Goal: Information Seeking & Learning: Learn about a topic

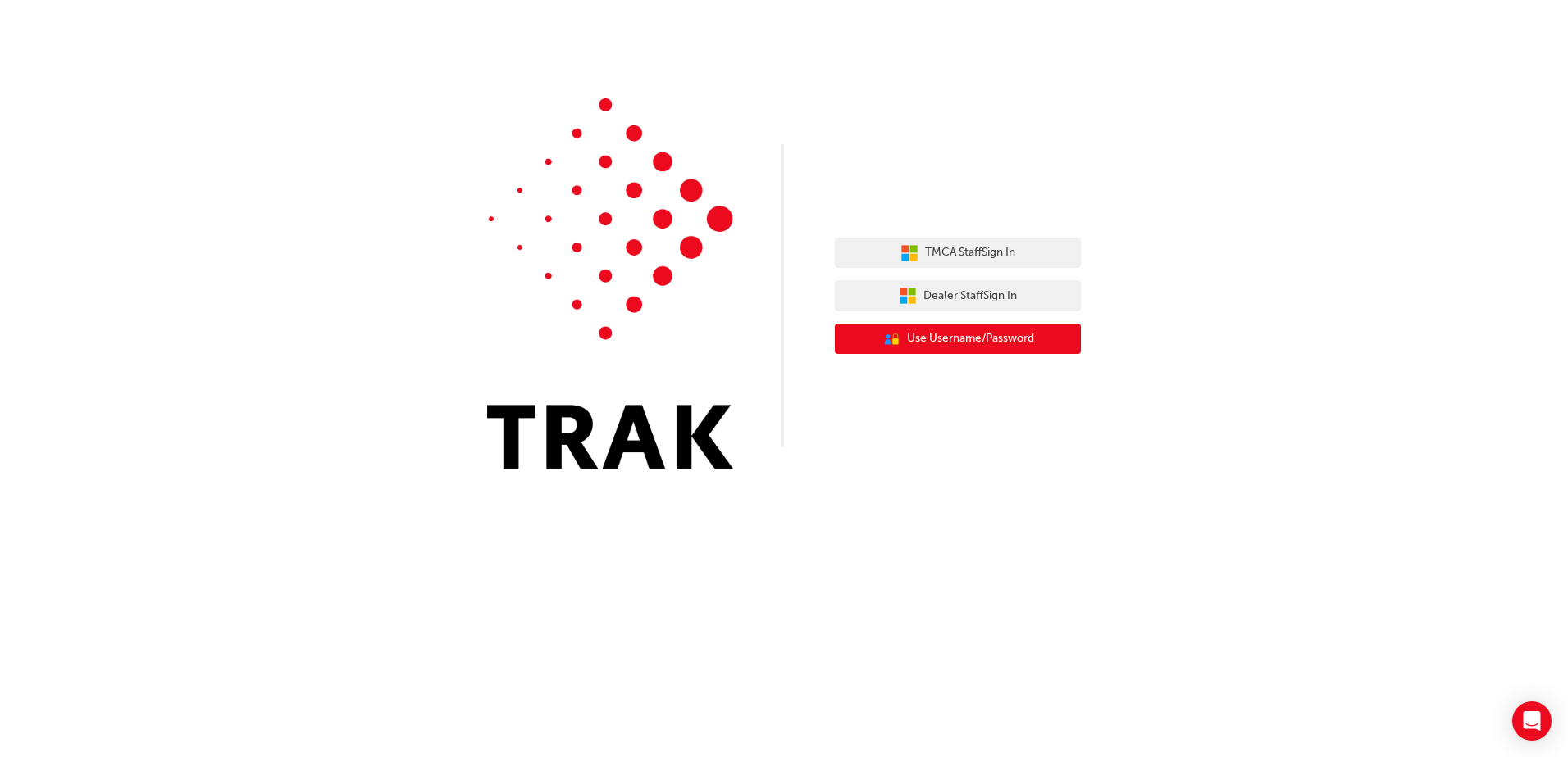
click at [1018, 332] on span "Use Username/Password" at bounding box center [970, 338] width 127 height 19
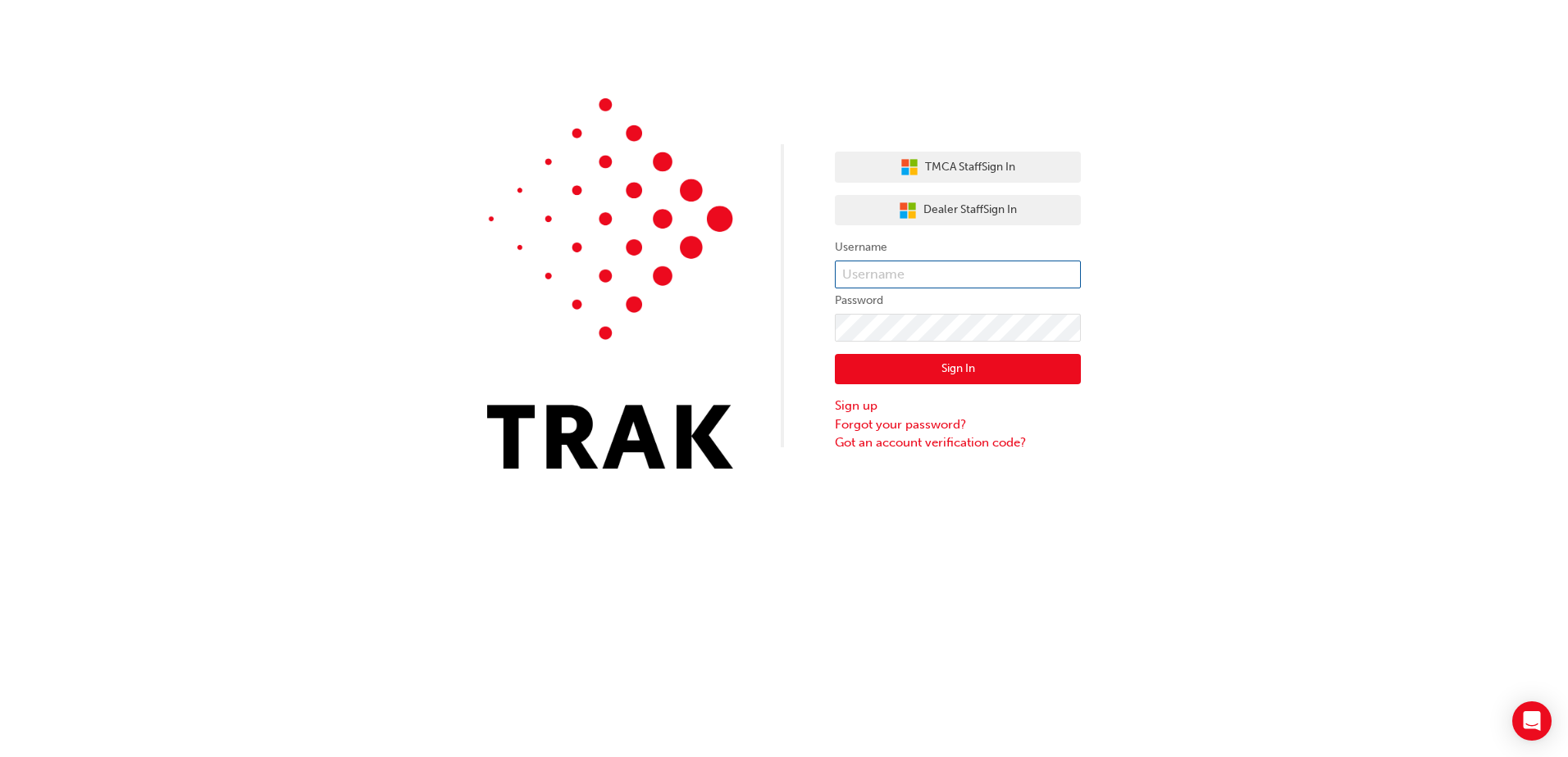
click at [965, 271] on input "text" at bounding box center [958, 275] width 246 height 28
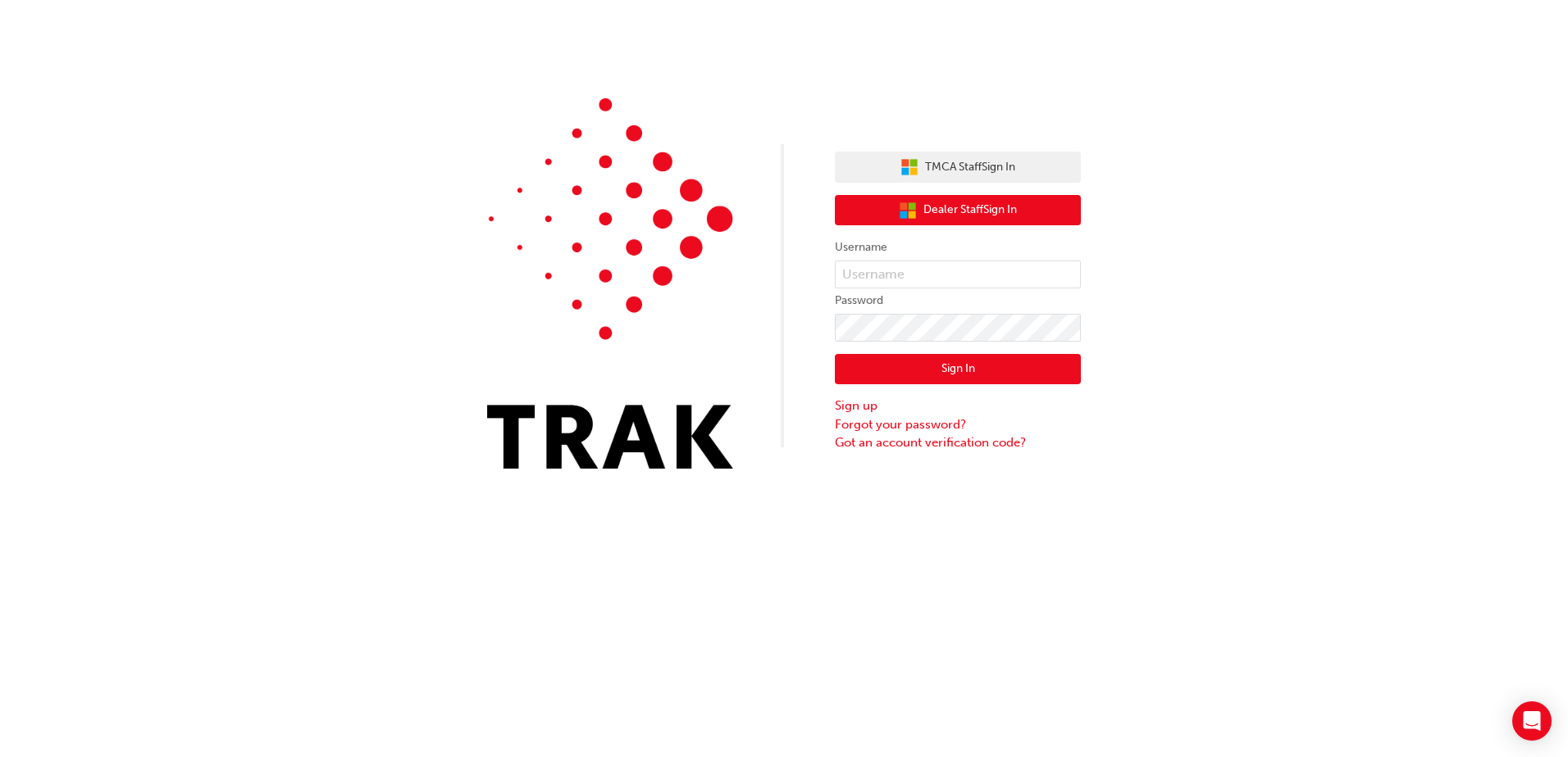
click at [955, 208] on span "Dealer Staff Sign In" at bounding box center [969, 210] width 93 height 19
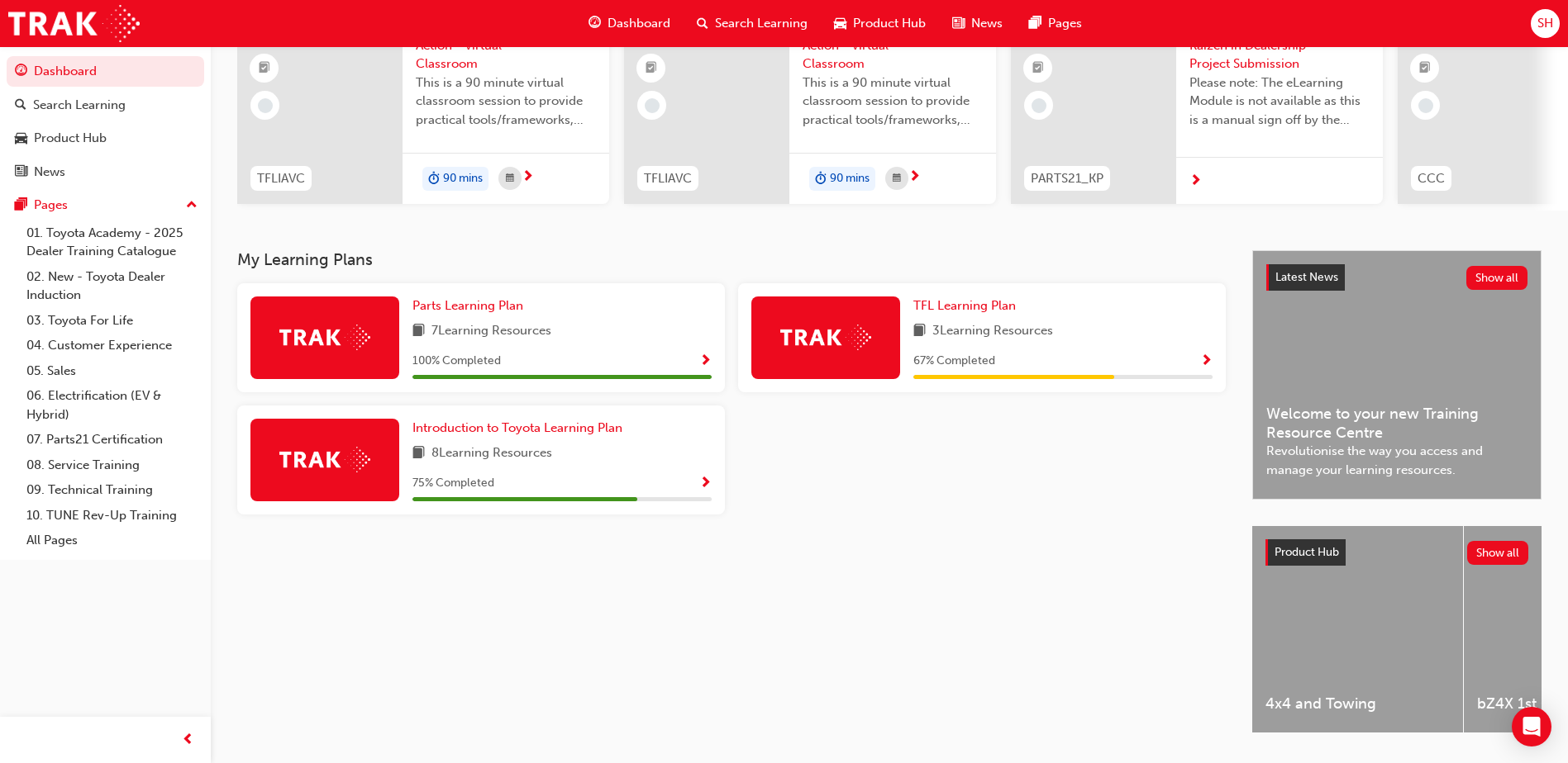
scroll to position [224, 0]
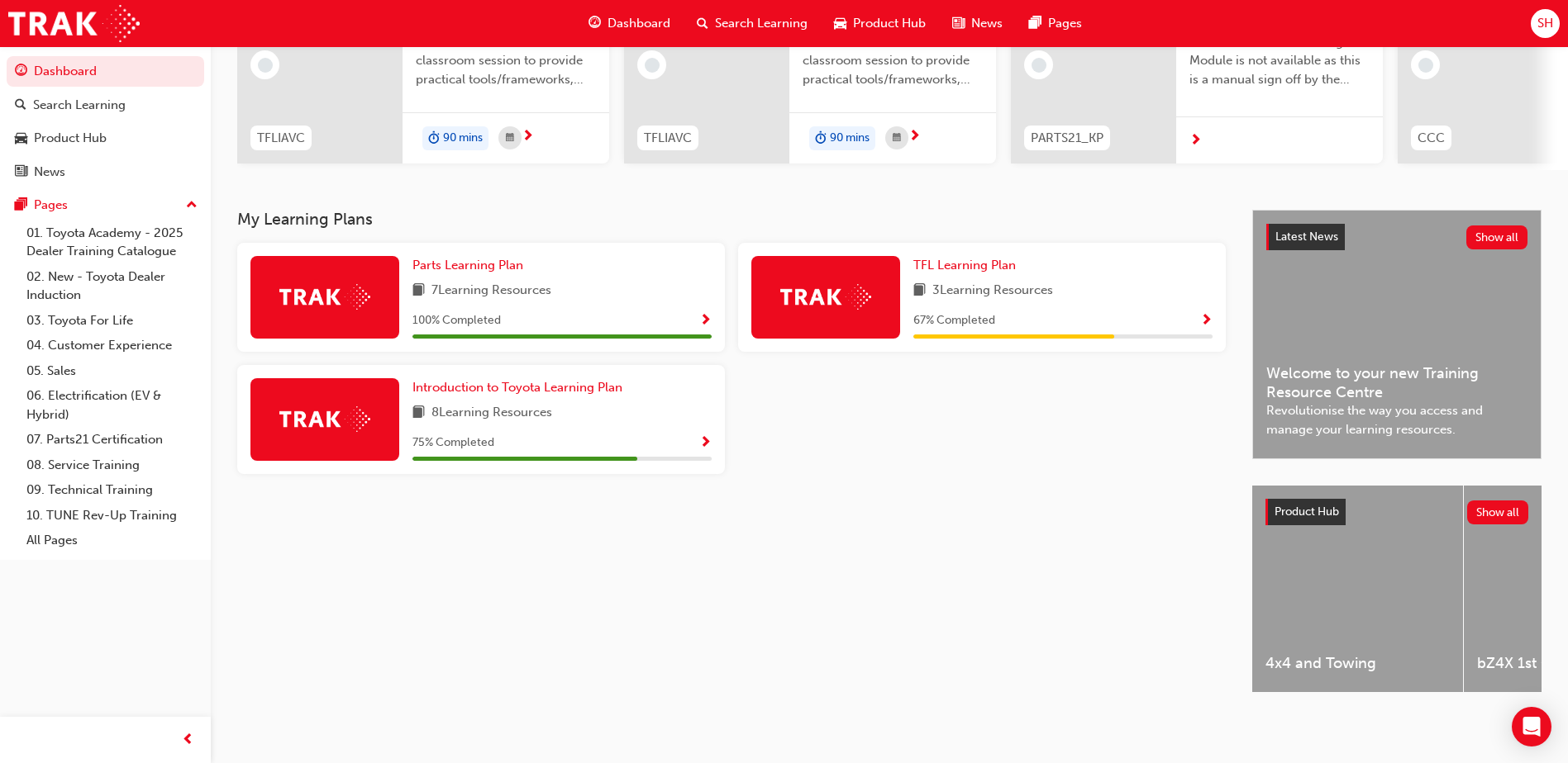
click at [583, 435] on div "75 % Completed" at bounding box center [561, 443] width 299 height 21
click at [710, 436] on span "Show Progress" at bounding box center [705, 444] width 13 height 15
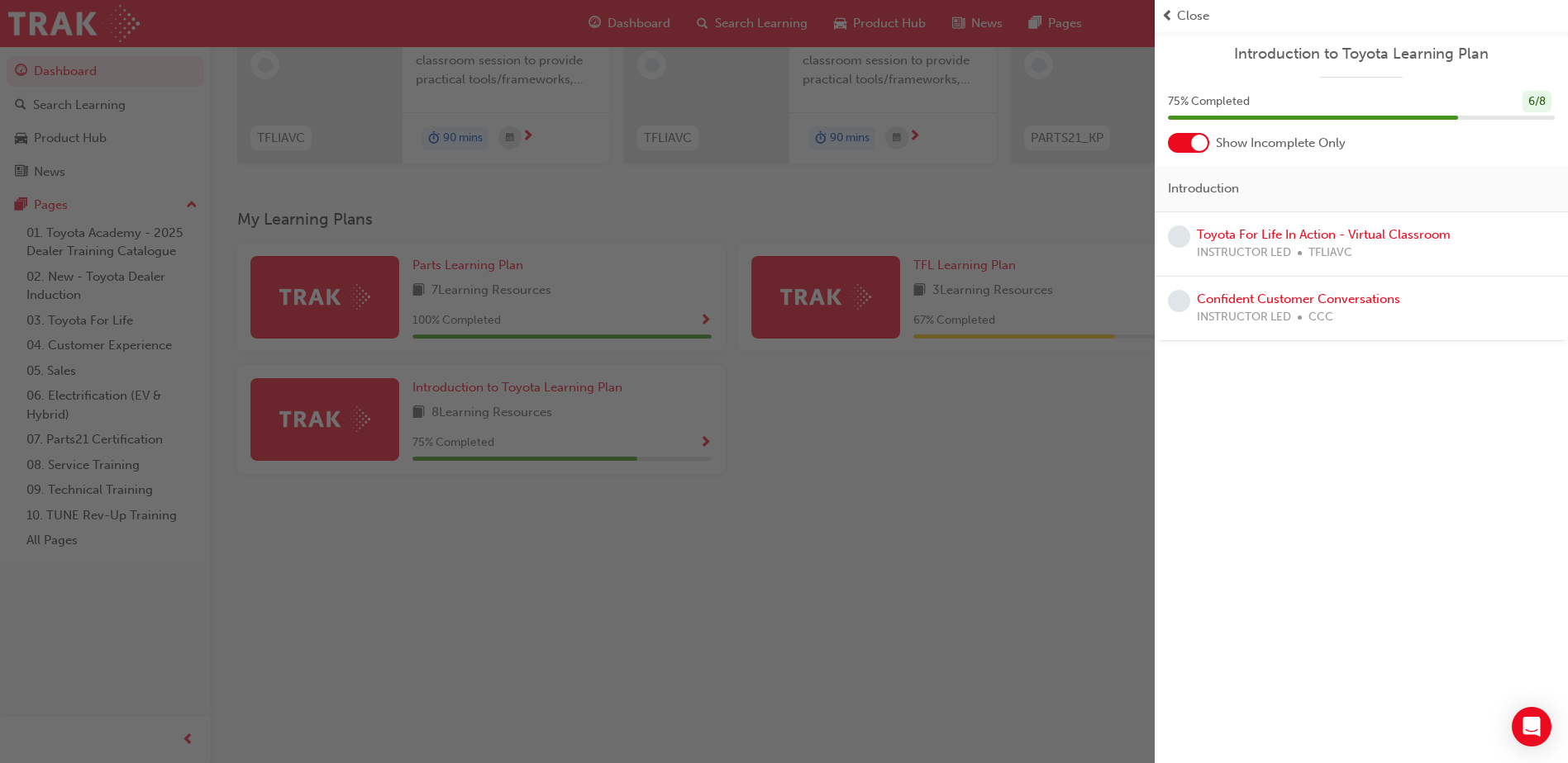
click at [1208, 14] on span "Close" at bounding box center [1193, 16] width 32 height 19
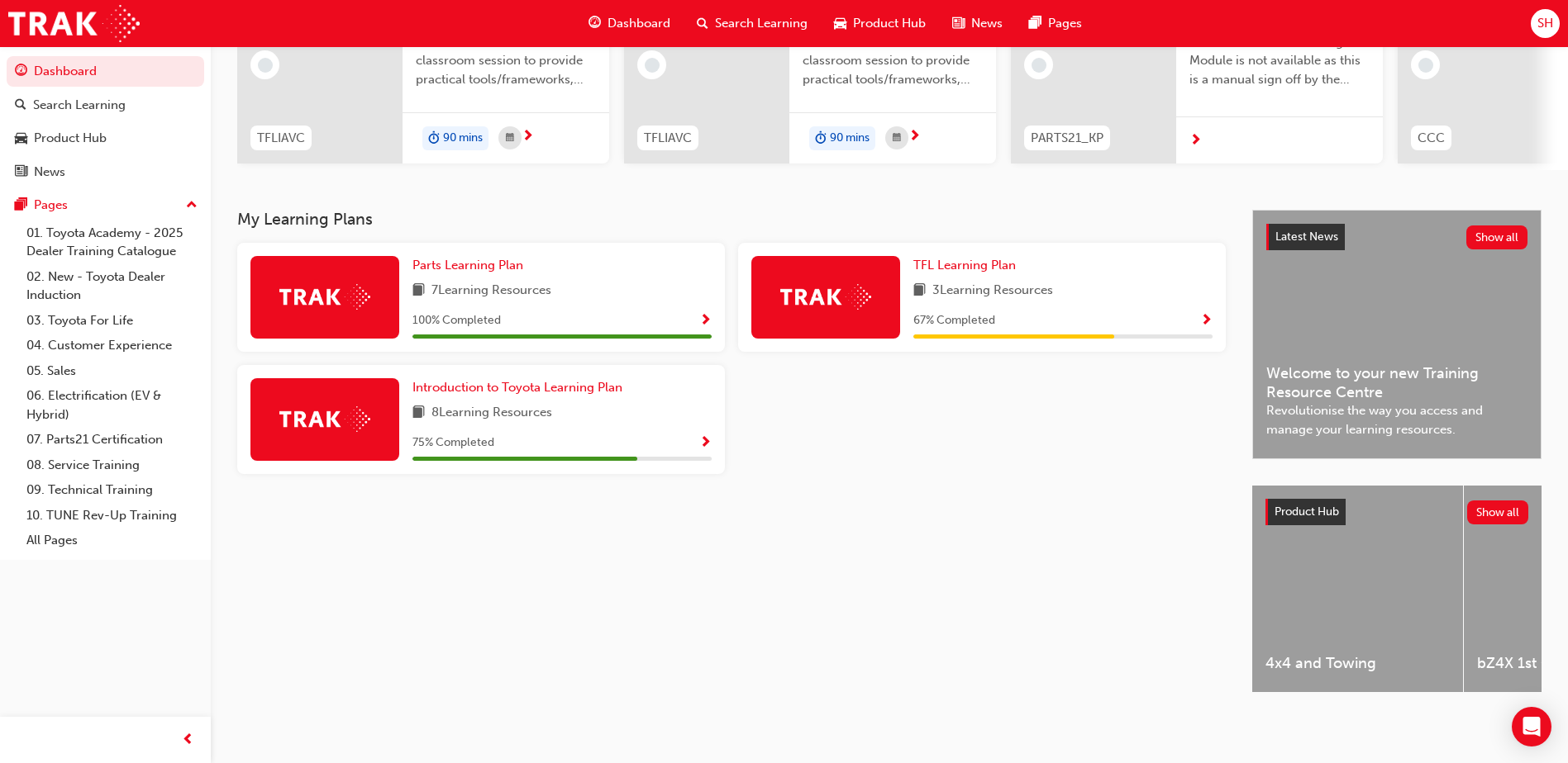
click at [1199, 316] on div "67 % Completed" at bounding box center [1063, 321] width 299 height 21
click at [1201, 314] on span "Show Progress" at bounding box center [1206, 322] width 13 height 15
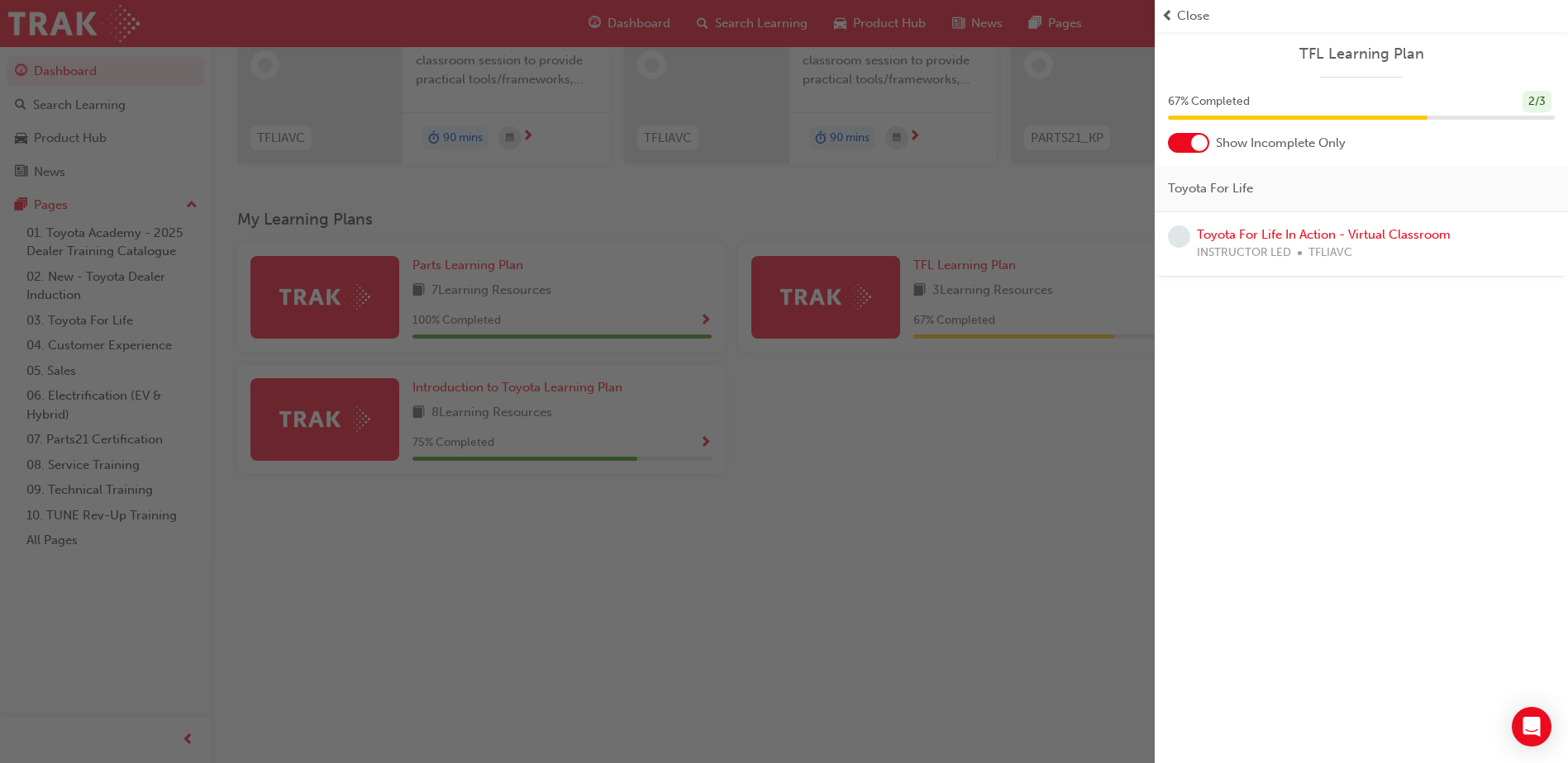
click at [1193, 17] on span "Close" at bounding box center [1193, 16] width 32 height 19
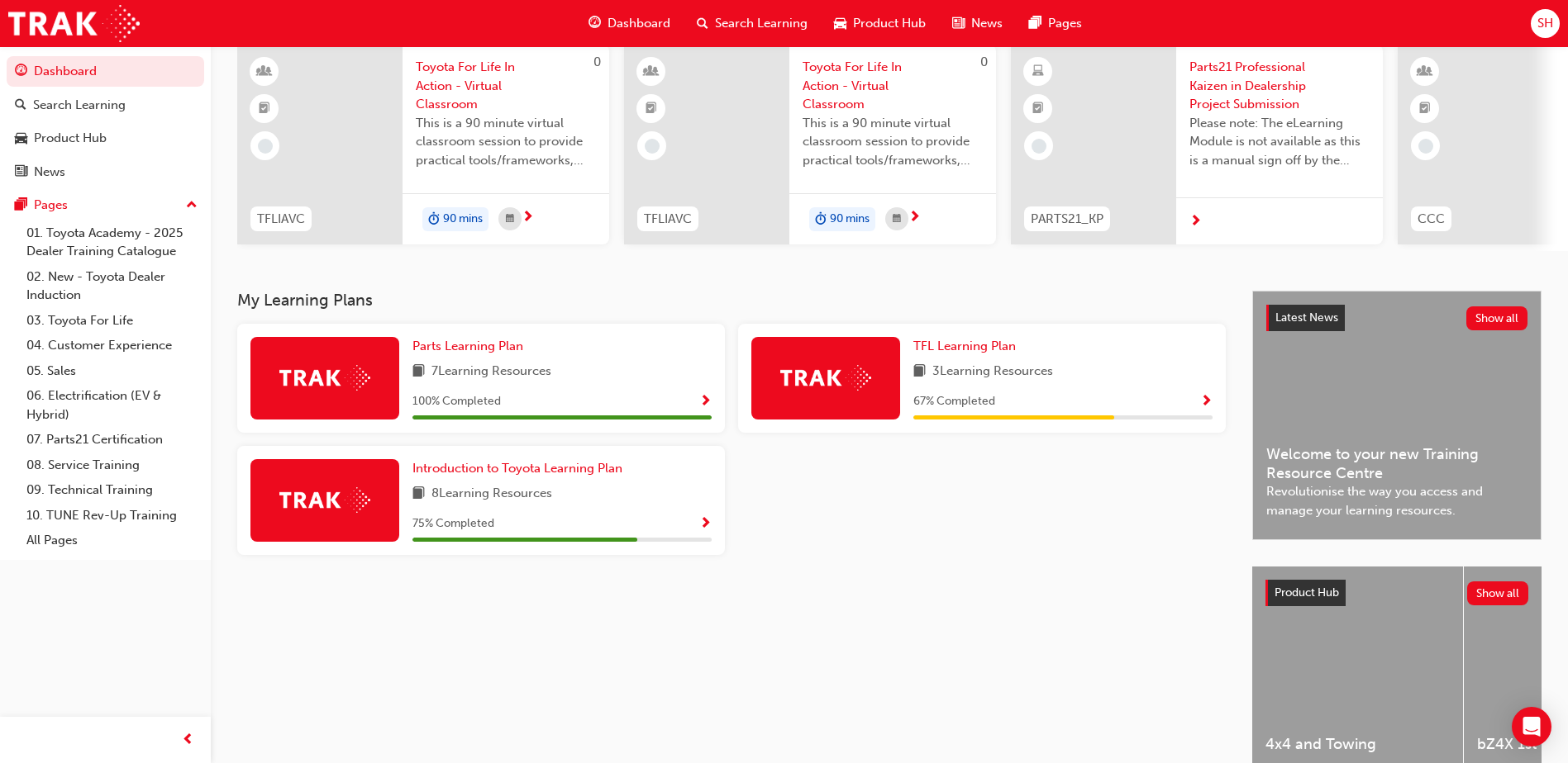
scroll to position [0, 0]
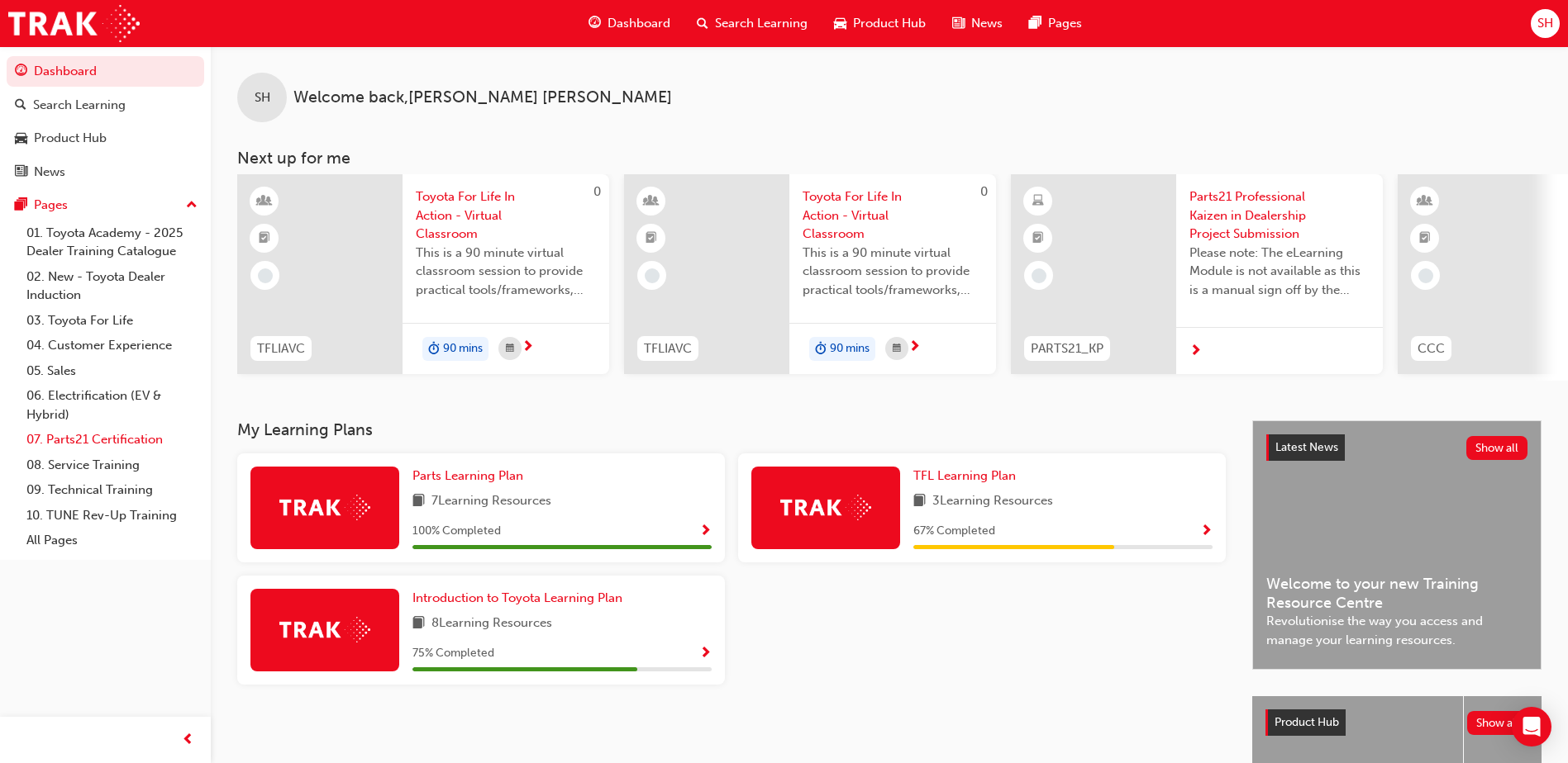
click at [69, 446] on link "07. Parts21 Certification" at bounding box center [112, 440] width 184 height 26
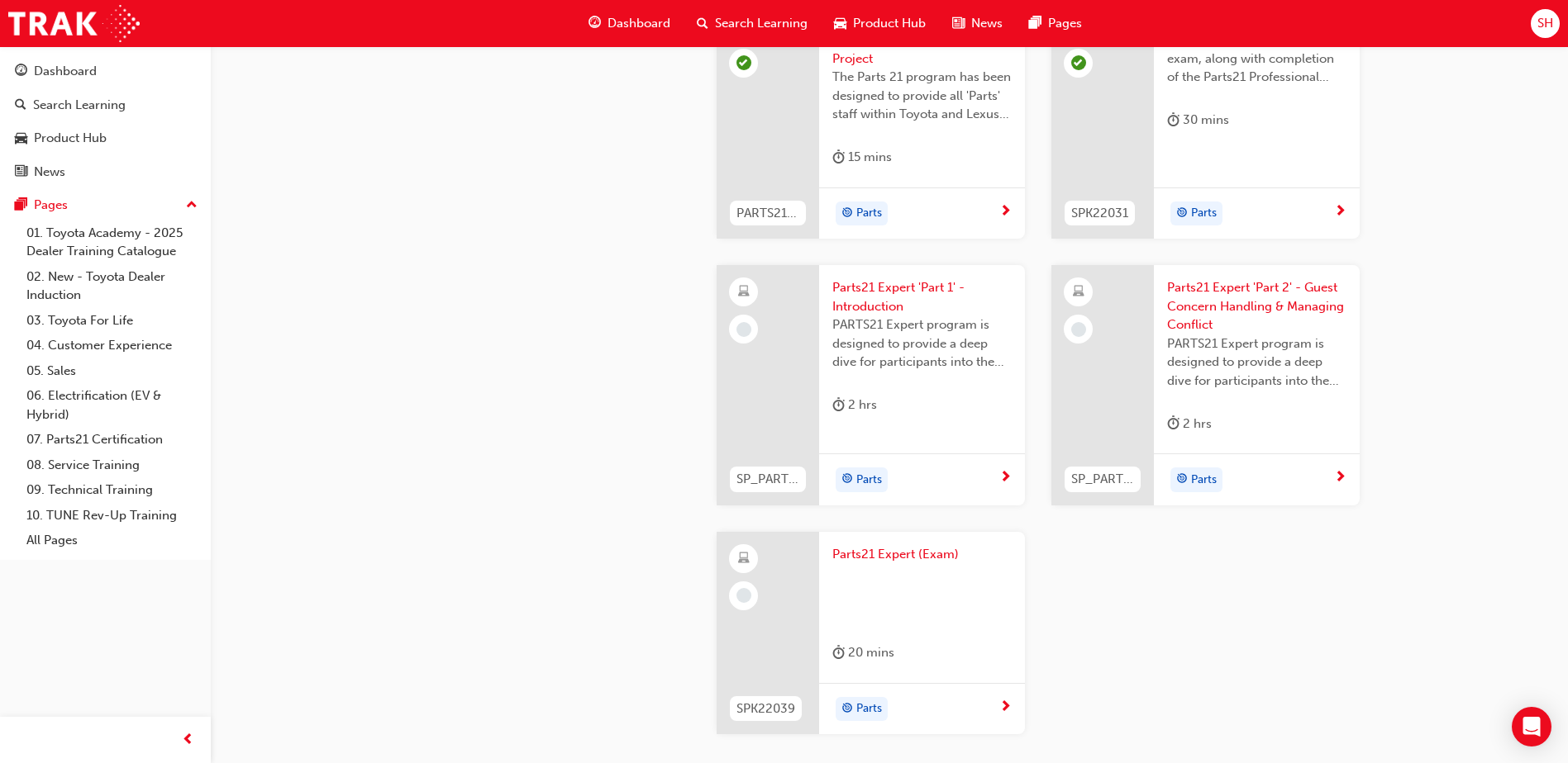
scroll to position [3056, 0]
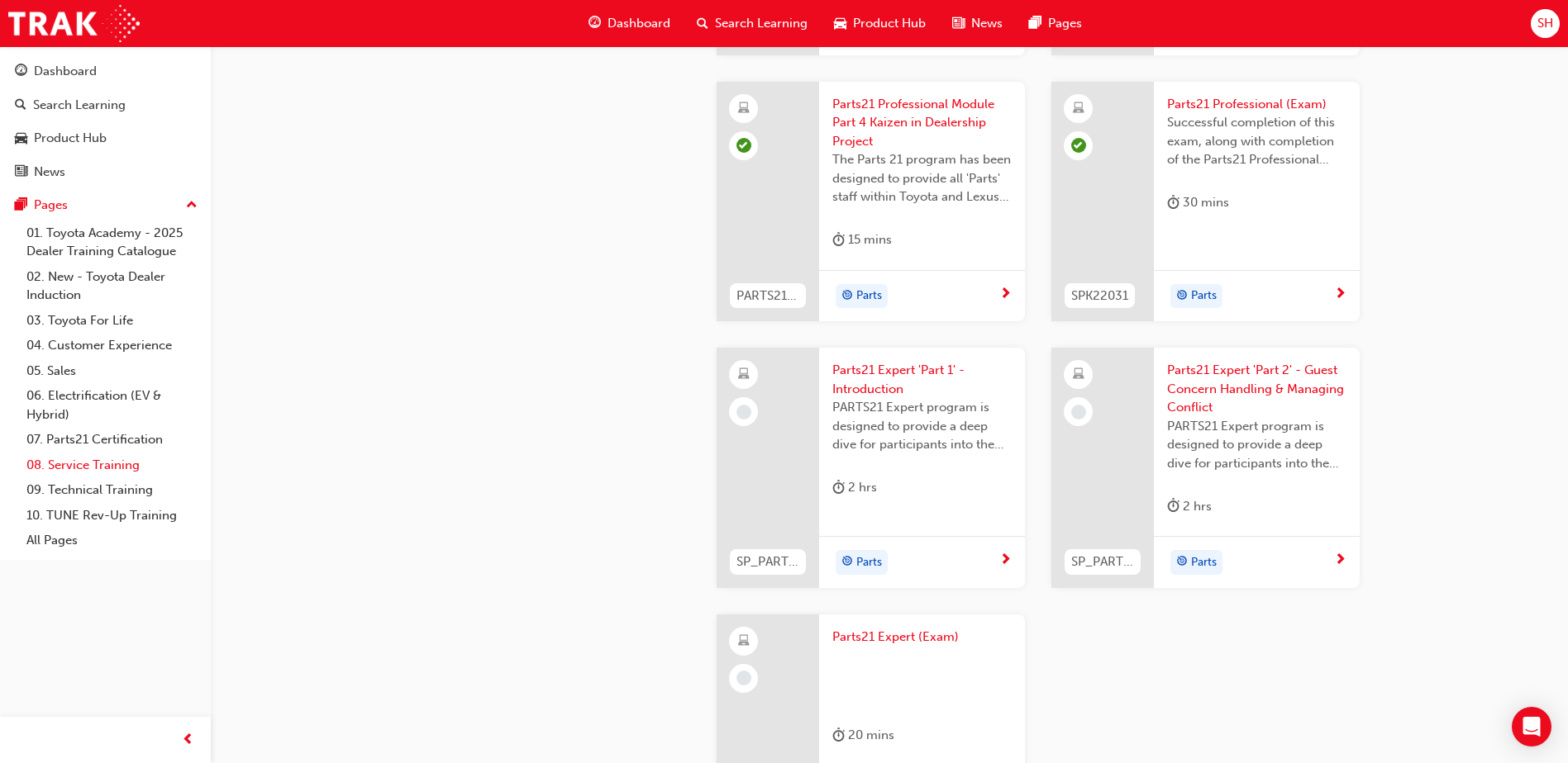
click at [103, 470] on link "08. Service Training" at bounding box center [112, 465] width 184 height 26
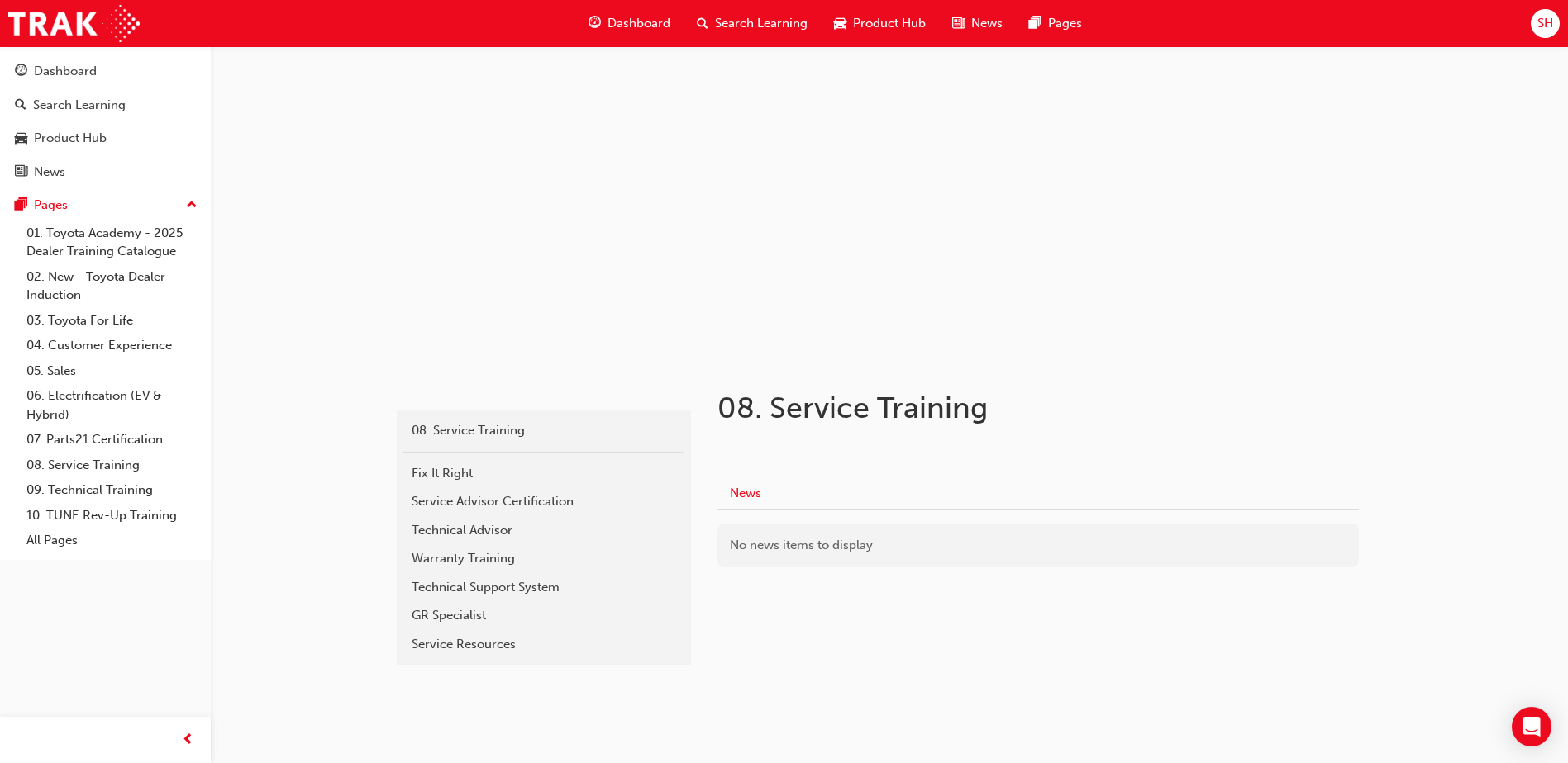
scroll to position [29, 0]
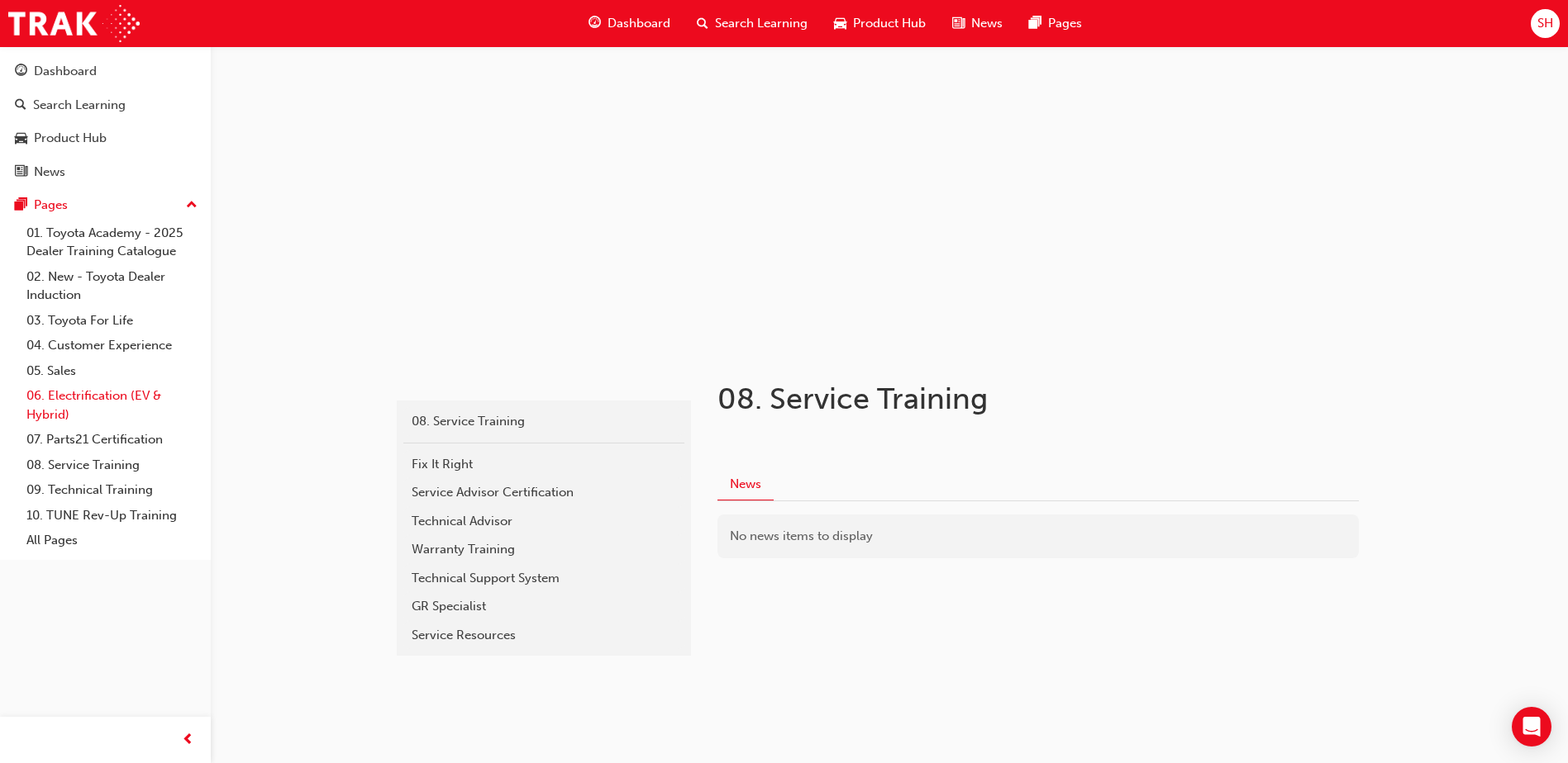
click at [105, 412] on link "06. Electrification (EV & Hybrid)" at bounding box center [112, 405] width 184 height 44
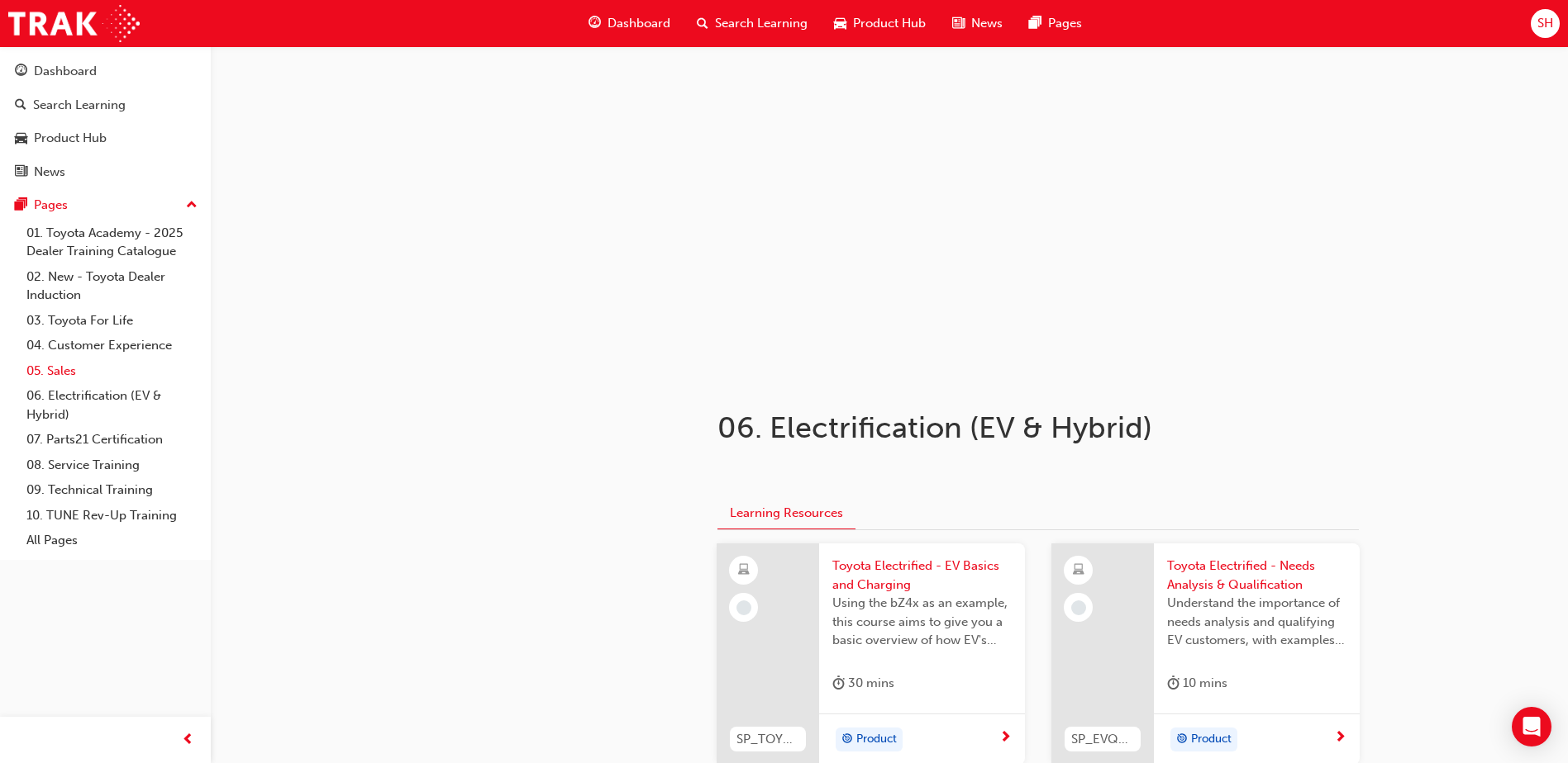
click at [49, 372] on link "05. Sales" at bounding box center [112, 371] width 184 height 26
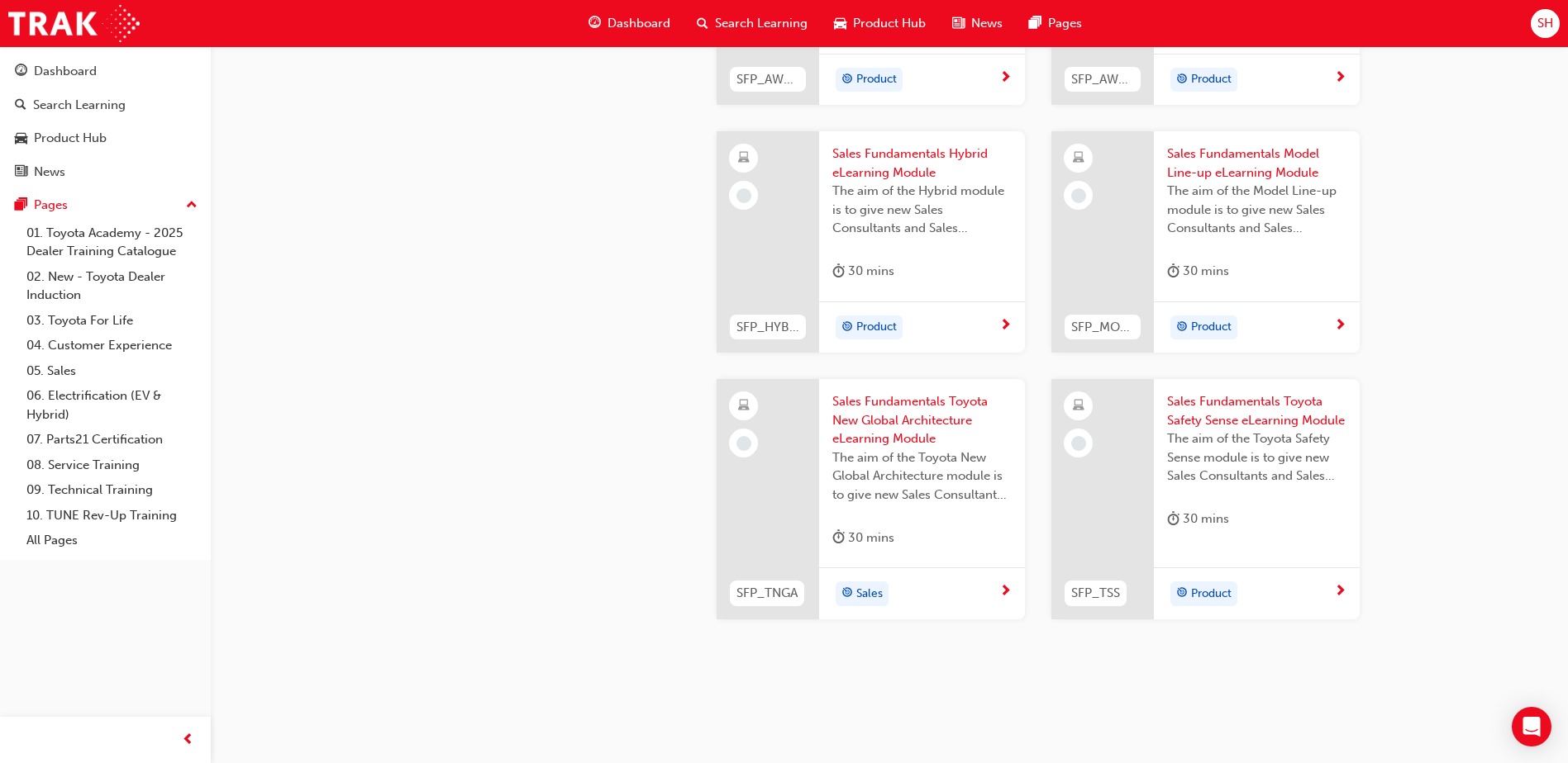
scroll to position [661, 0]
click at [106, 254] on link "01. Toyota Academy - 2025 Dealer Training Catalogue" at bounding box center [112, 242] width 184 height 44
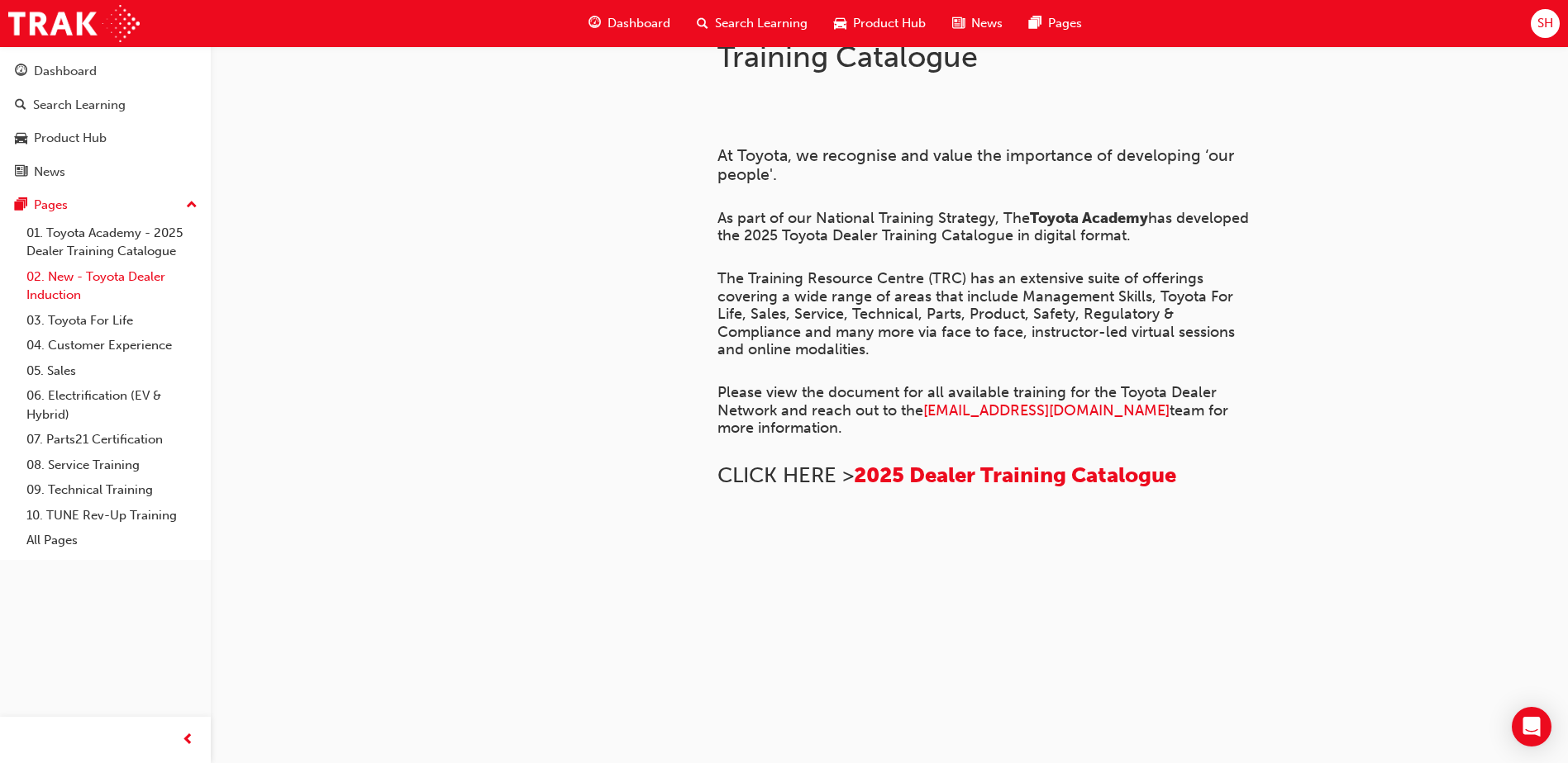
scroll to position [578, 0]
click at [101, 280] on link "02. New - Toyota Dealer Induction" at bounding box center [112, 286] width 184 height 44
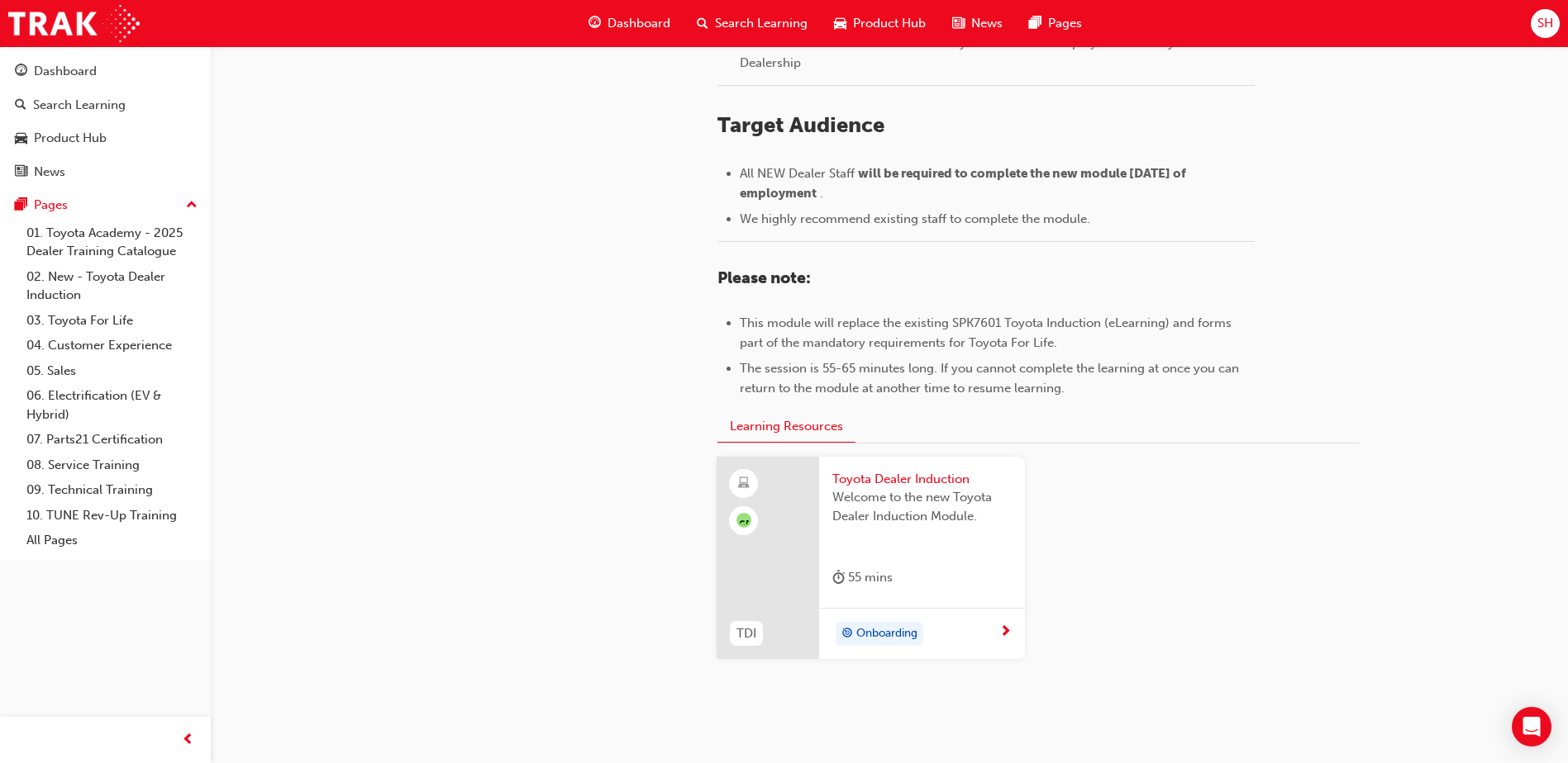
scroll to position [716, 0]
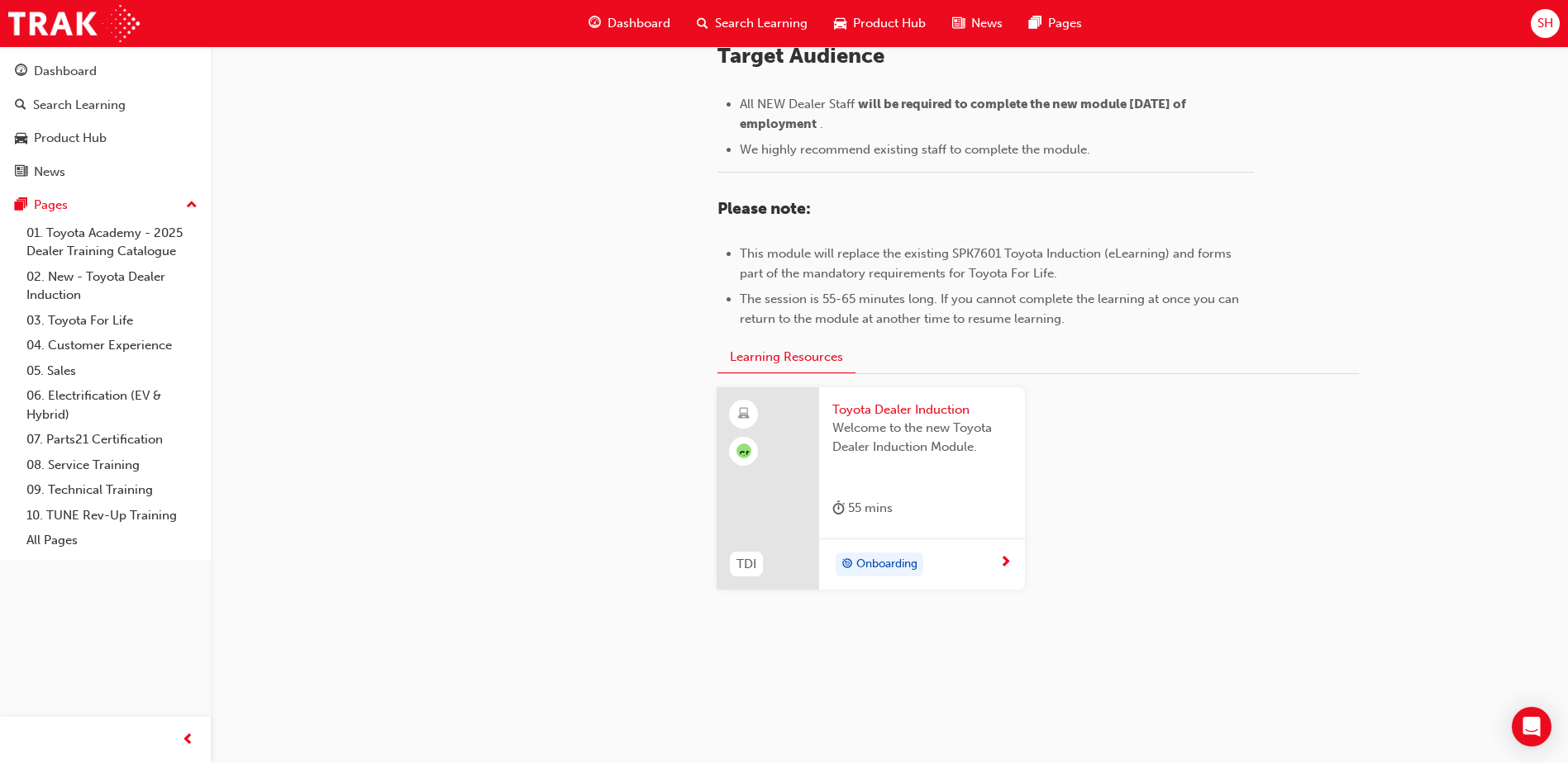
click at [995, 556] on div "Onboarding" at bounding box center [915, 565] width 167 height 25
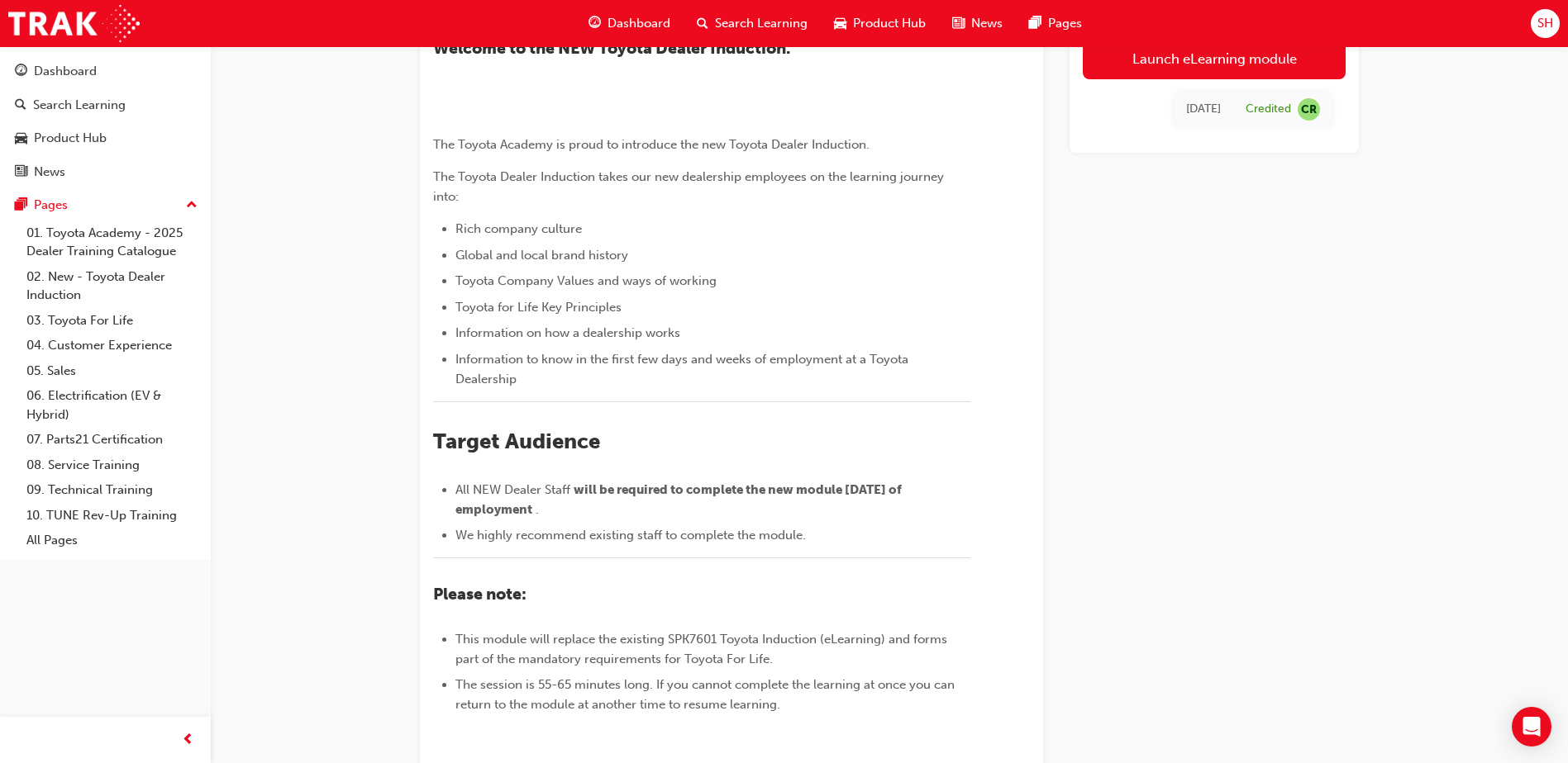
scroll to position [165, 0]
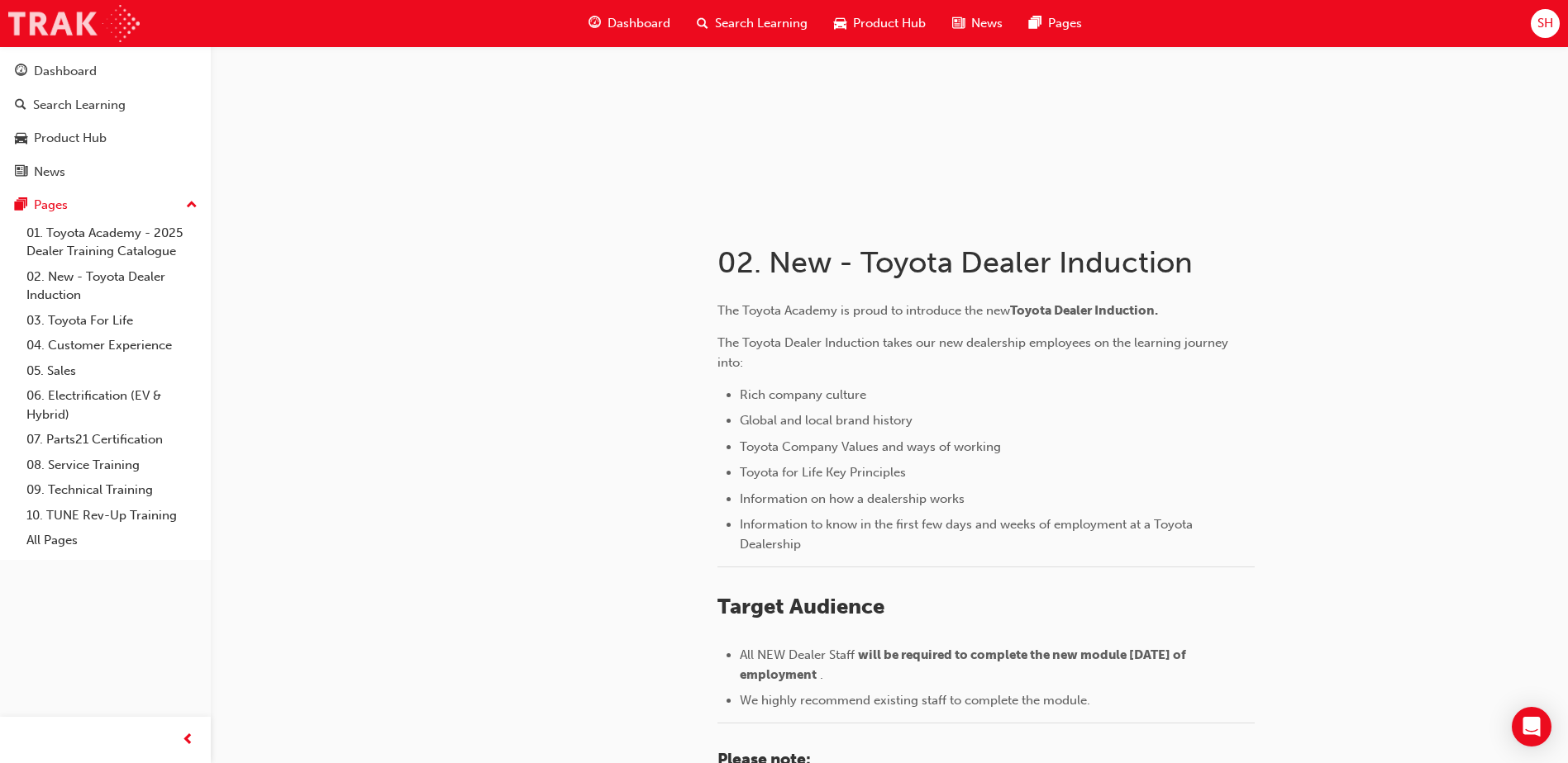
scroll to position [716, 0]
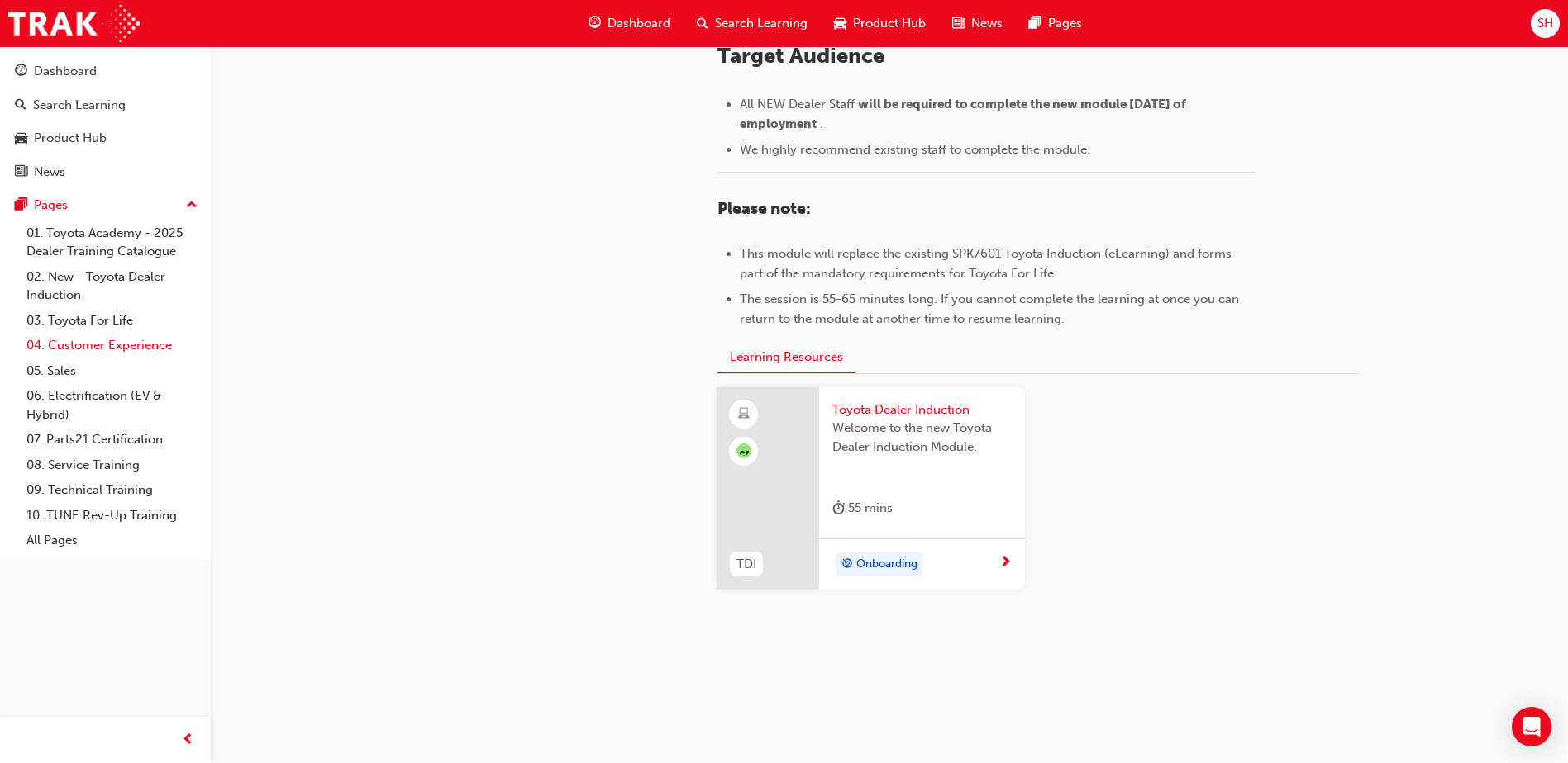
click at [71, 343] on link "04. Customer Experience" at bounding box center [112, 345] width 184 height 26
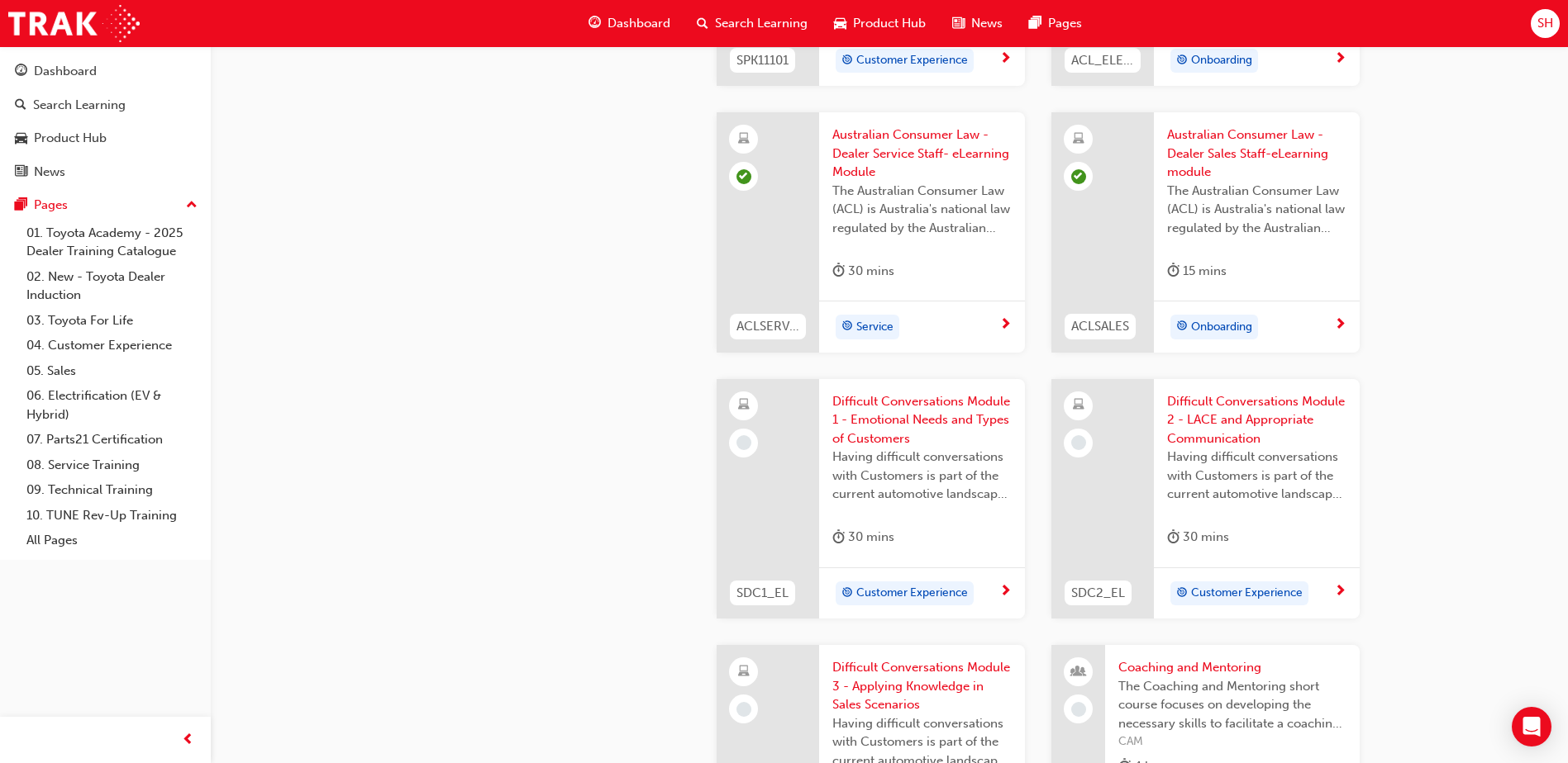
scroll to position [1487, 0]
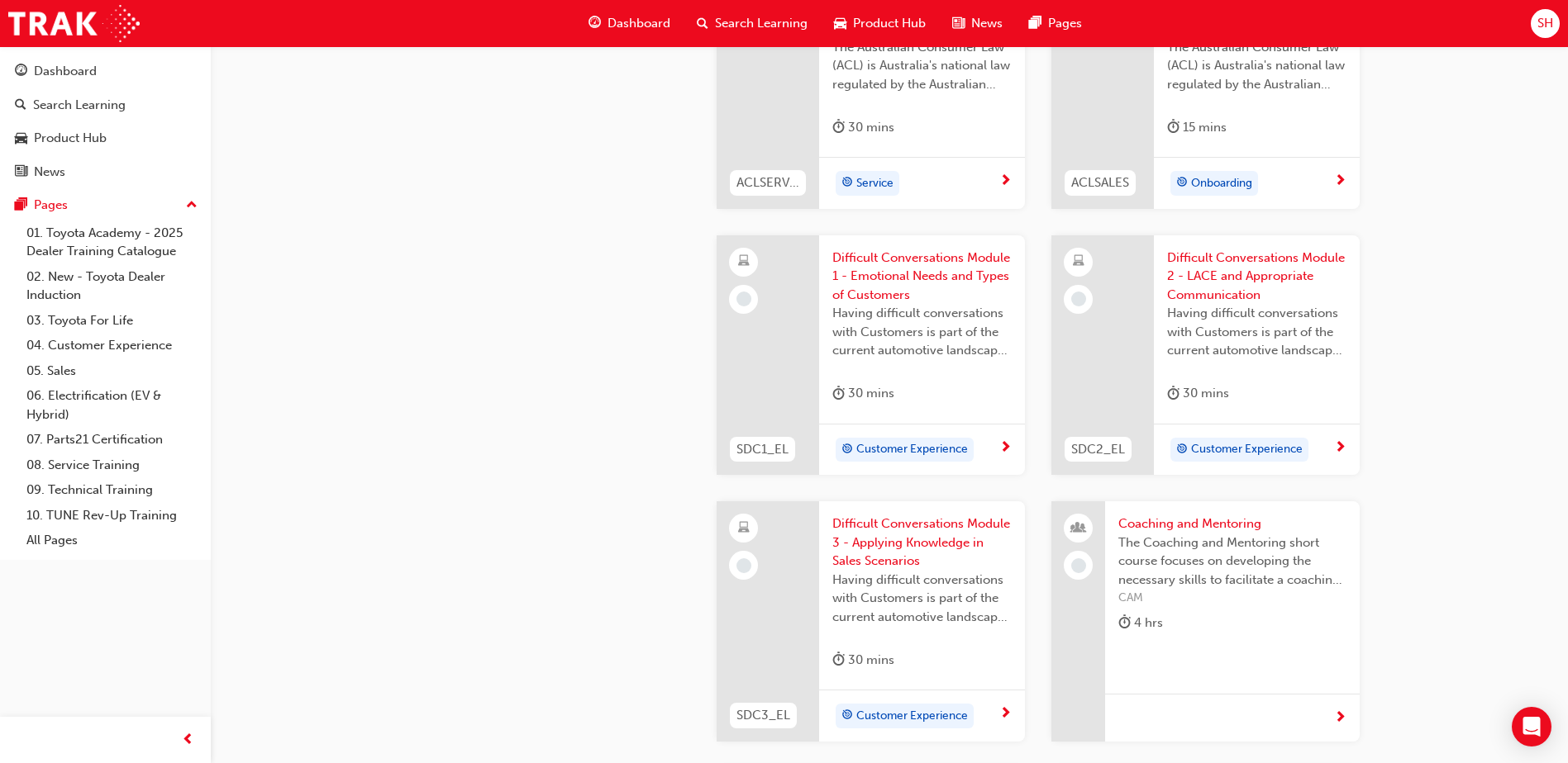
click at [954, 274] on span "Difficult Conversations Module 1 - Emotional Needs and Types of Customers" at bounding box center [922, 276] width 179 height 56
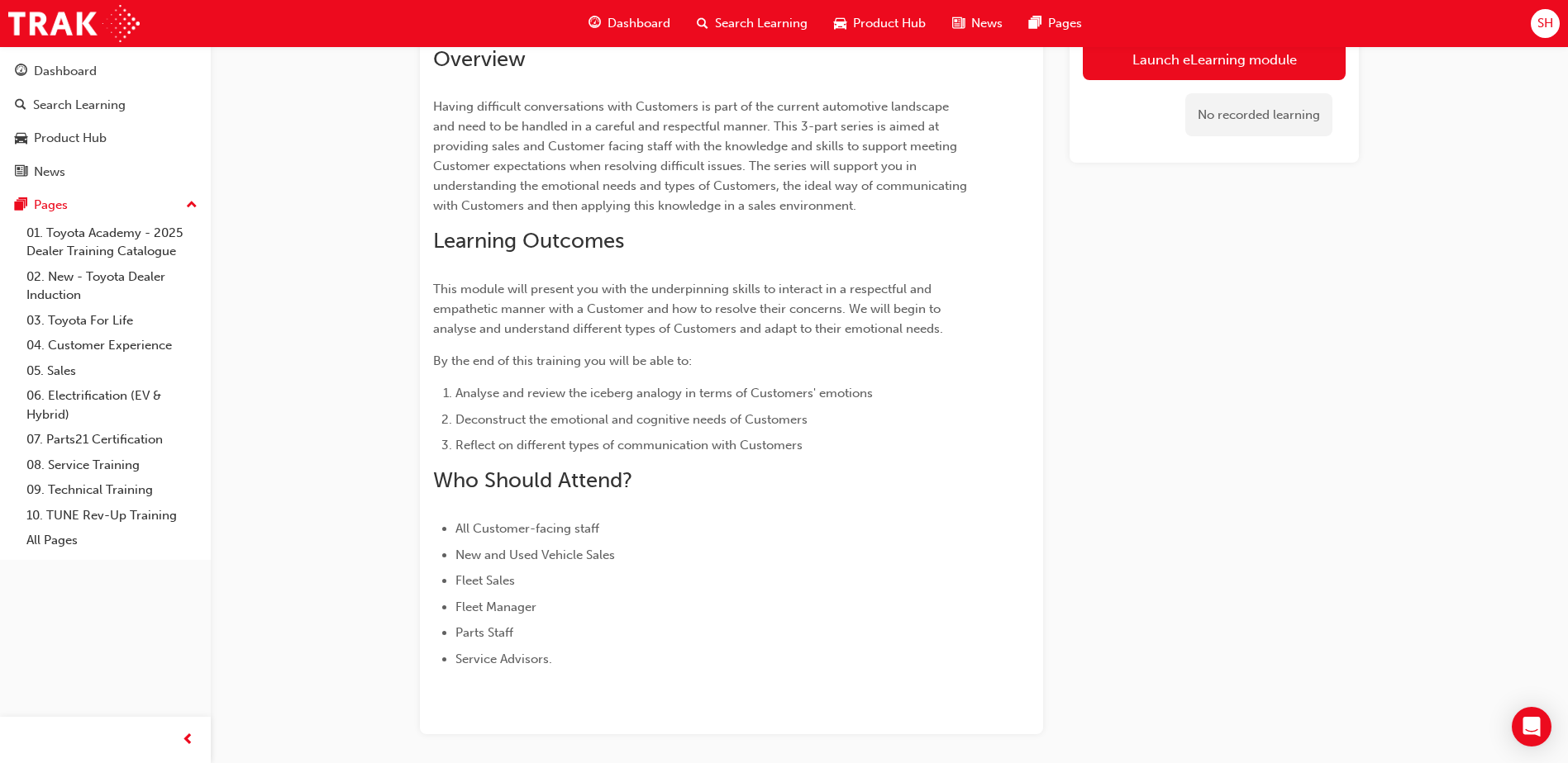
scroll to position [83, 0]
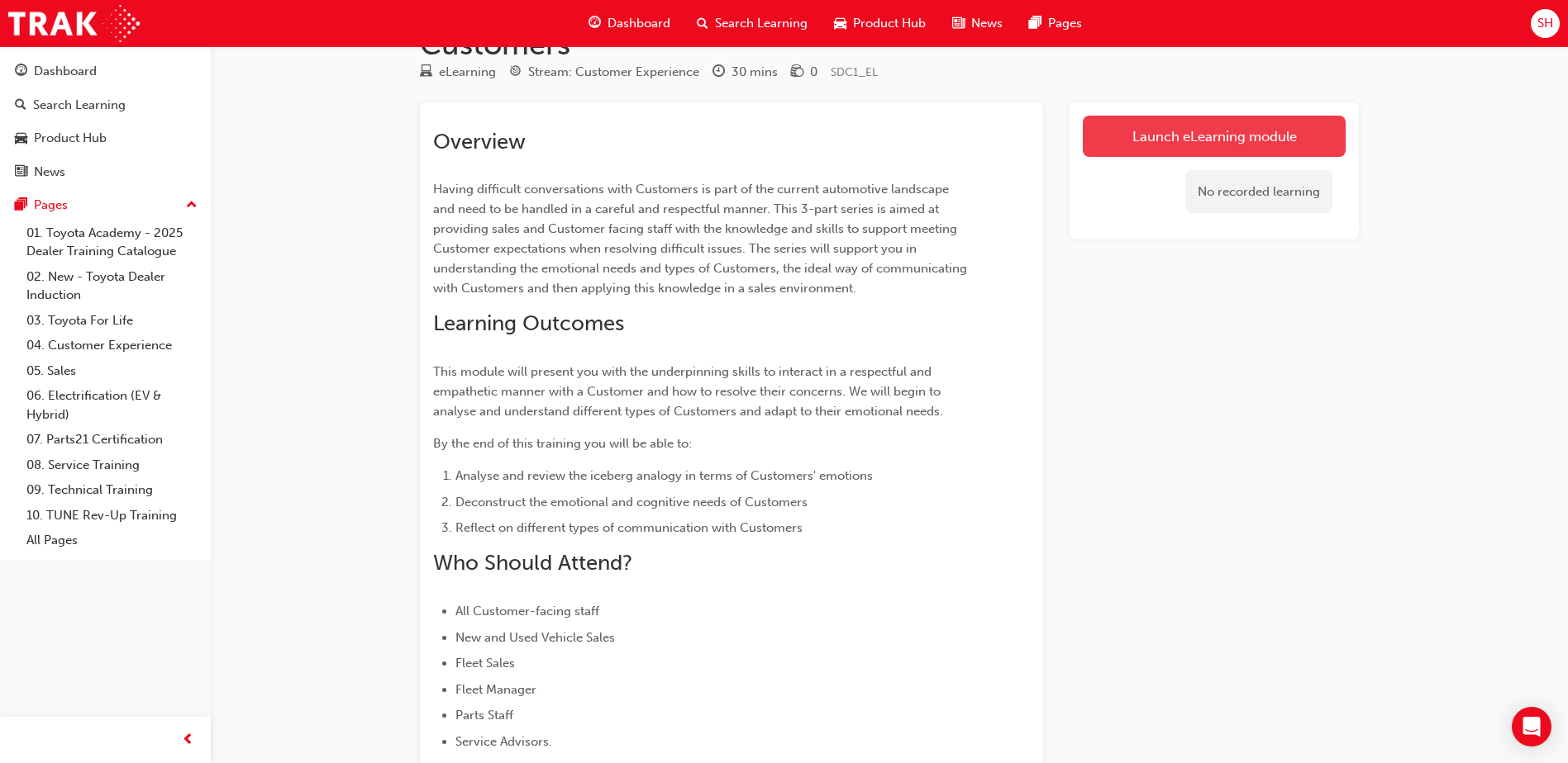
click at [1285, 144] on link "Launch eLearning module" at bounding box center [1214, 136] width 263 height 41
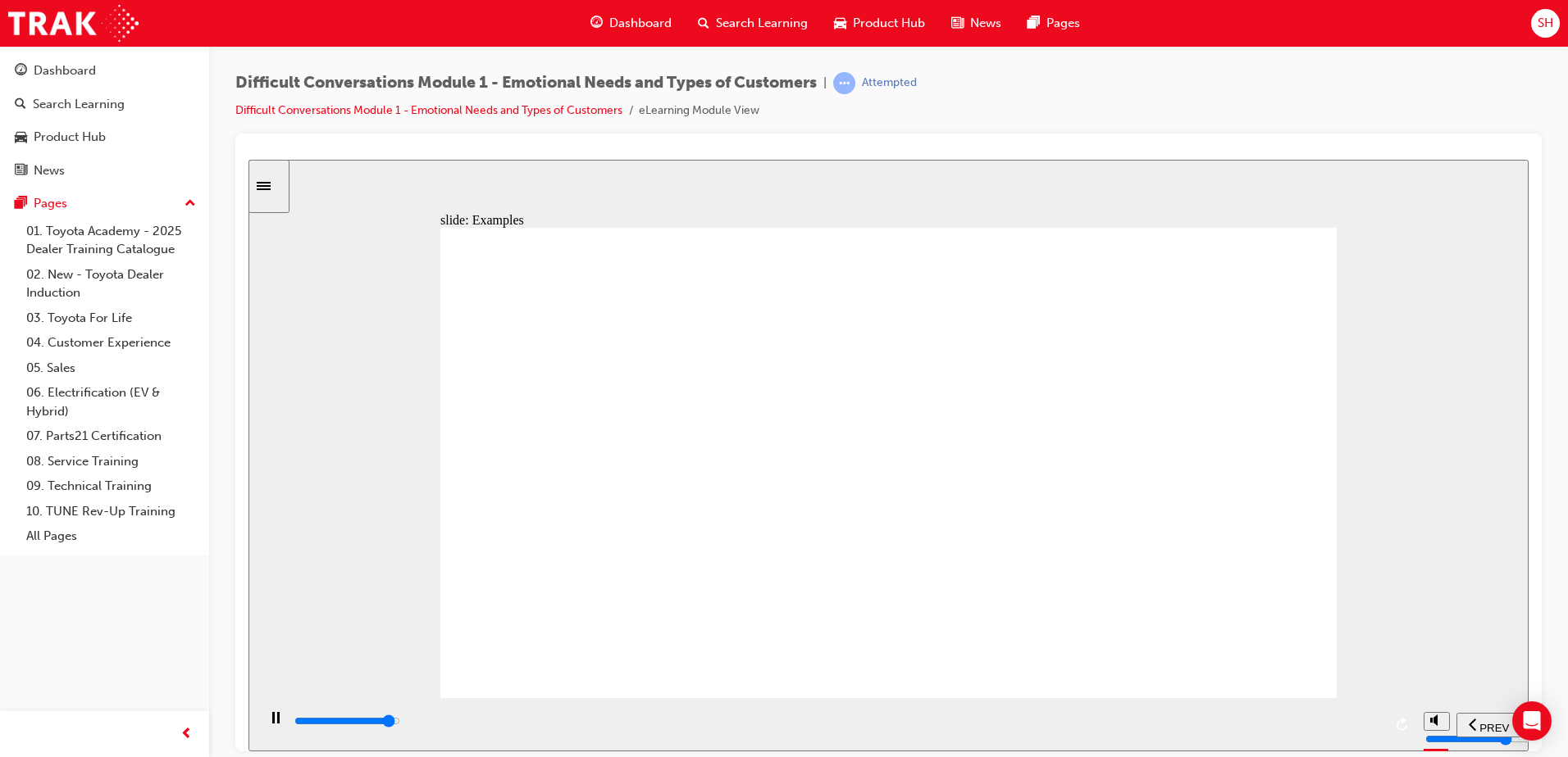
drag, startPoint x: 1309, startPoint y: 90, endPoint x: 1313, endPoint y: 76, distance: 14.6
click at [1309, 90] on div "Difficult Conversations Module 1 - Emotional Needs and Types of Customers | Att…" at bounding box center [888, 103] width 1306 height 61
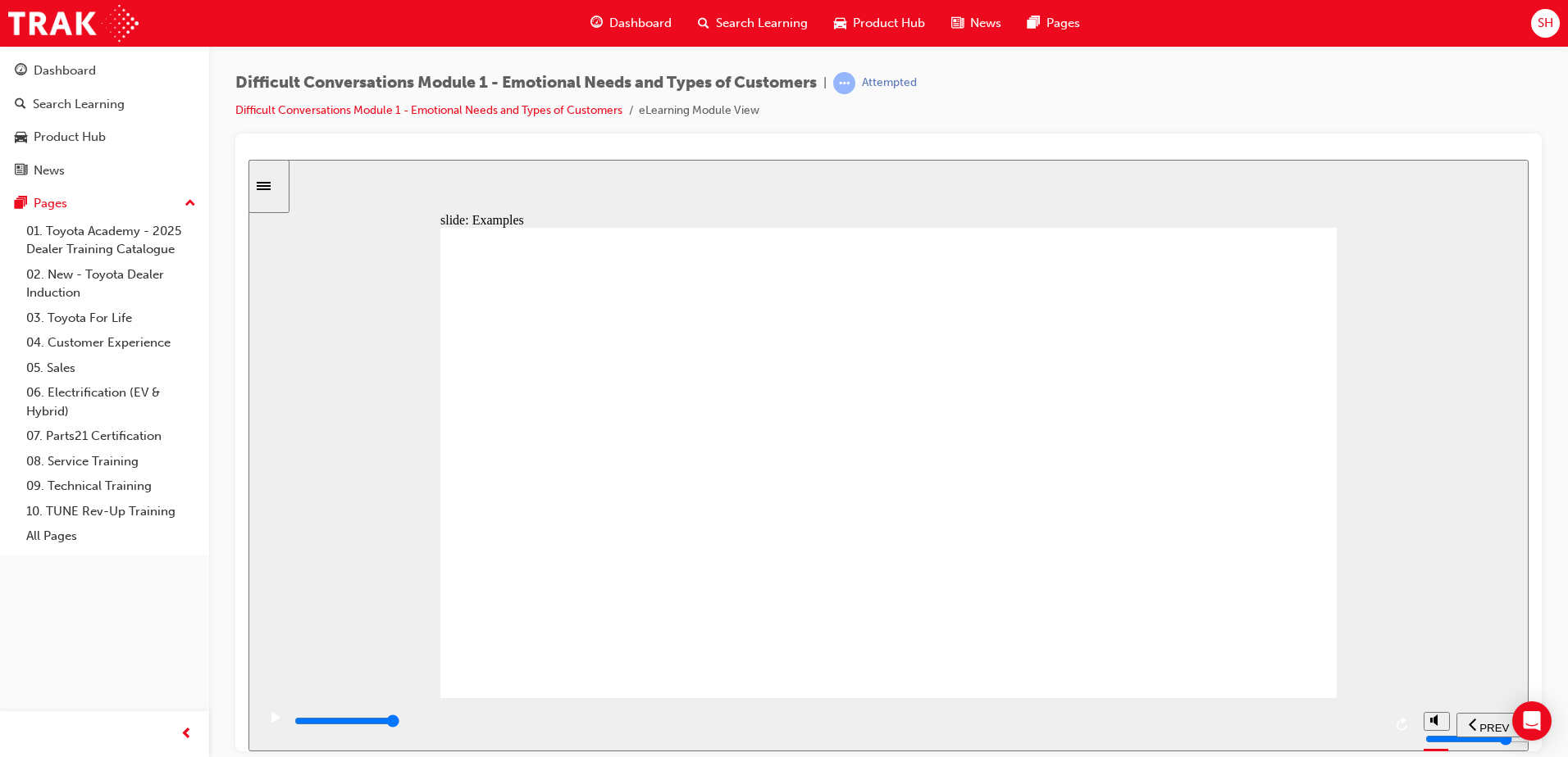
click at [1363, 178] on div "slide: Tips for conflict resolution It is possible that this issue is beyond yo…" at bounding box center [888, 455] width 1280 height 592
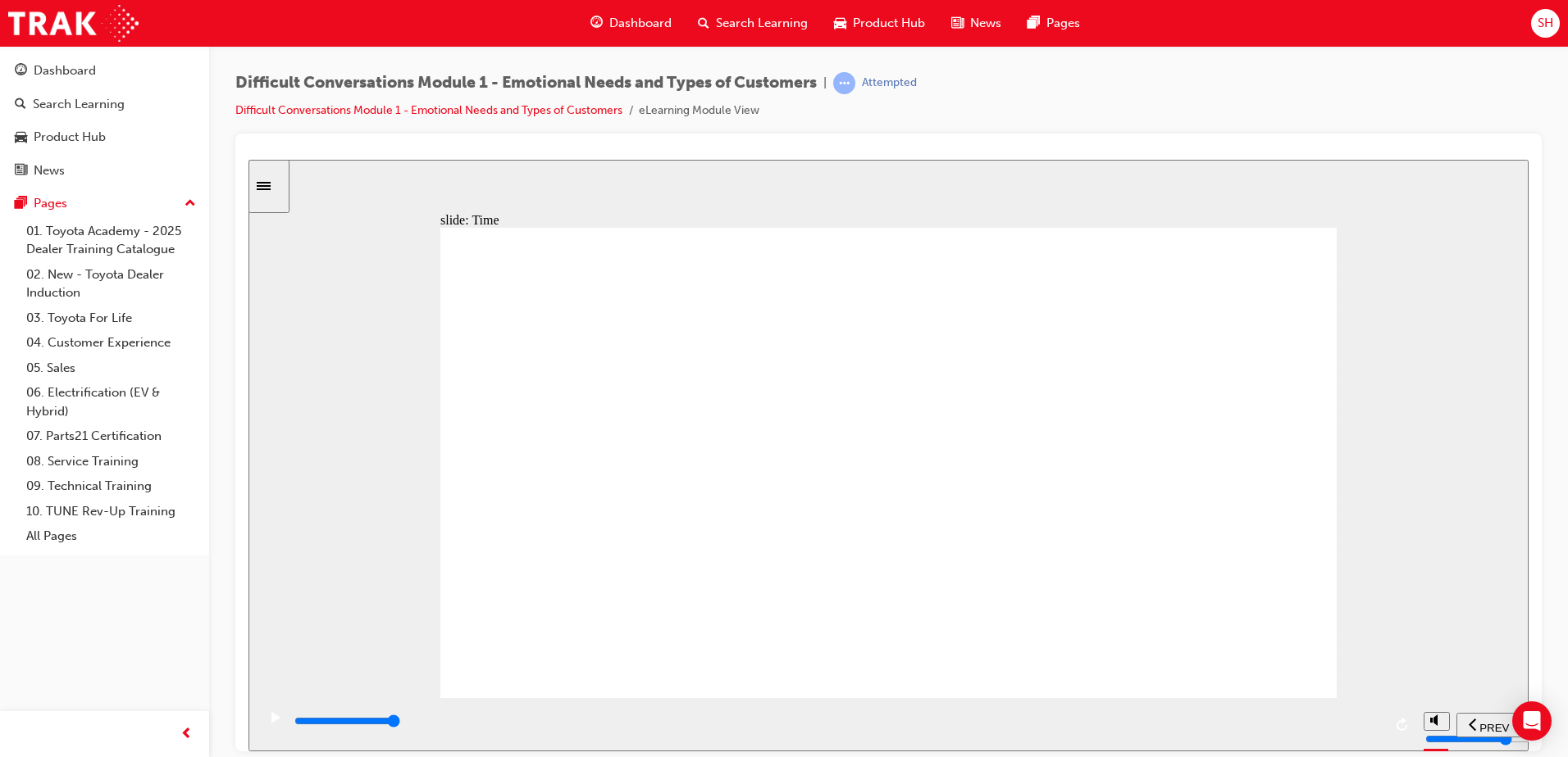
click at [1430, 326] on div "slide: Time Framework of Guest Needs Rectangle 1 Rectangle 1 Multiply 1 Close P…" at bounding box center [888, 455] width 1280 height 592
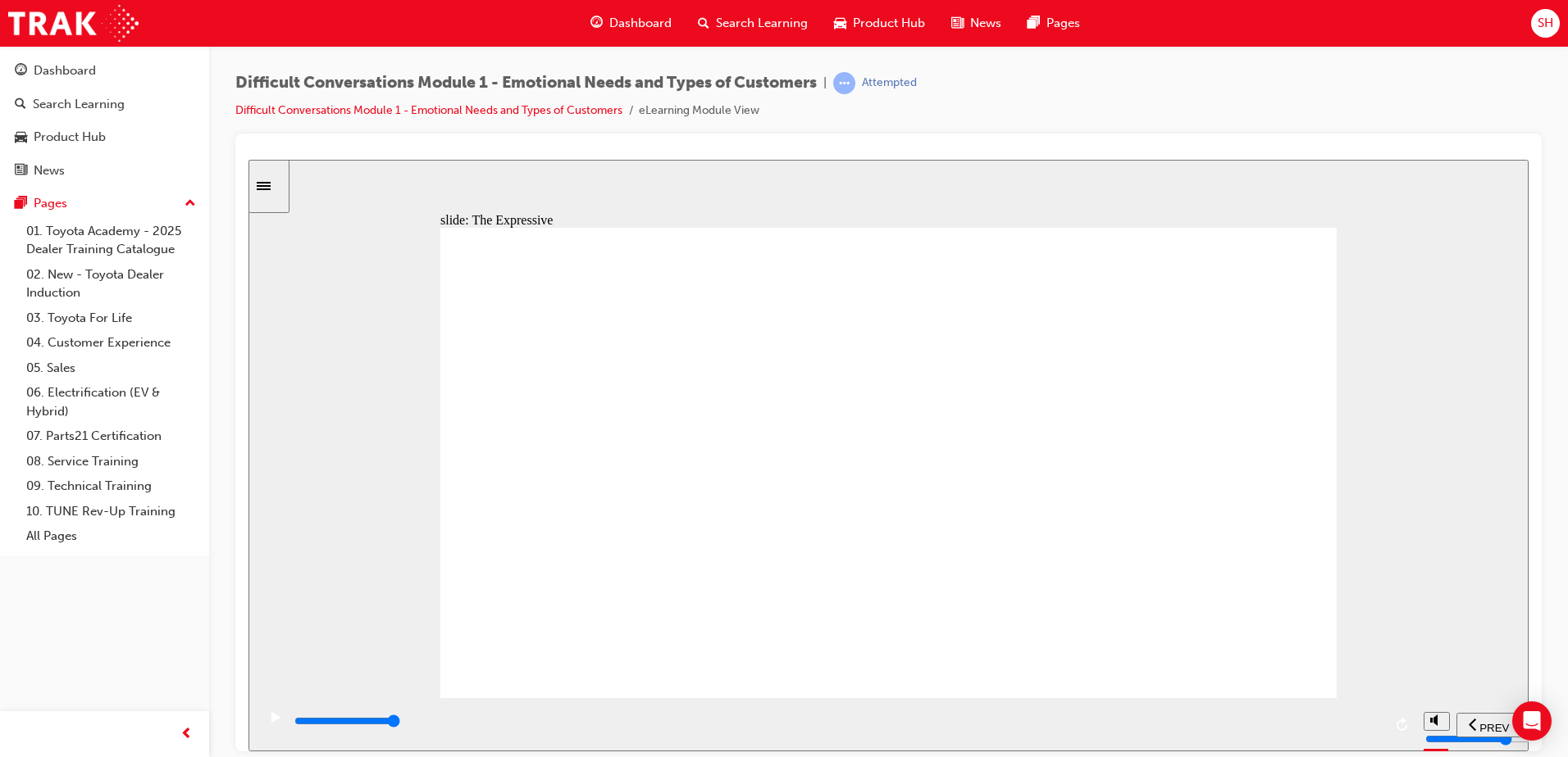
click at [1416, 404] on div "slide: The Amiable 57c7d8 Rectangle 1 Rectangle 1 Multiply 1 Close The Amiable …" at bounding box center [888, 455] width 1280 height 592
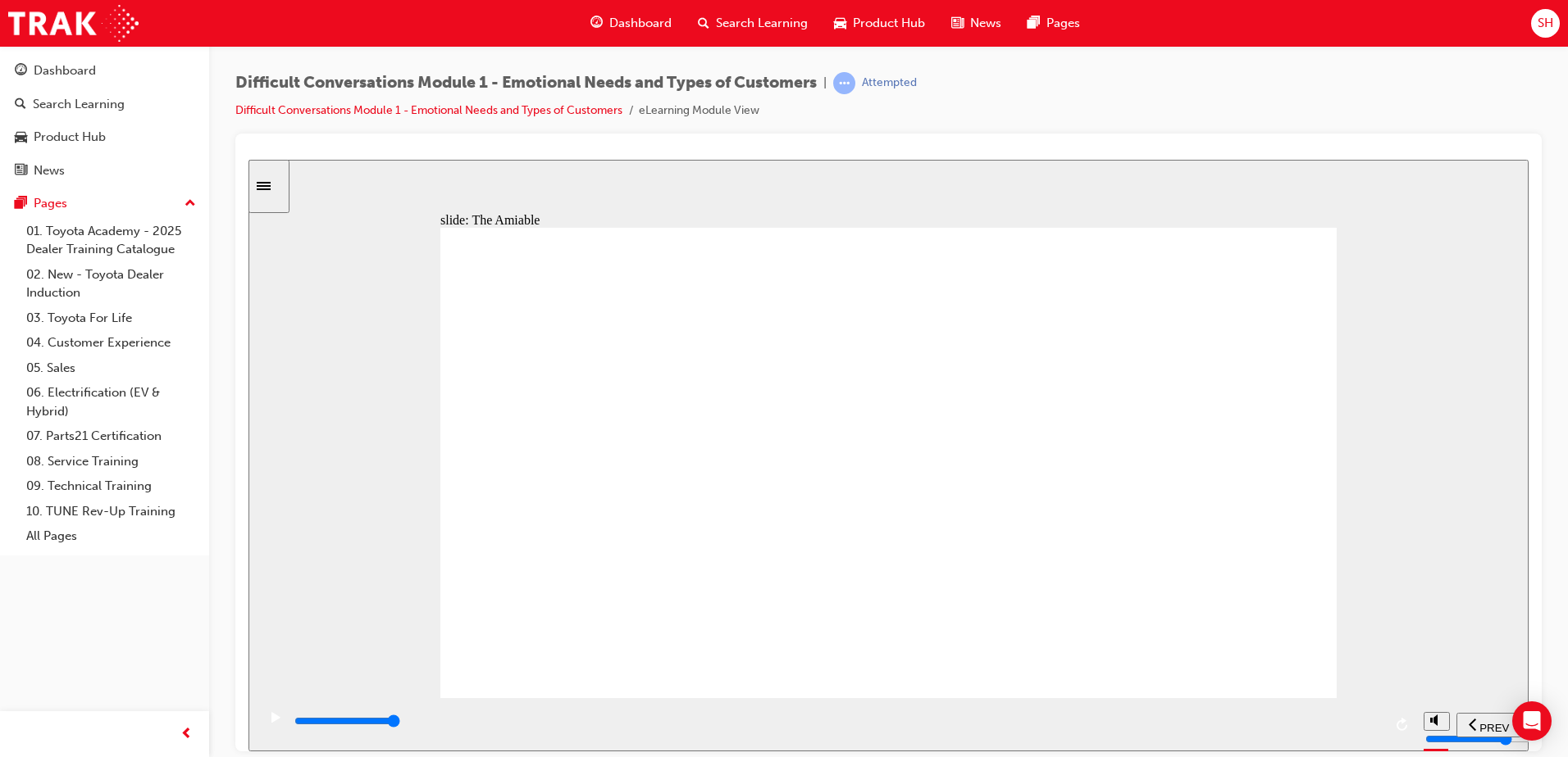
type input "64000"
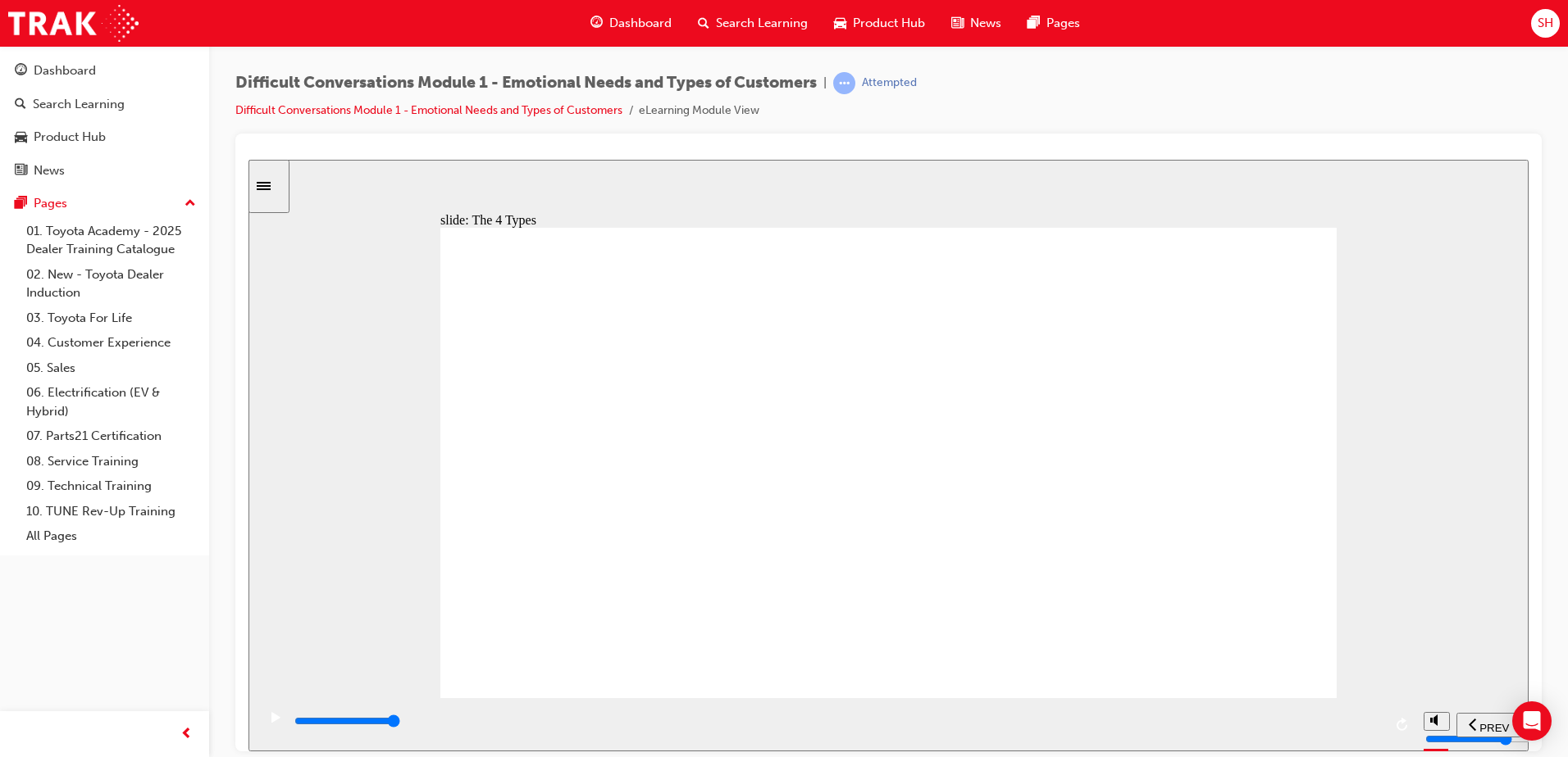
type input "11600"
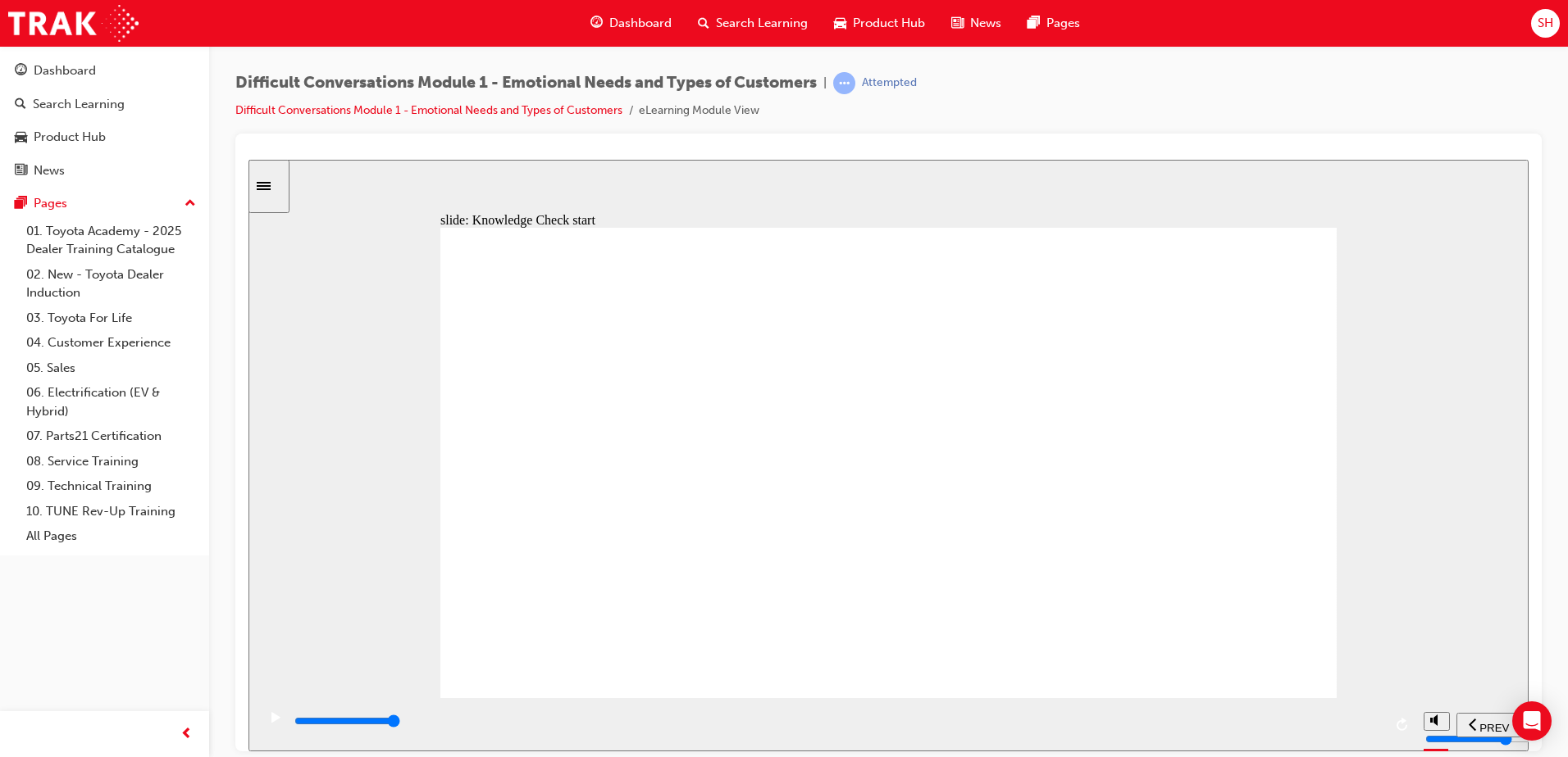
radio input "true"
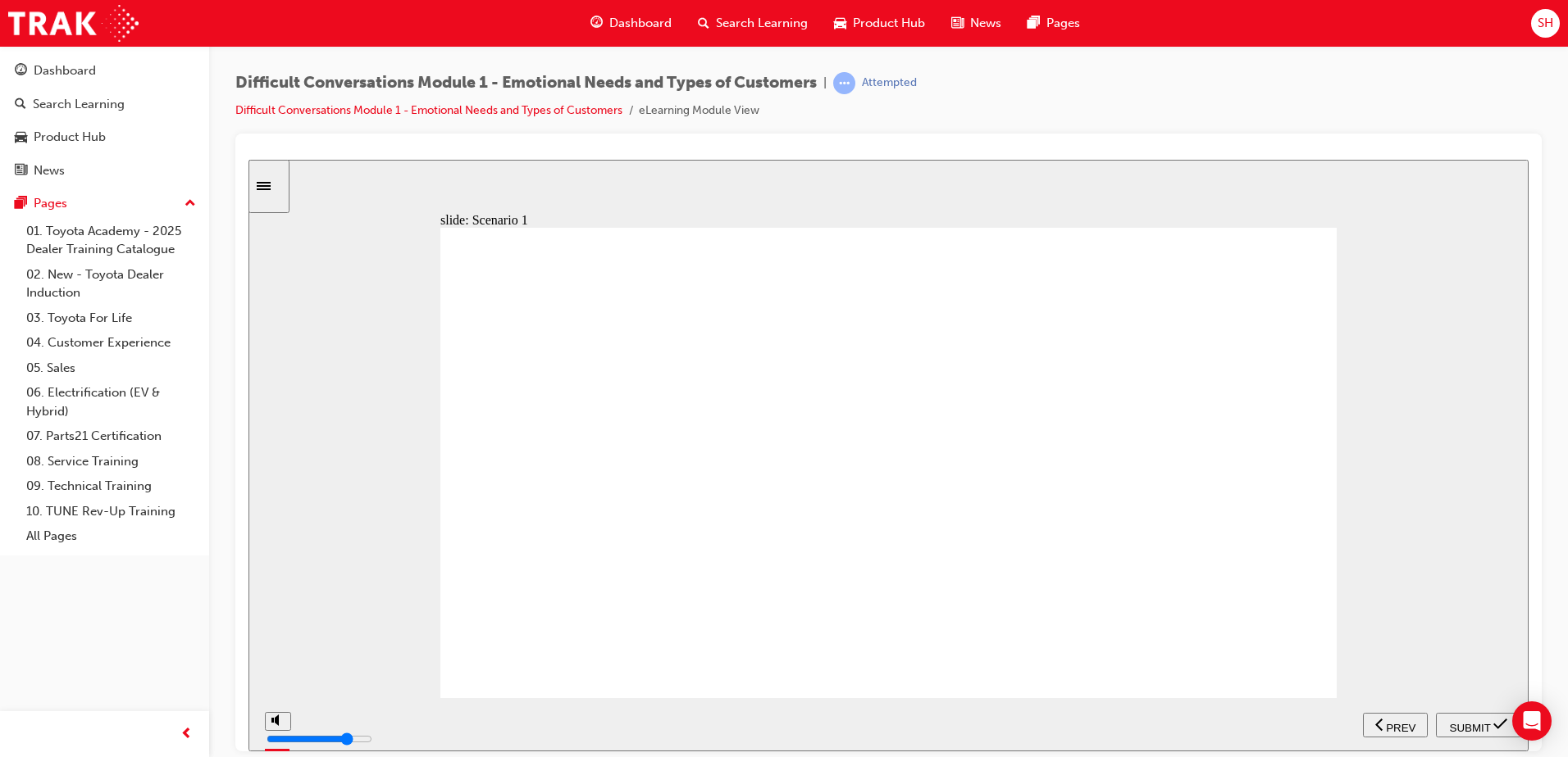
click at [1483, 721] on span "SUBMIT" at bounding box center [1470, 727] width 41 height 12
drag, startPoint x: 251, startPoint y: 720, endPoint x: 266, endPoint y: 718, distance: 15.1
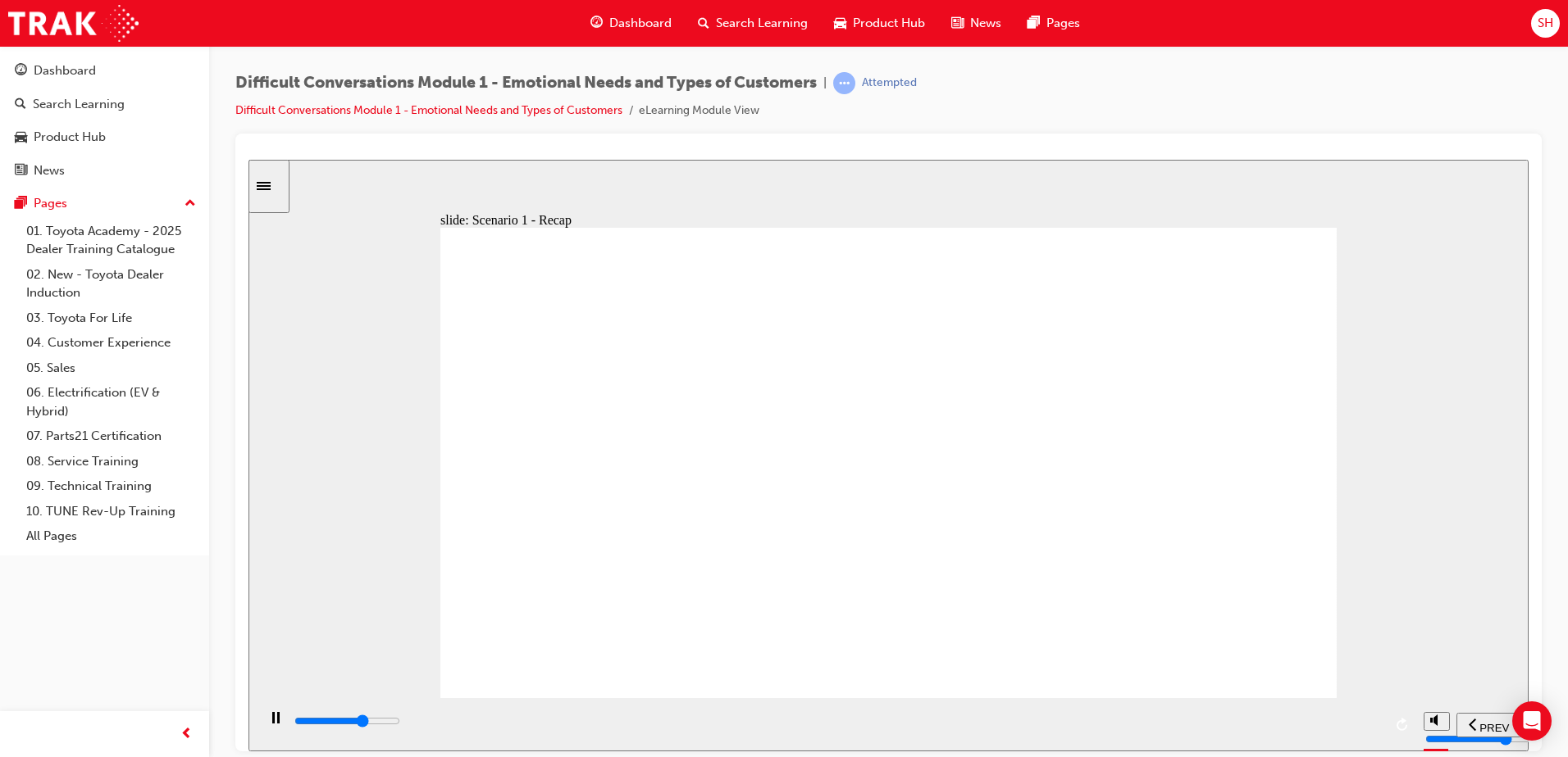
click at [254, 719] on section "PREV NEXT SUBMIT" at bounding box center [888, 724] width 1280 height 53
click at [272, 718] on icon "play/pause" at bounding box center [275, 717] width 7 height 12
click at [1469, 469] on div "slide: Scenario 1 - Recap The Driver – Benchmark Conversation Got it Rectangle …" at bounding box center [888, 455] width 1280 height 592
click at [277, 721] on div "play/pause" at bounding box center [276, 725] width 28 height 28
type input "41400"
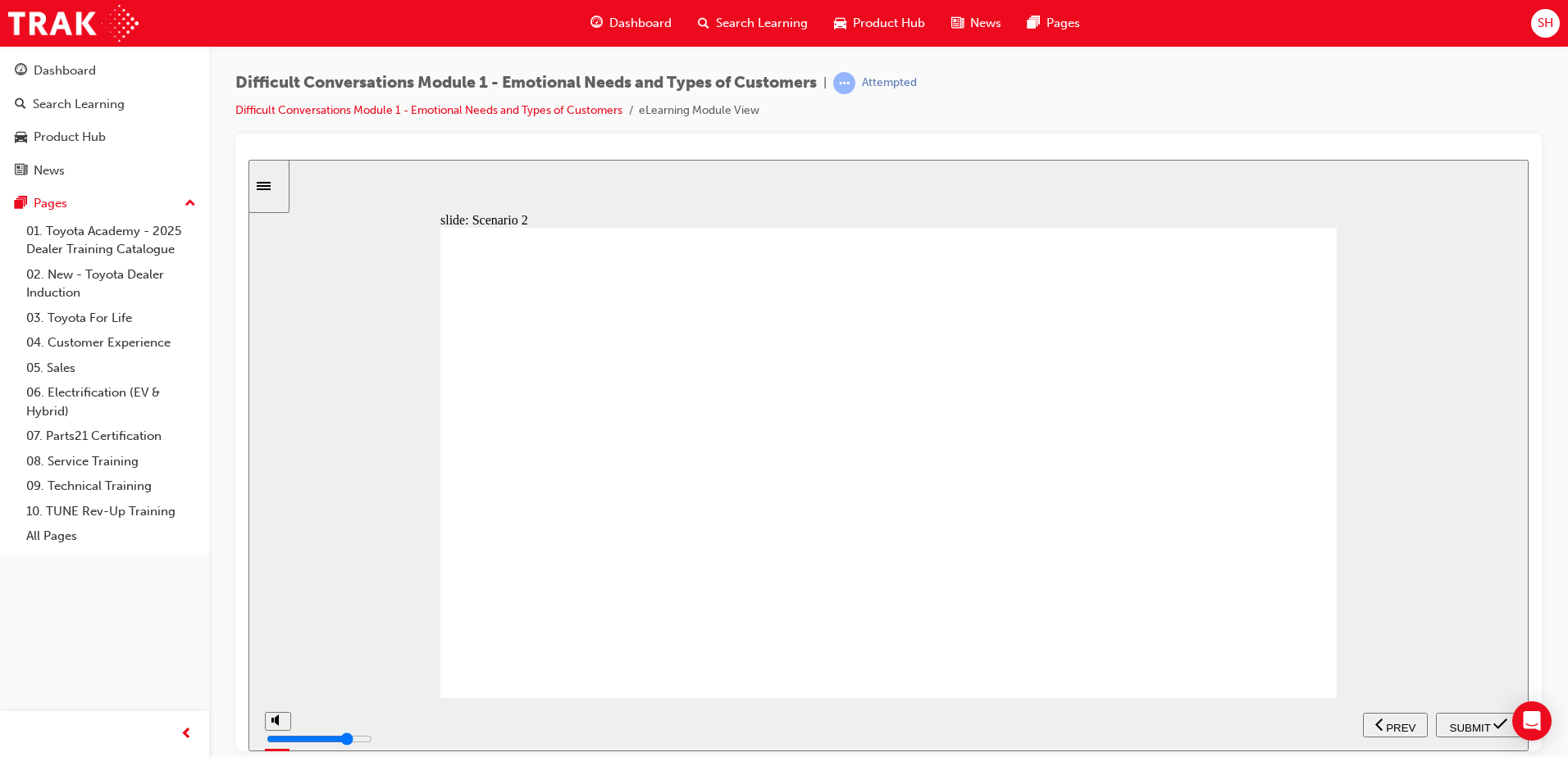
radio input "true"
click at [1493, 720] on div "SUBMIT" at bounding box center [1478, 725] width 72 height 17
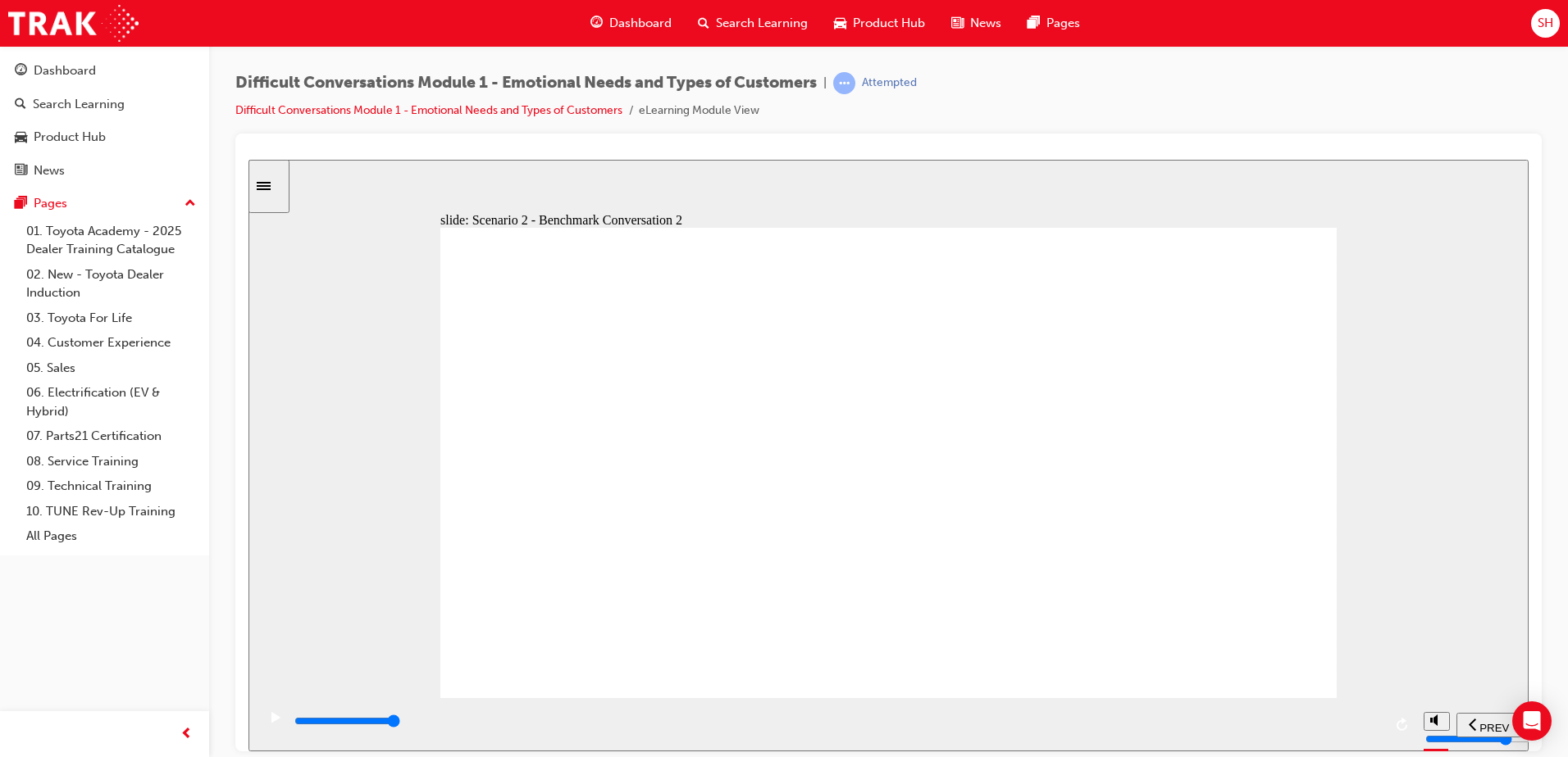
type input "55500"
radio input "true"
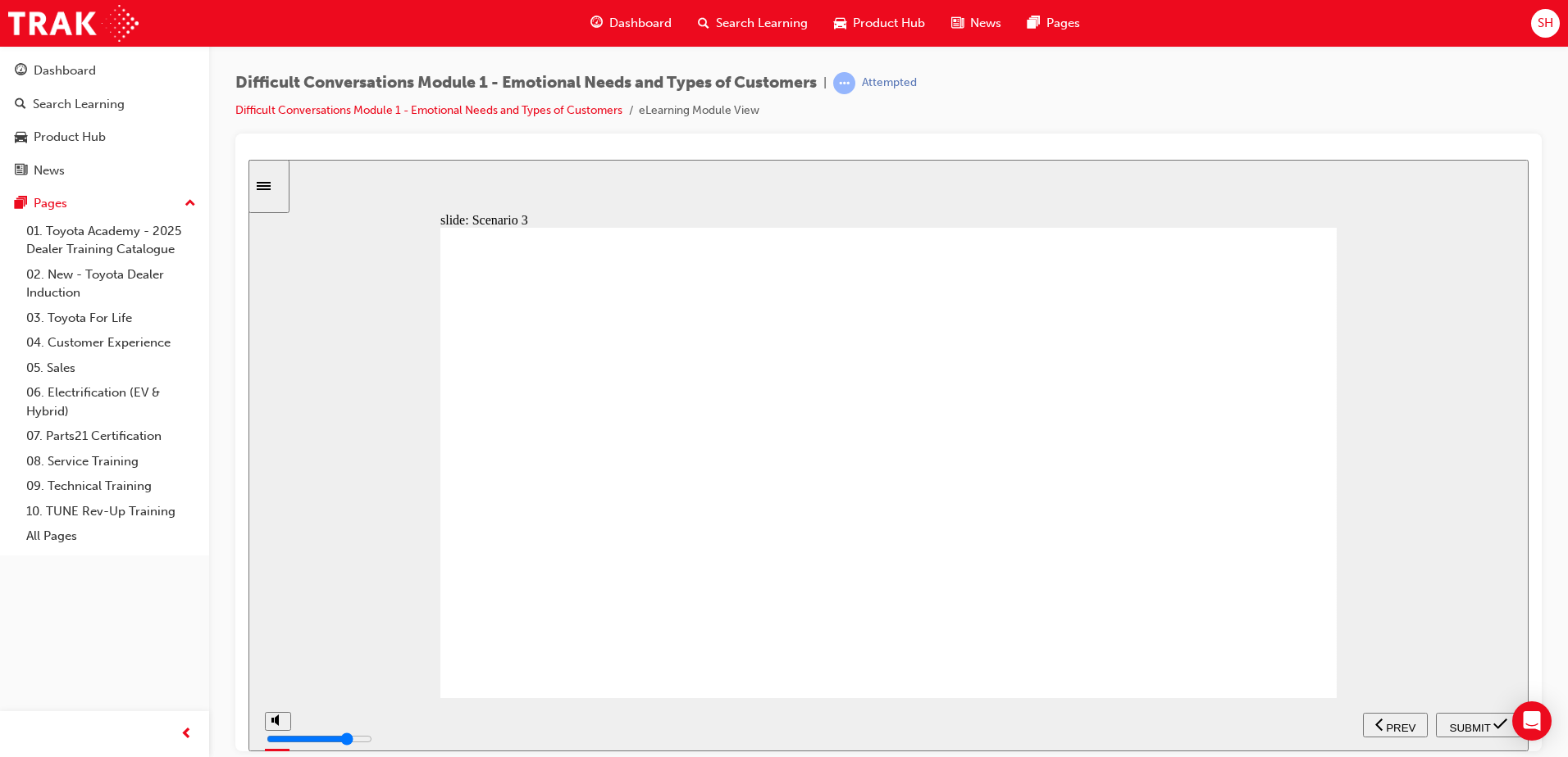
click at [1462, 732] on div "SUBMIT" at bounding box center [1478, 725] width 72 height 17
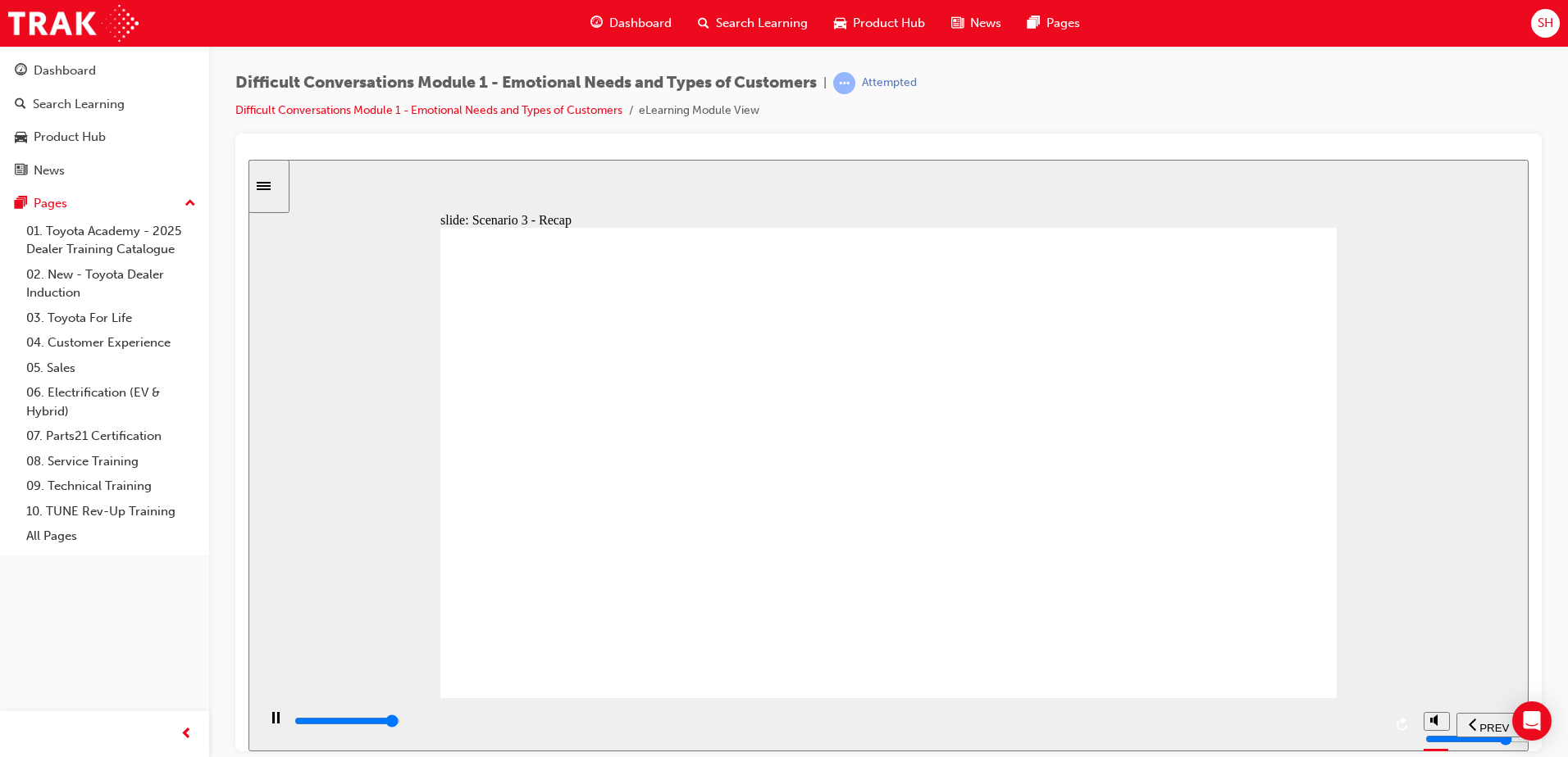
type input "43500"
radio input "true"
click at [1458, 721] on span "SUBMIT" at bounding box center [1470, 727] width 41 height 12
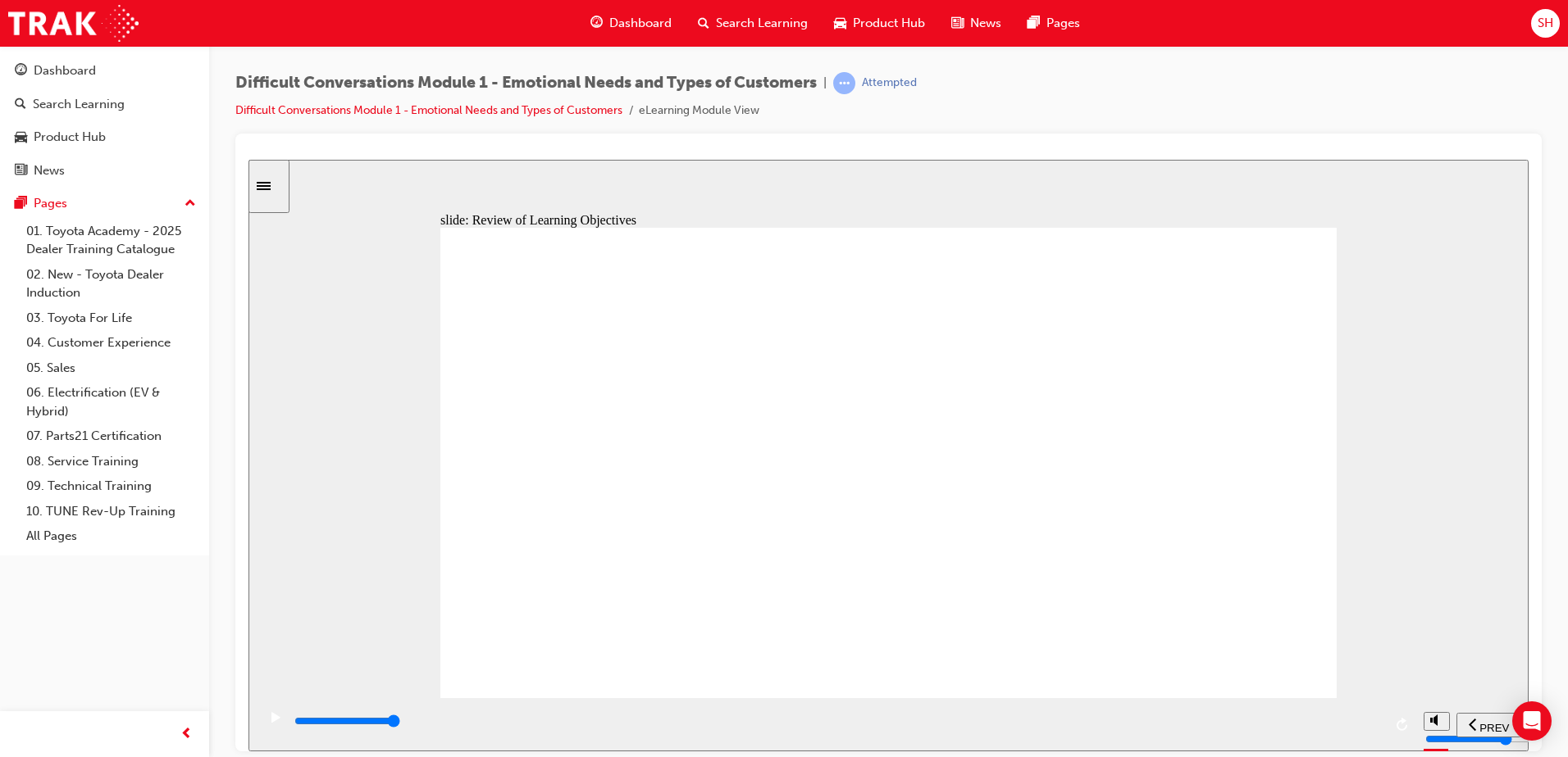
type input "9900"
drag, startPoint x: 1187, startPoint y: 290, endPoint x: 985, endPoint y: 568, distance: 343.6
drag, startPoint x: 1181, startPoint y: 339, endPoint x: 676, endPoint y: 564, distance: 552.9
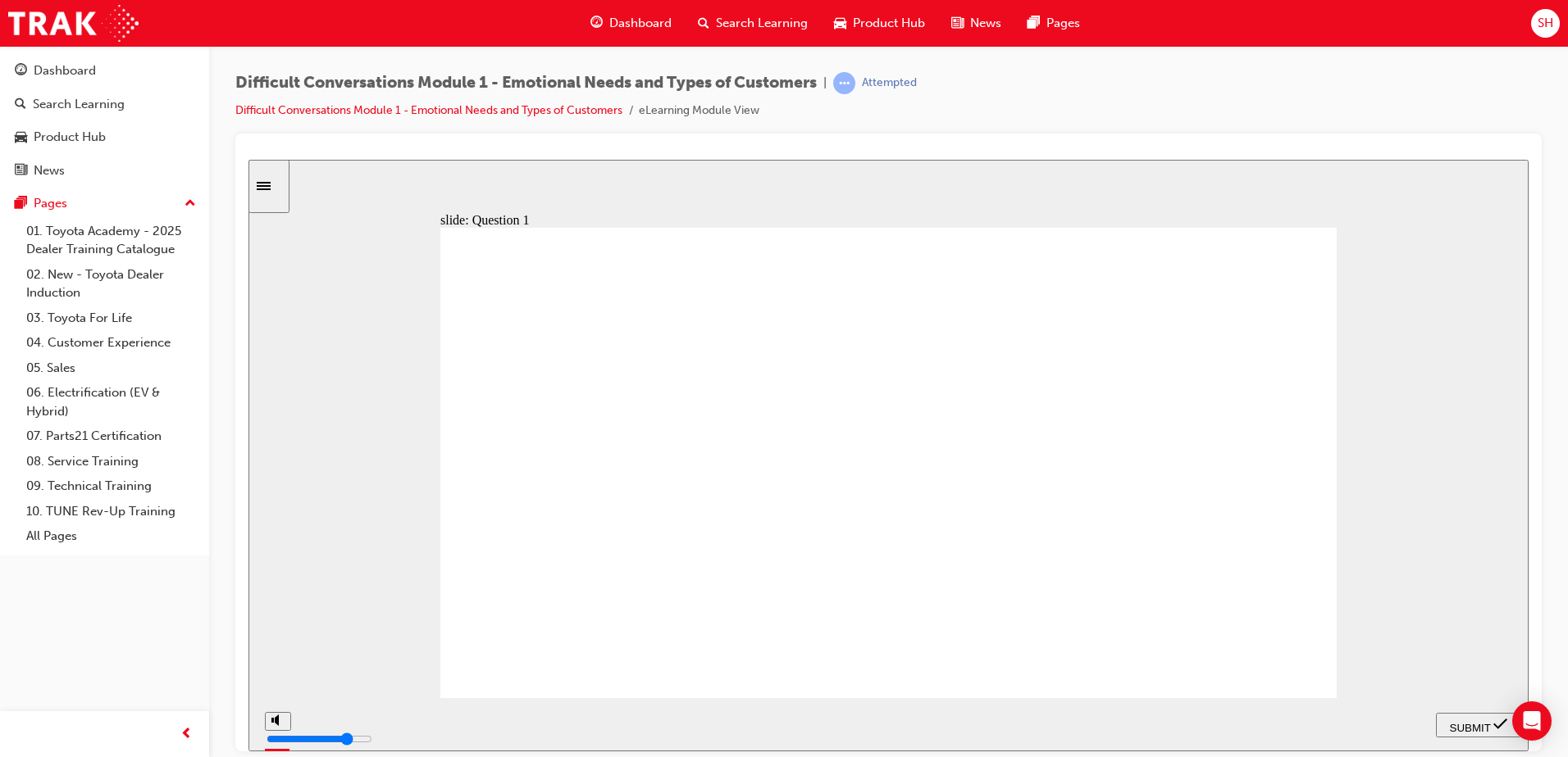
drag, startPoint x: 1219, startPoint y: 412, endPoint x: 885, endPoint y: 442, distance: 335.3
drag, startPoint x: 1191, startPoint y: 473, endPoint x: 838, endPoint y: 570, distance: 366.1
drag, startPoint x: 1230, startPoint y: 556, endPoint x: 1033, endPoint y: 556, distance: 197.0
drag, startPoint x: 1176, startPoint y: 616, endPoint x: 502, endPoint y: 612, distance: 674.0
drag, startPoint x: 1266, startPoint y: 665, endPoint x: 848, endPoint y: 424, distance: 482.5
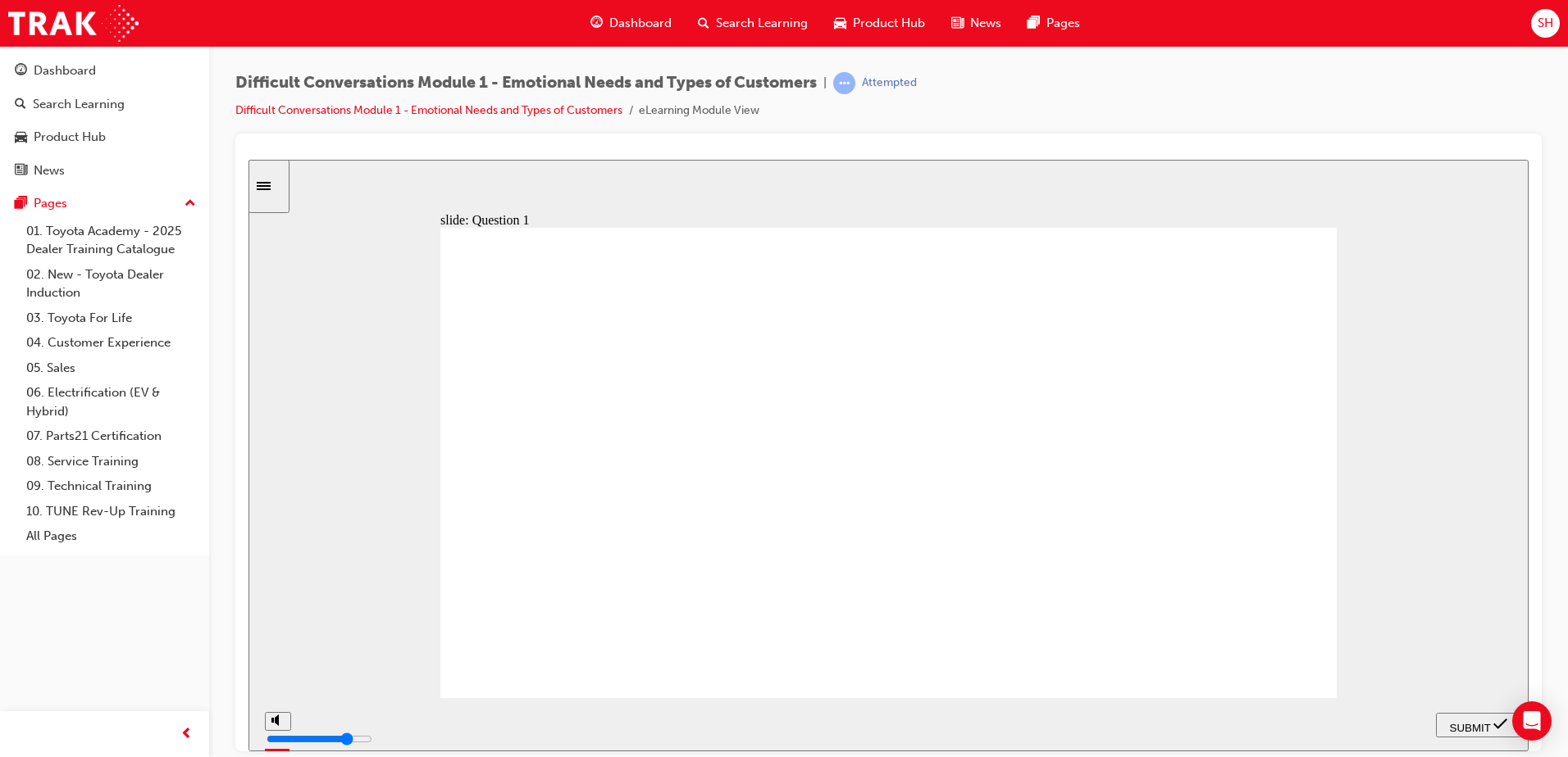
drag, startPoint x: 1225, startPoint y: 525, endPoint x: 779, endPoint y: 604, distance: 452.9
drag, startPoint x: 1258, startPoint y: 403, endPoint x: 1168, endPoint y: 433, distance: 94.9
drag, startPoint x: 1186, startPoint y: 381, endPoint x: 910, endPoint y: 614, distance: 361.2
drag, startPoint x: 1435, startPoint y: 717, endPoint x: 1448, endPoint y: 722, distance: 13.9
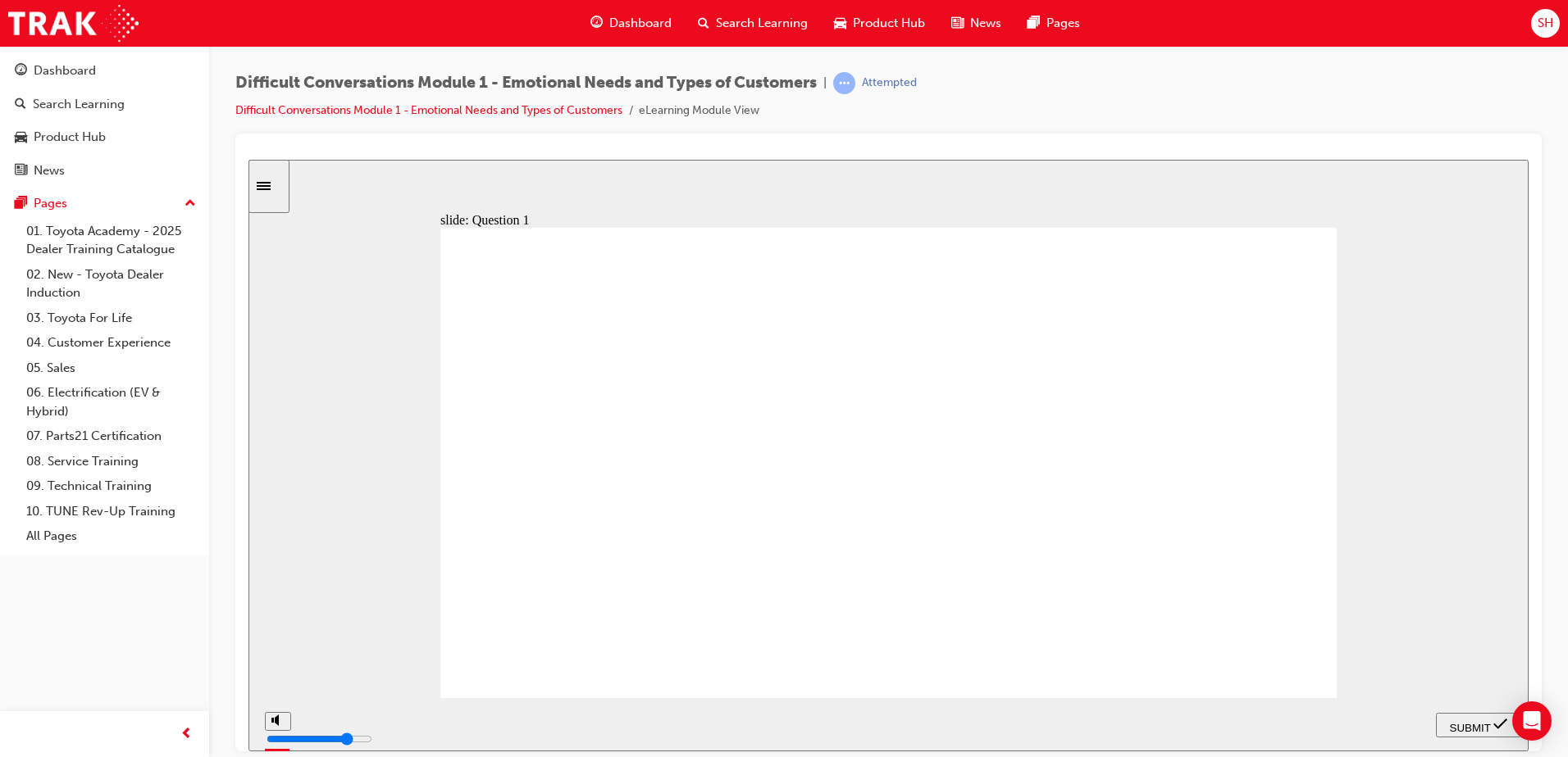
click at [1437, 719] on section "PREV NEXT SUBMIT" at bounding box center [888, 724] width 1280 height 53
click at [1460, 725] on span "SUBMIT" at bounding box center [1470, 727] width 41 height 12
checkbox input "true"
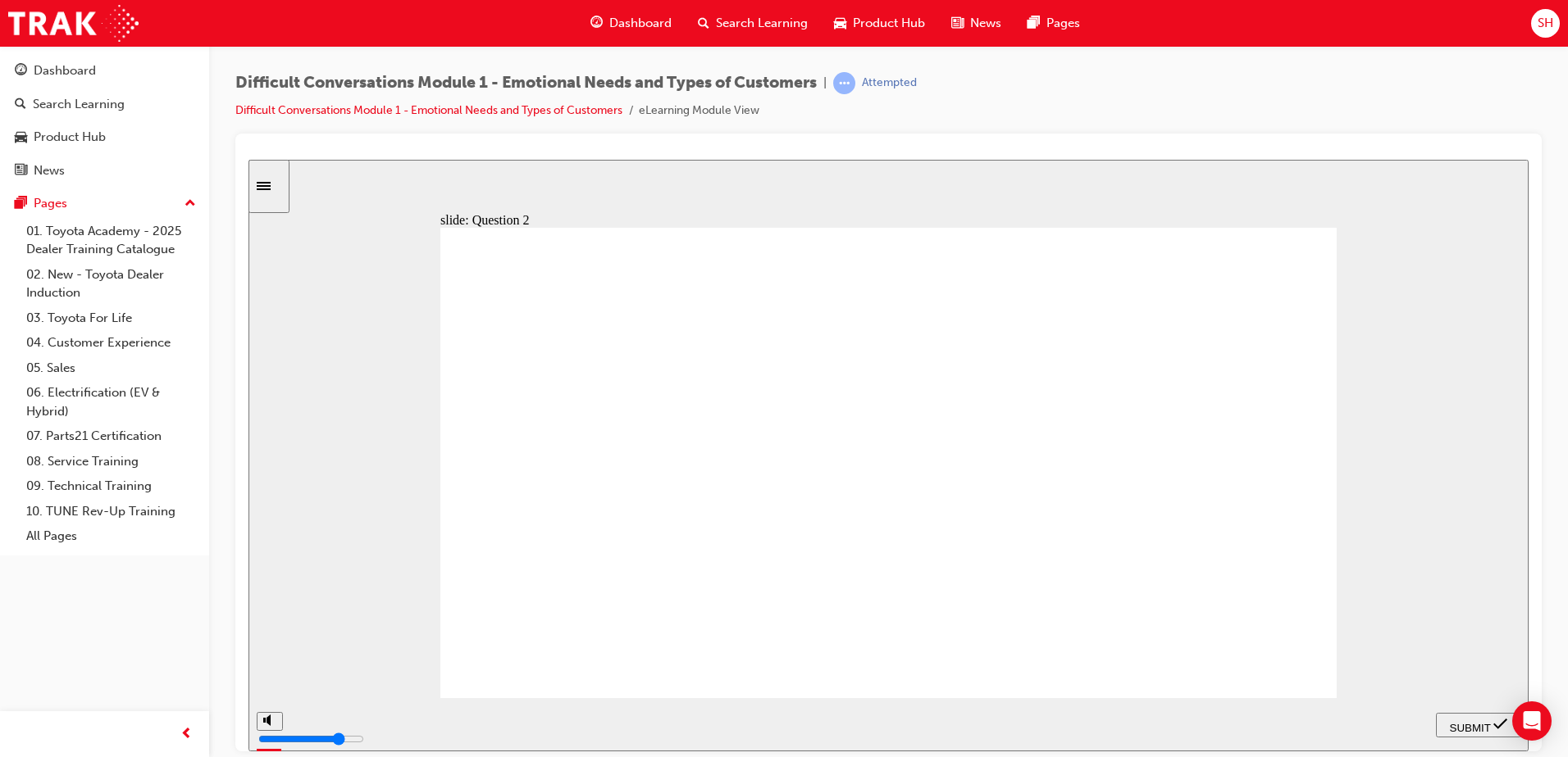
checkbox input "true"
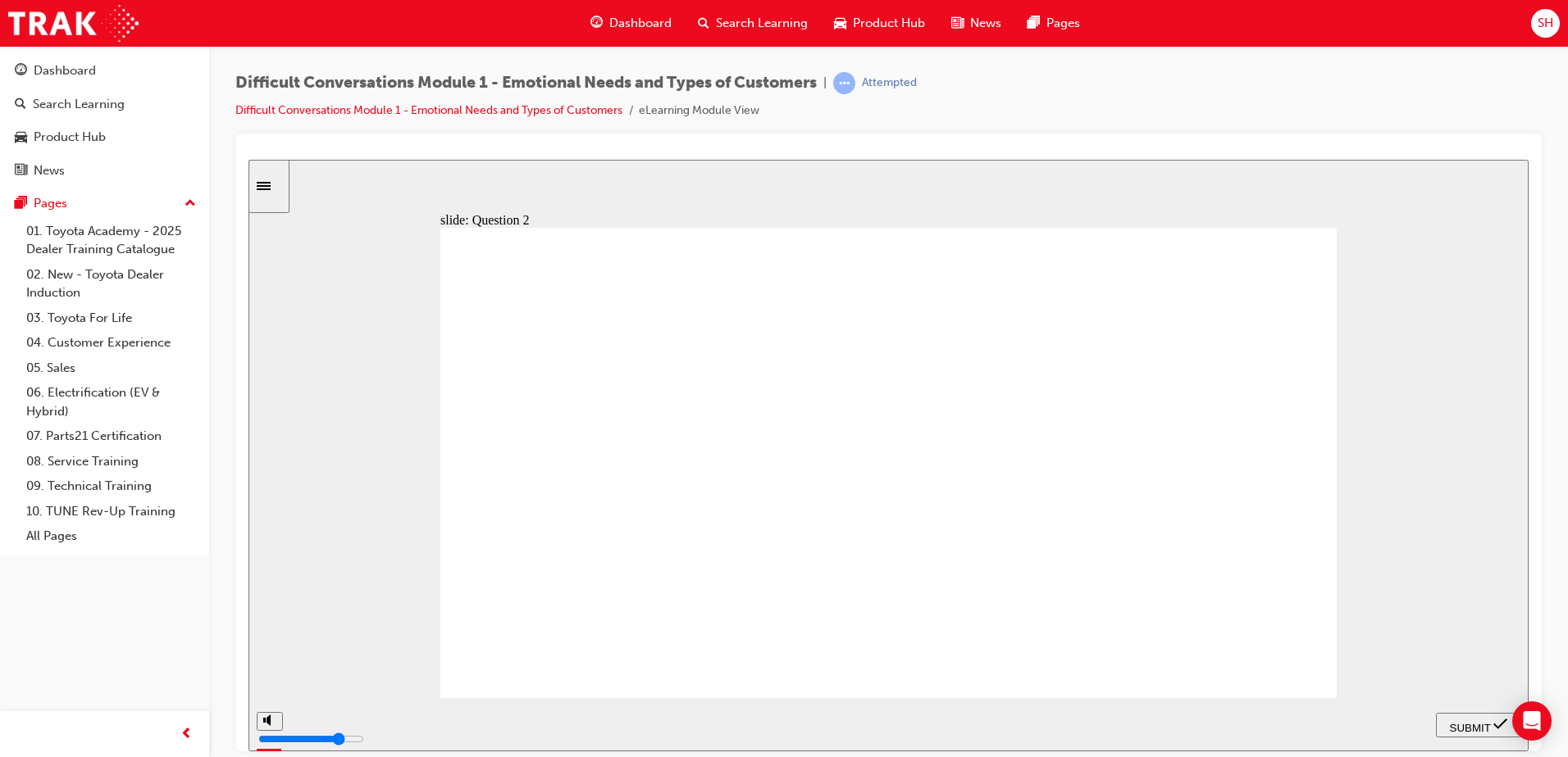
checkbox input "true"
click at [1500, 725] on icon "submit" at bounding box center [1500, 724] width 14 height 15
checkbox input "true"
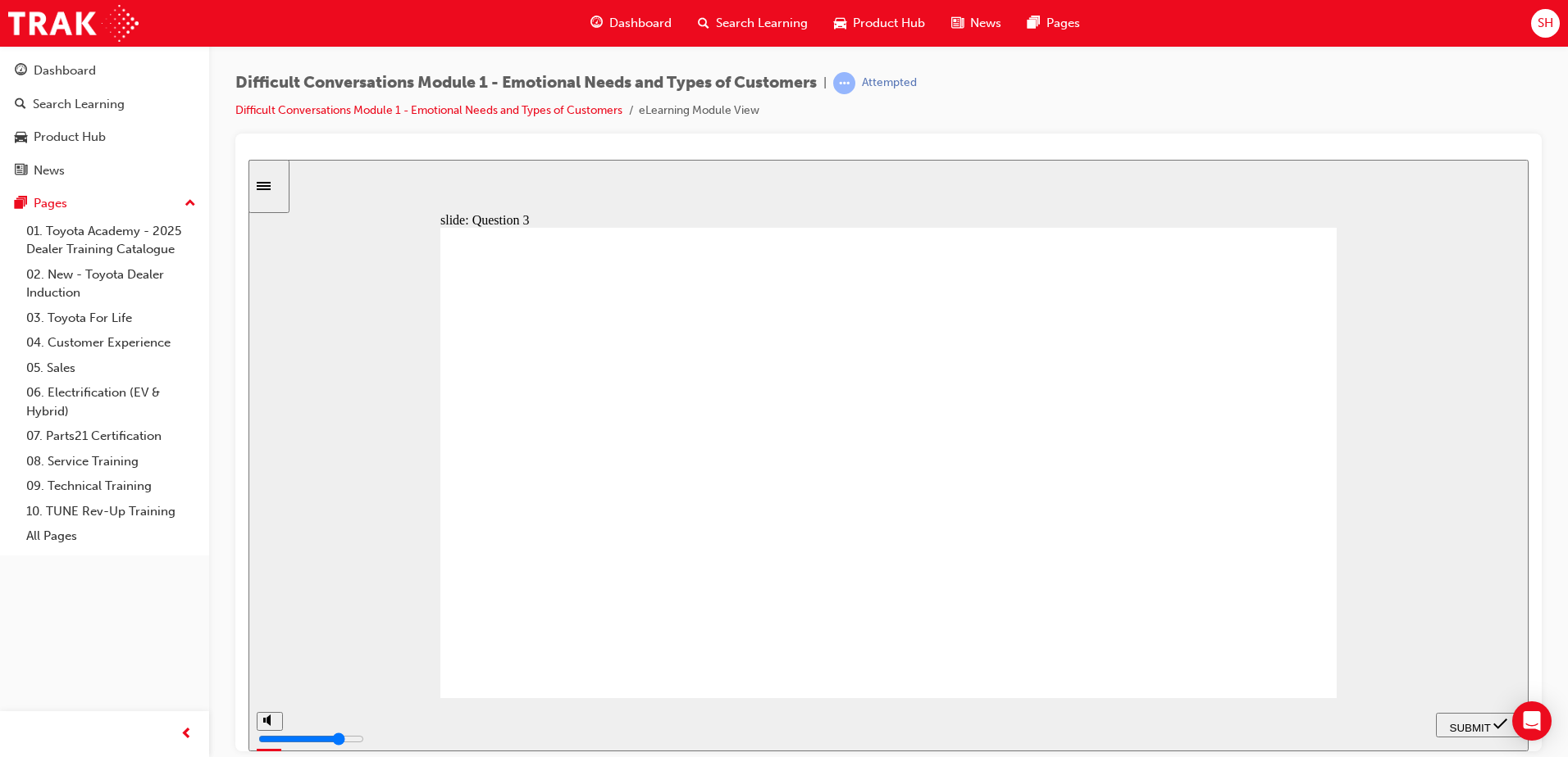
checkbox input "true"
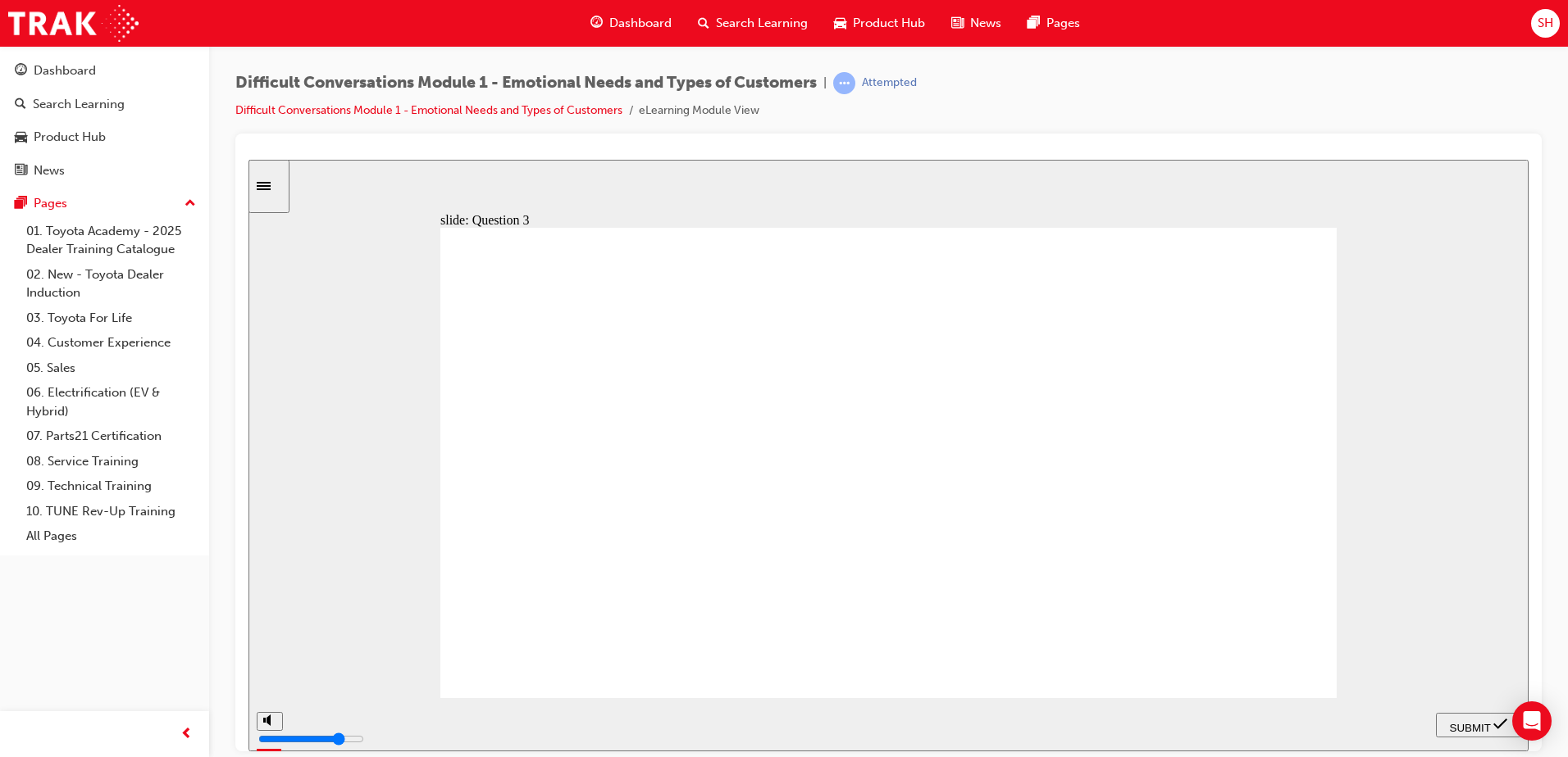
checkbox input "true"
click at [1484, 723] on span "SUBMIT" at bounding box center [1470, 727] width 41 height 12
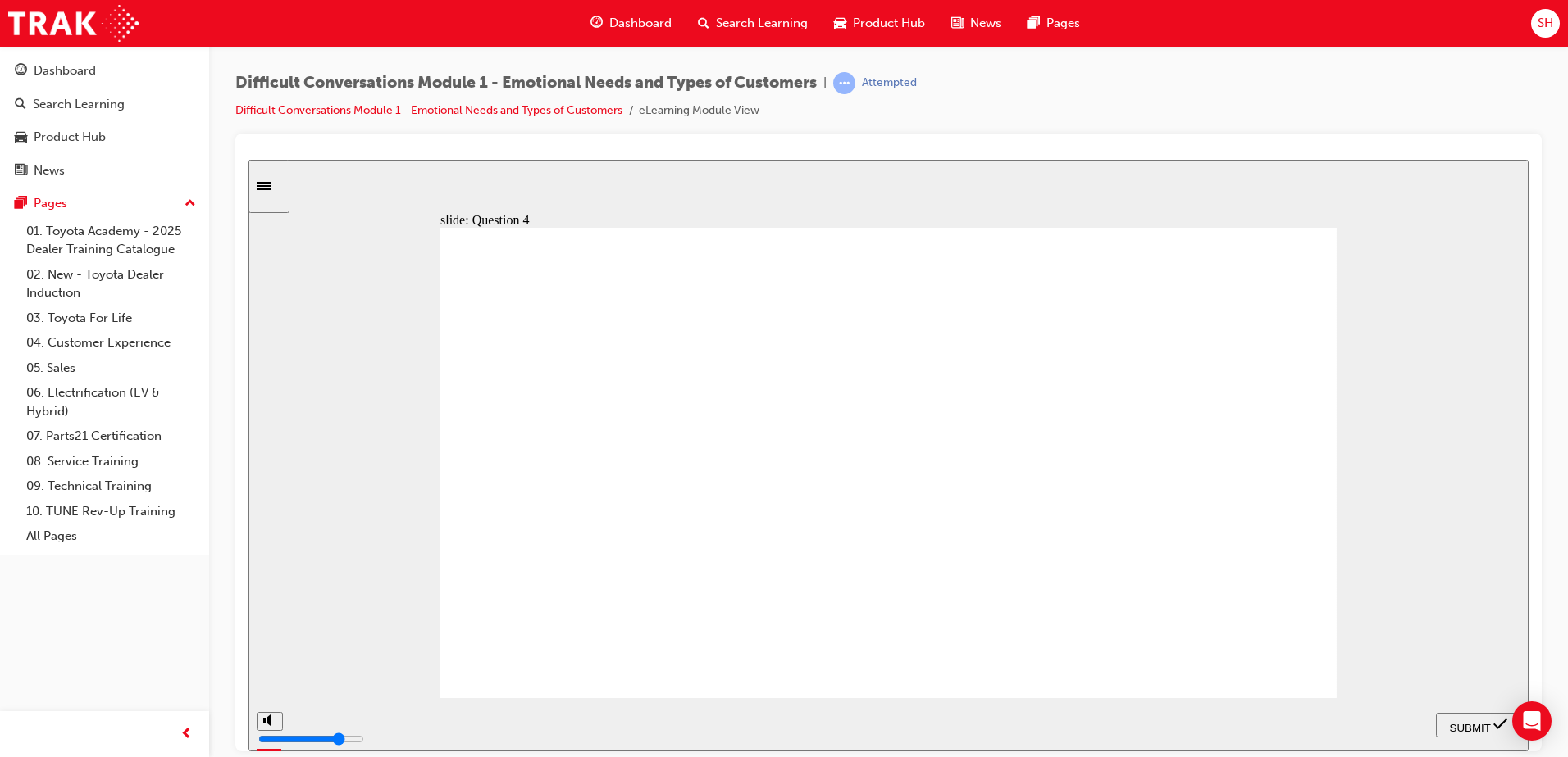
checkbox input "true"
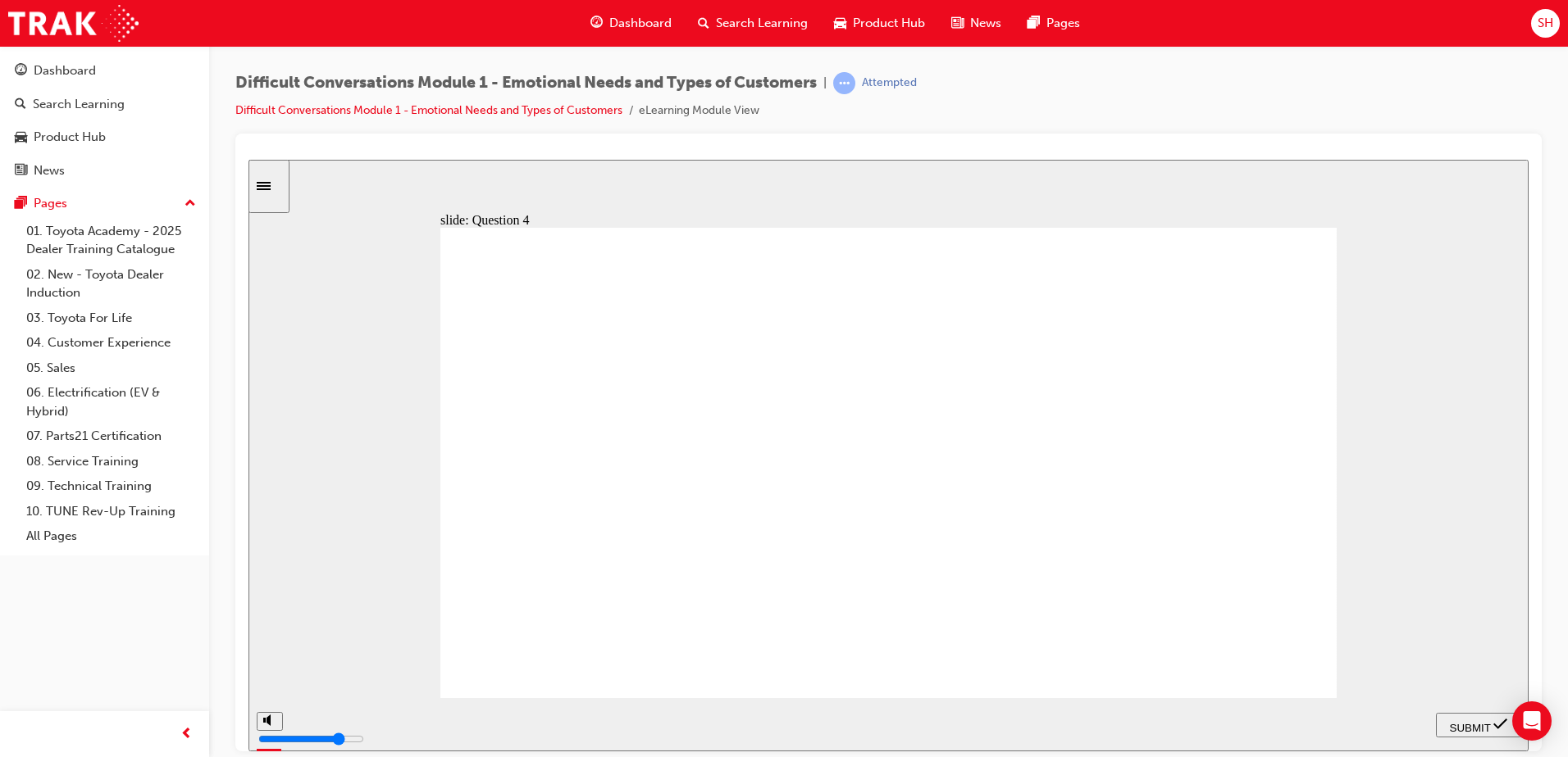
checkbox input "true"
click at [1487, 725] on span "SUBMIT" at bounding box center [1470, 727] width 41 height 12
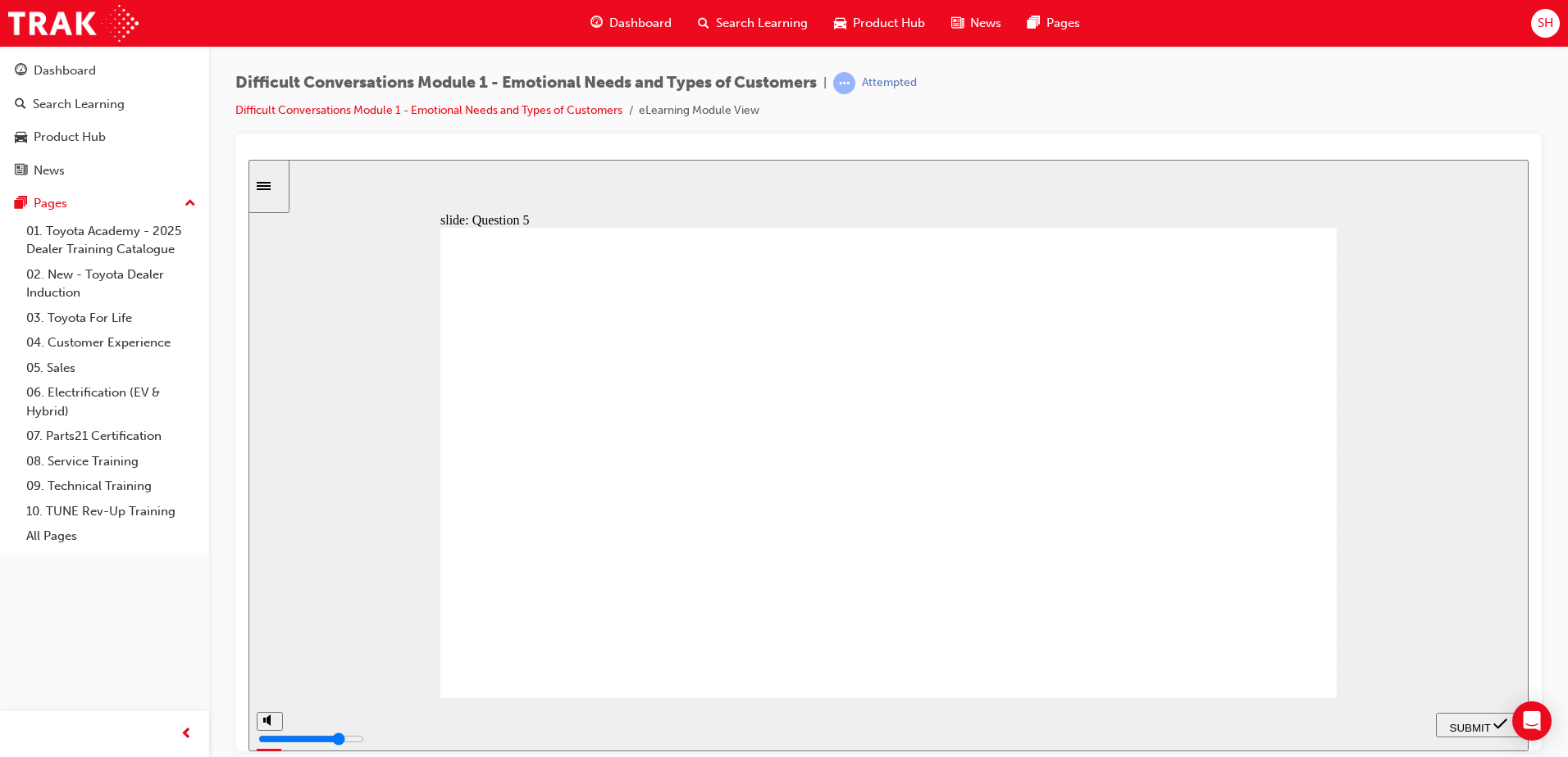
checkbox input "true"
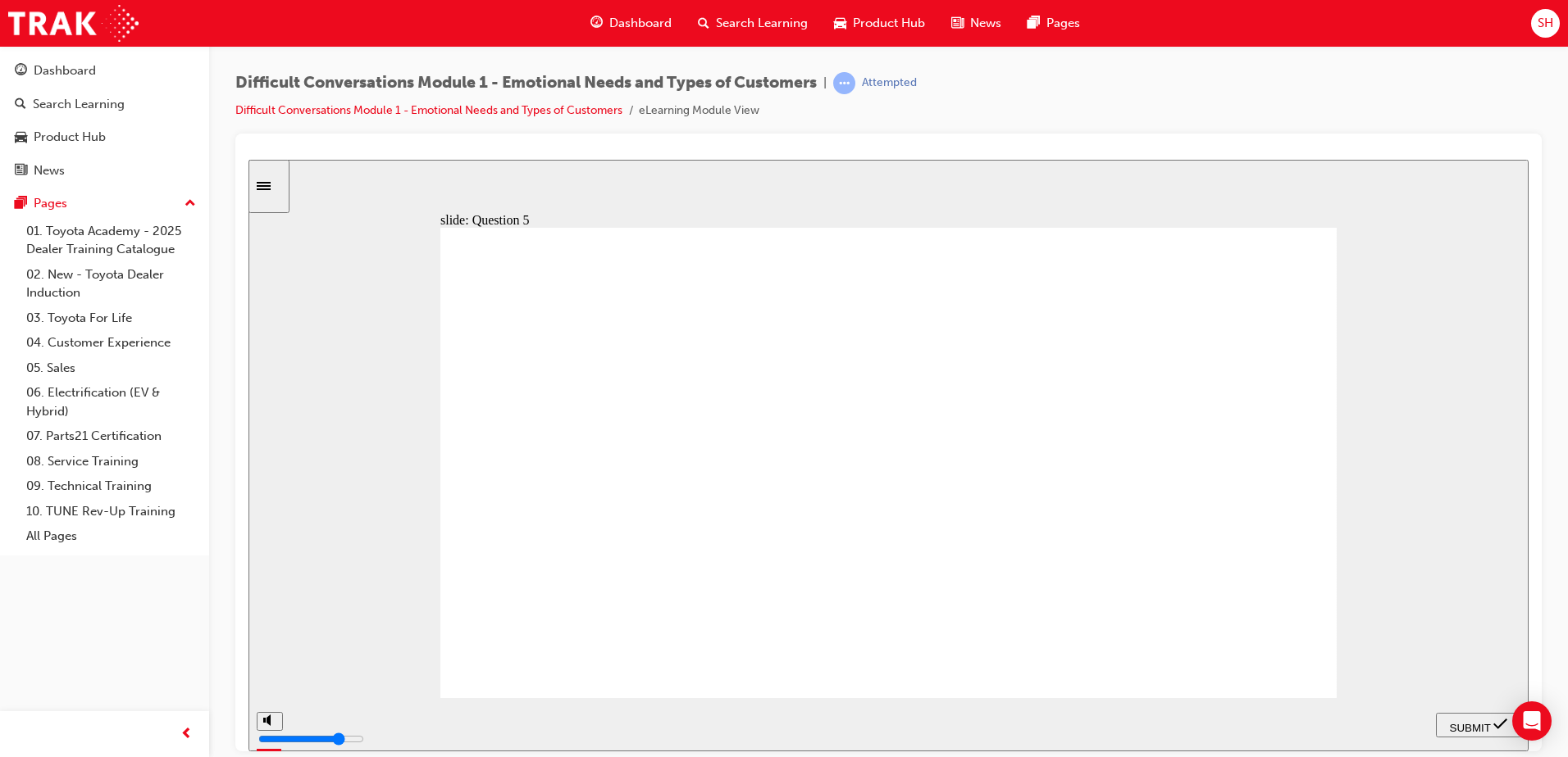
checkbox input "true"
click at [1477, 721] on span "SUBMIT" at bounding box center [1470, 727] width 41 height 12
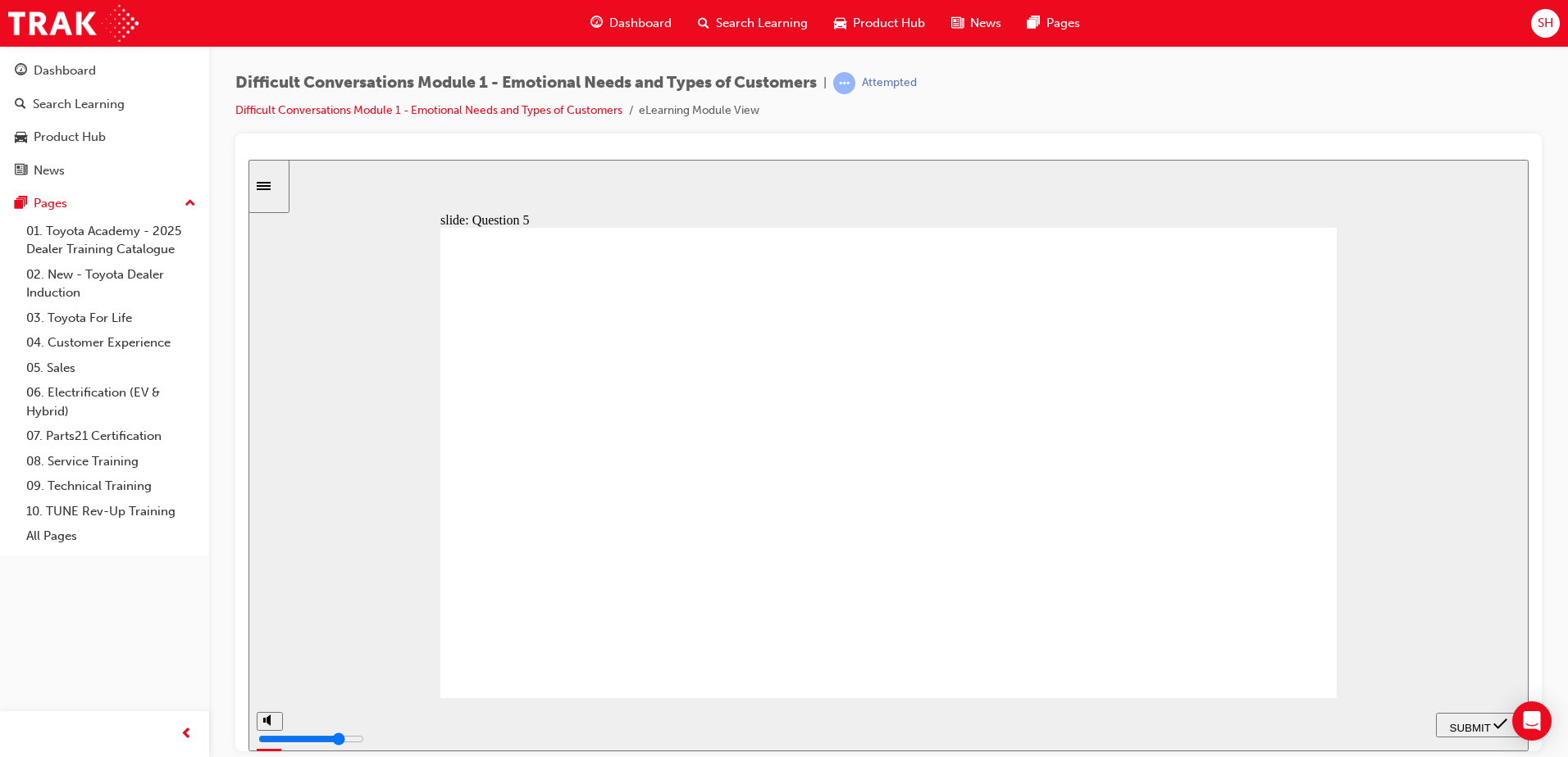
checkbox input "true"
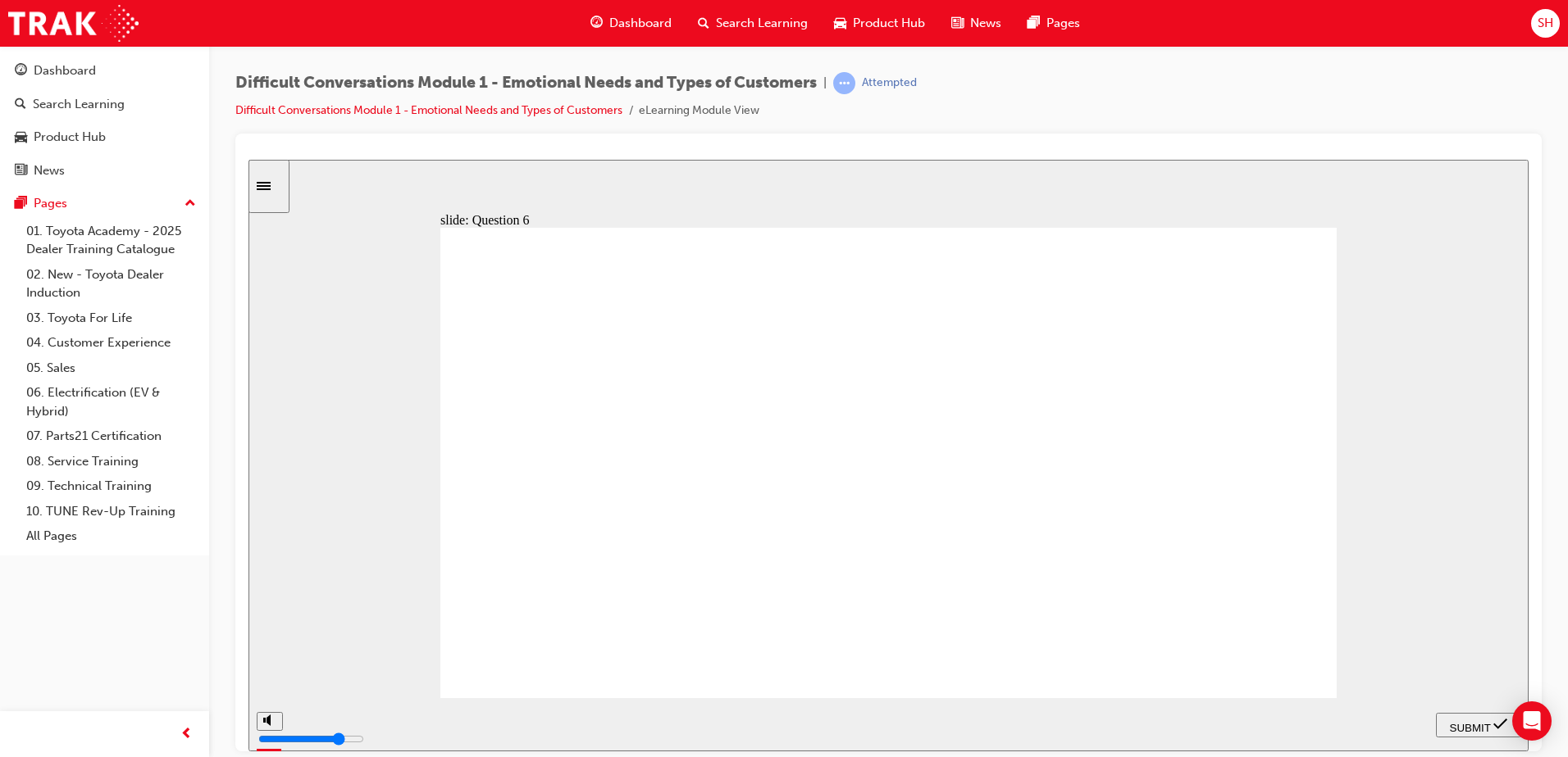
checkbox input "true"
click at [1467, 738] on nav "PREV NEXT SUBMIT" at bounding box center [1478, 724] width 86 height 53
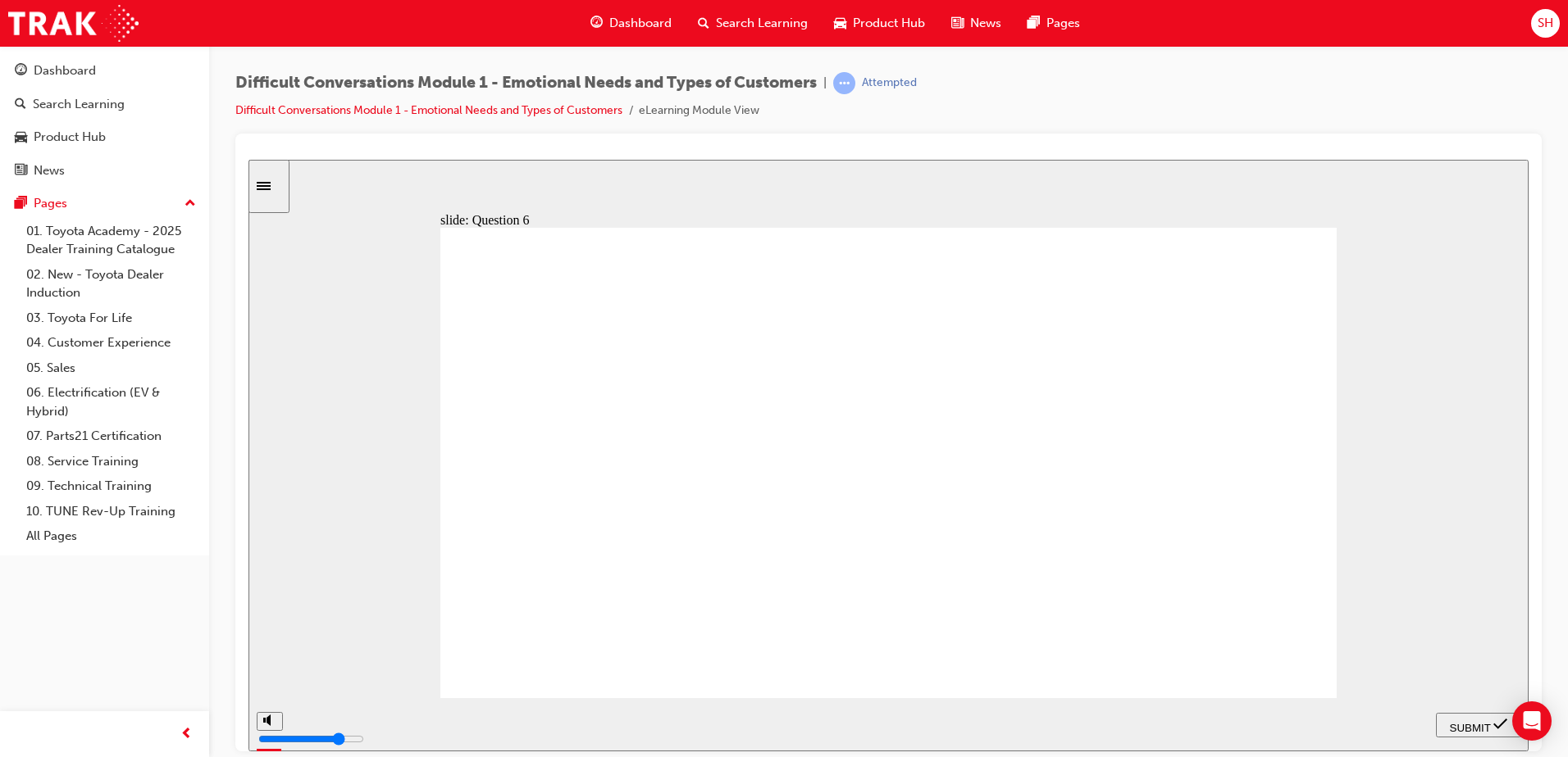
click at [1467, 727] on span "SUBMIT" at bounding box center [1470, 727] width 41 height 12
checkbox input "true"
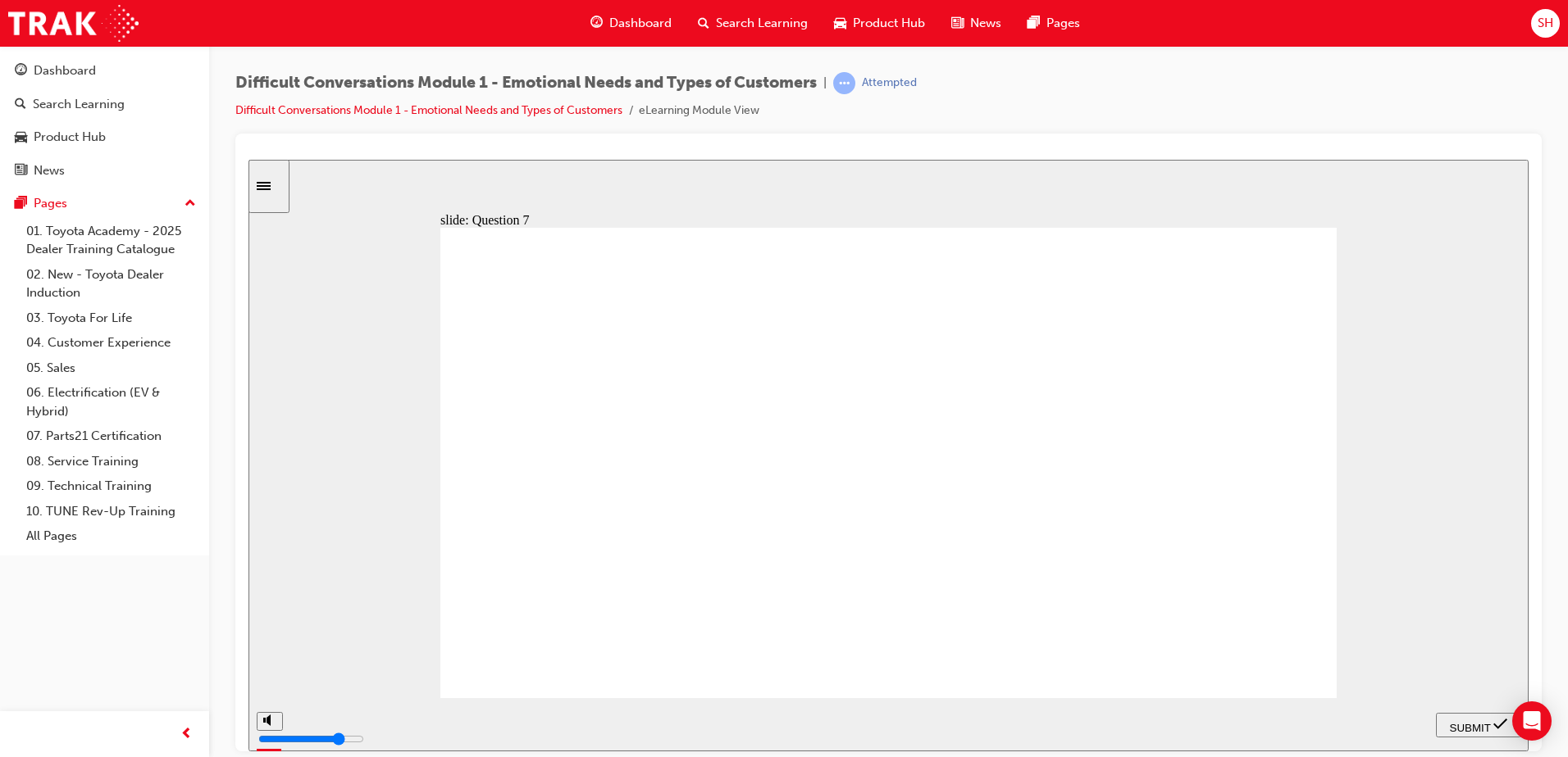
checkbox input "true"
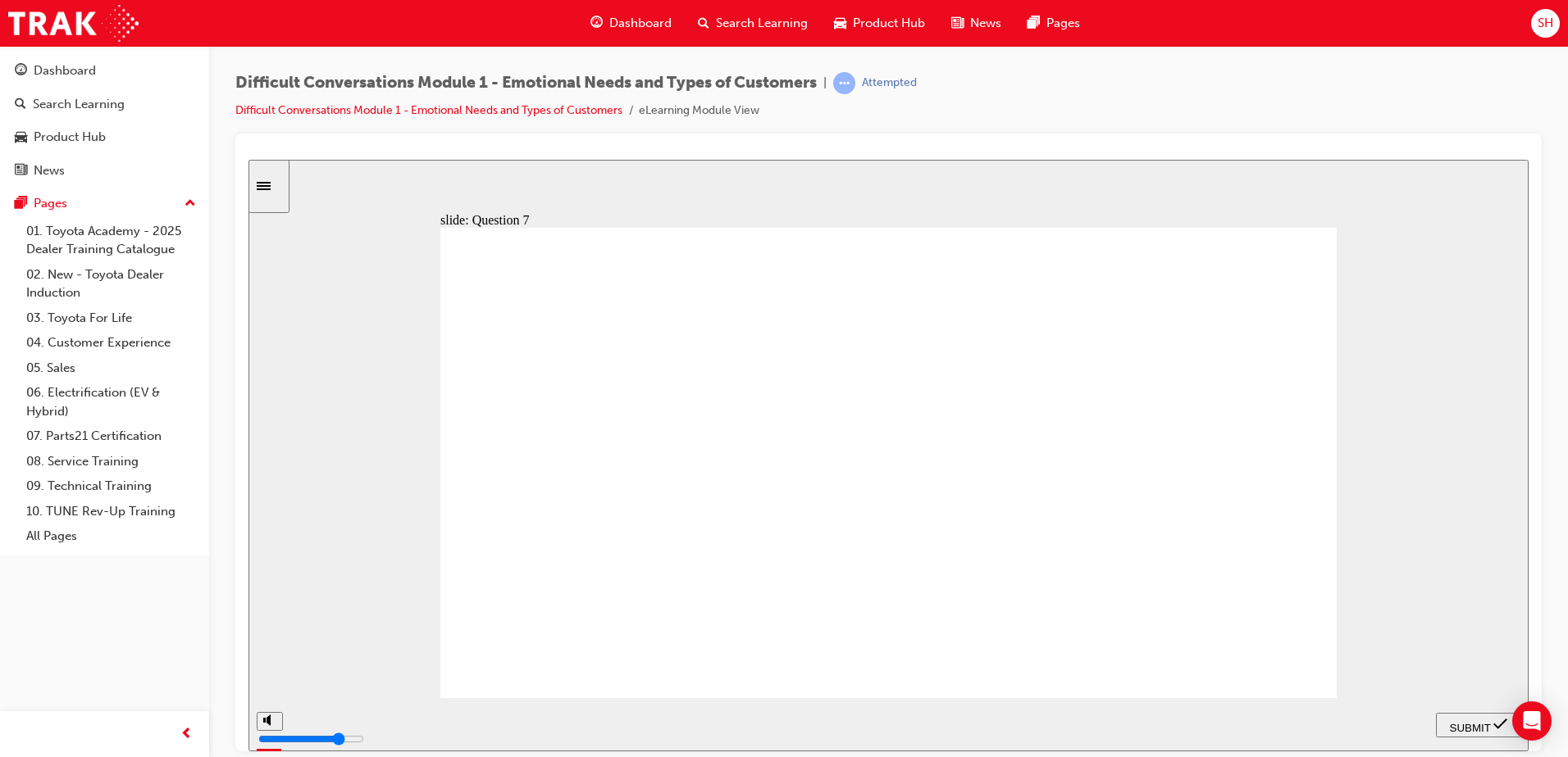
checkbox input "true"
click at [1458, 724] on span "SUBMIT" at bounding box center [1470, 727] width 41 height 12
checkbox input "true"
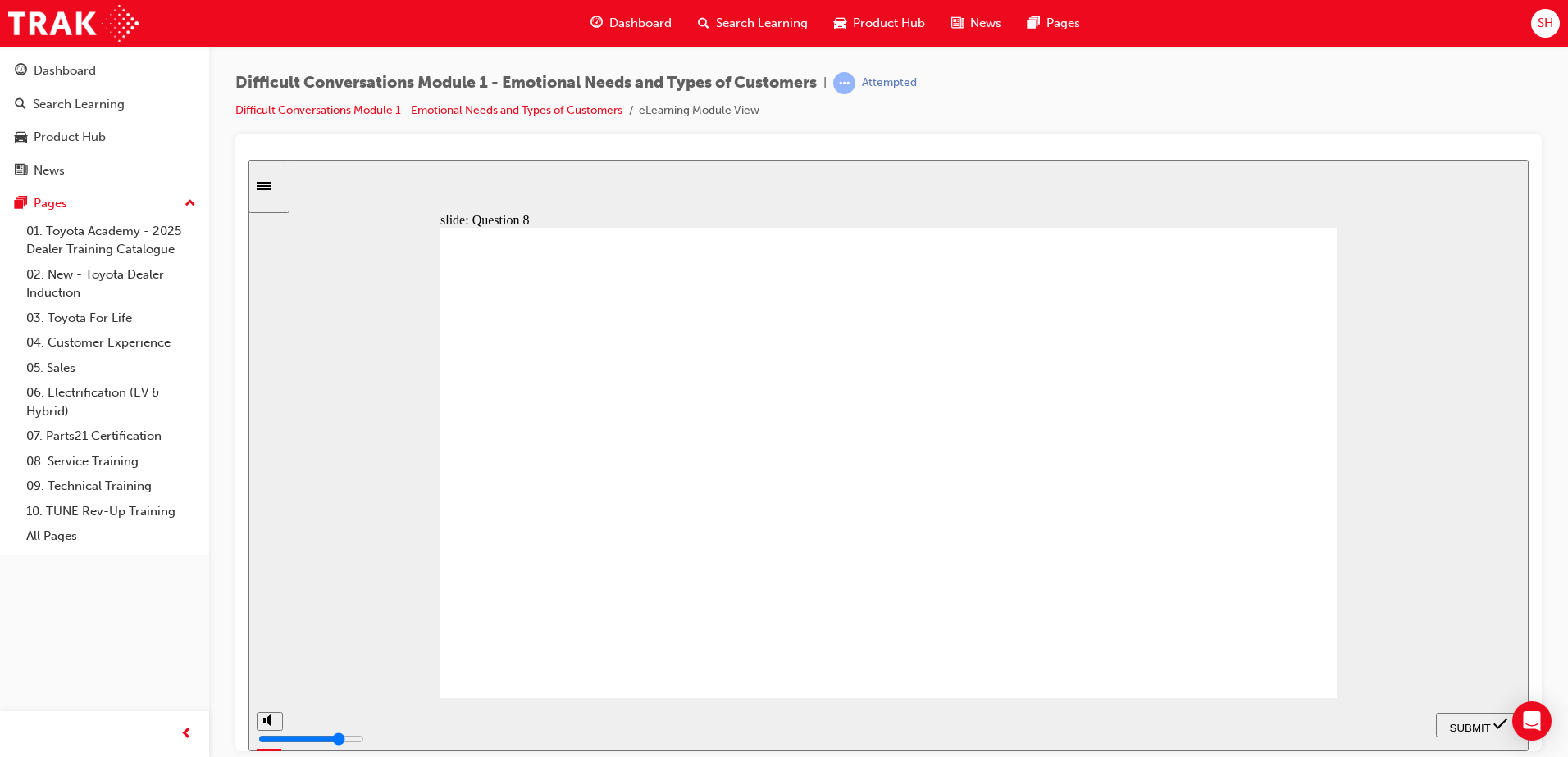
checkbox input "true"
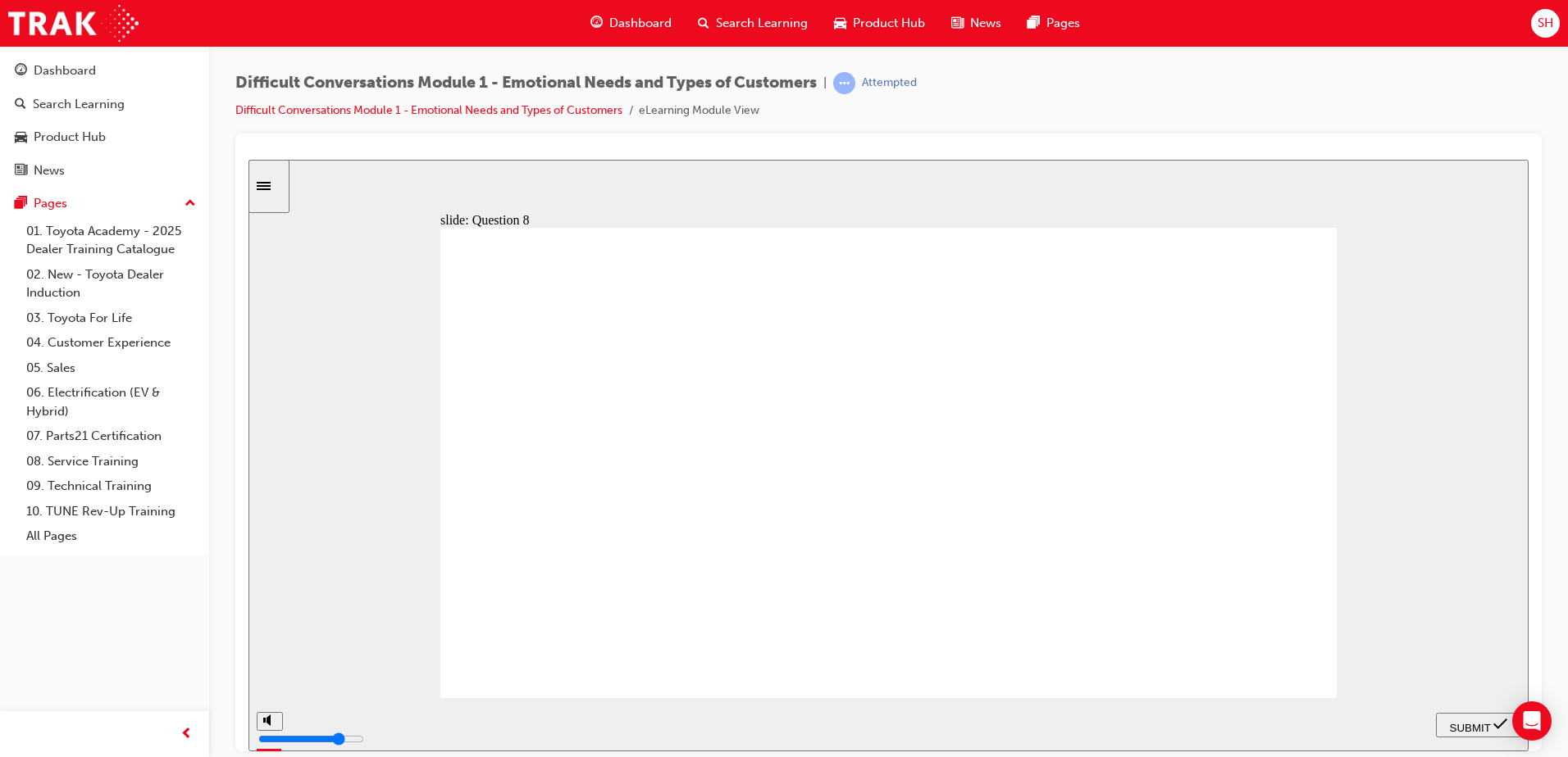
checkbox input "true"
click at [1490, 723] on span "SUBMIT" at bounding box center [1470, 727] width 41 height 12
radio input "true"
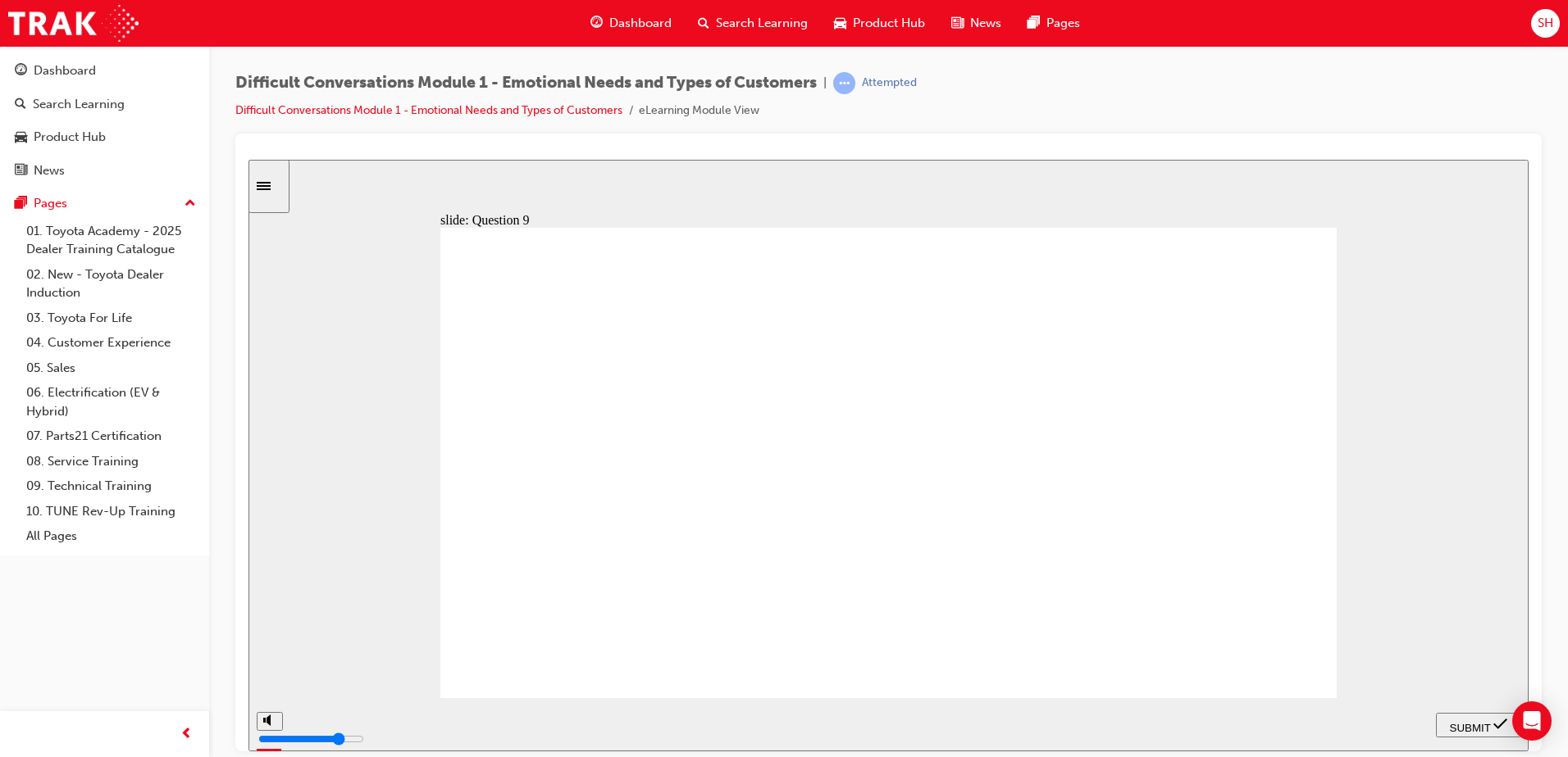
click at [1450, 725] on span "SUBMIT" at bounding box center [1470, 727] width 41 height 12
radio input "true"
click at [1475, 721] on span "SUBMIT" at bounding box center [1470, 727] width 41 height 12
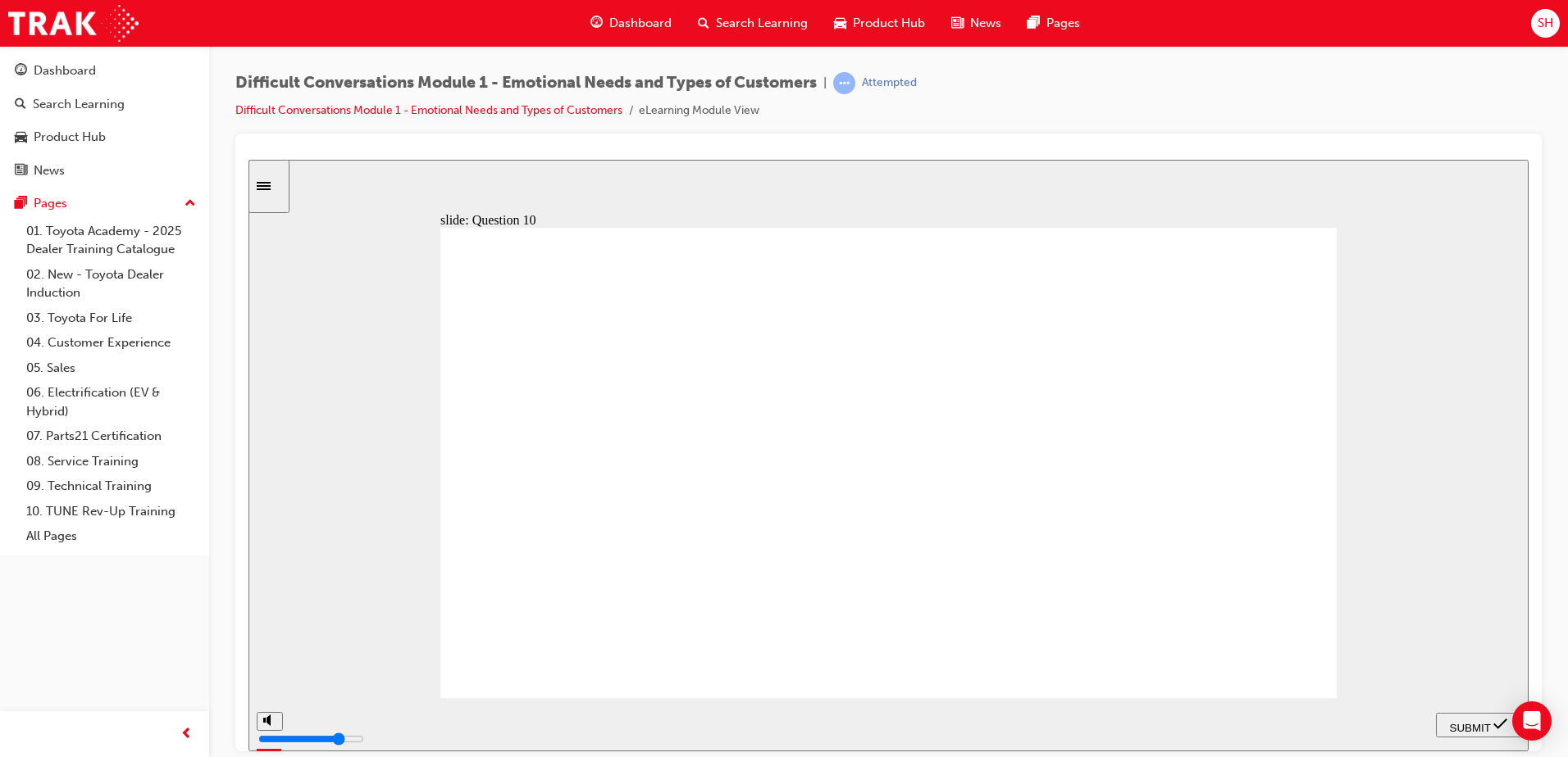
drag, startPoint x: 673, startPoint y: 474, endPoint x: 654, endPoint y: 460, distance: 23.6
radio input "true"
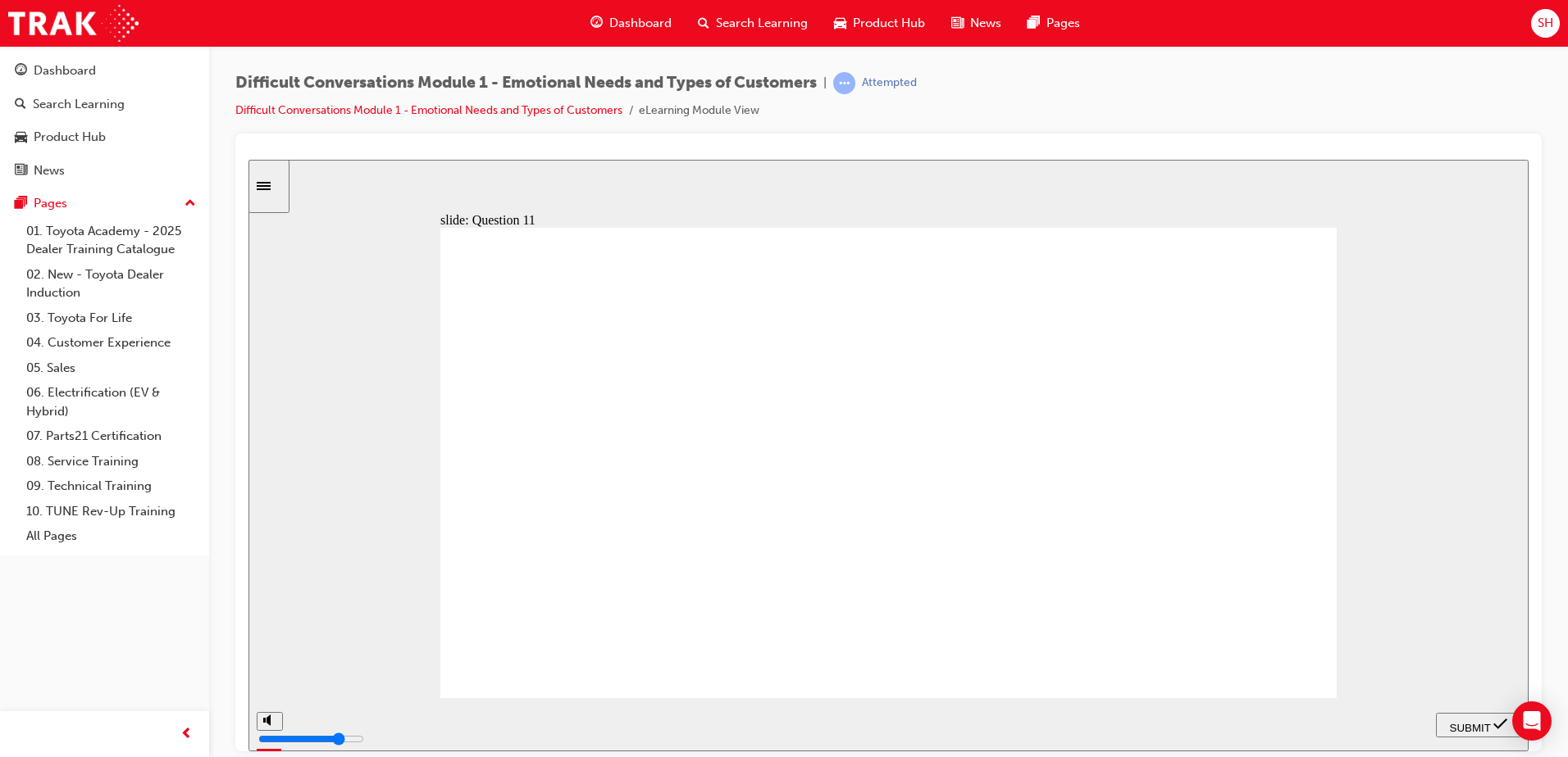
click at [1447, 710] on nav "PREV NEXT SUBMIT" at bounding box center [1478, 724] width 86 height 53
click at [1455, 724] on span "SUBMIT" at bounding box center [1470, 727] width 41 height 12
radio input "true"
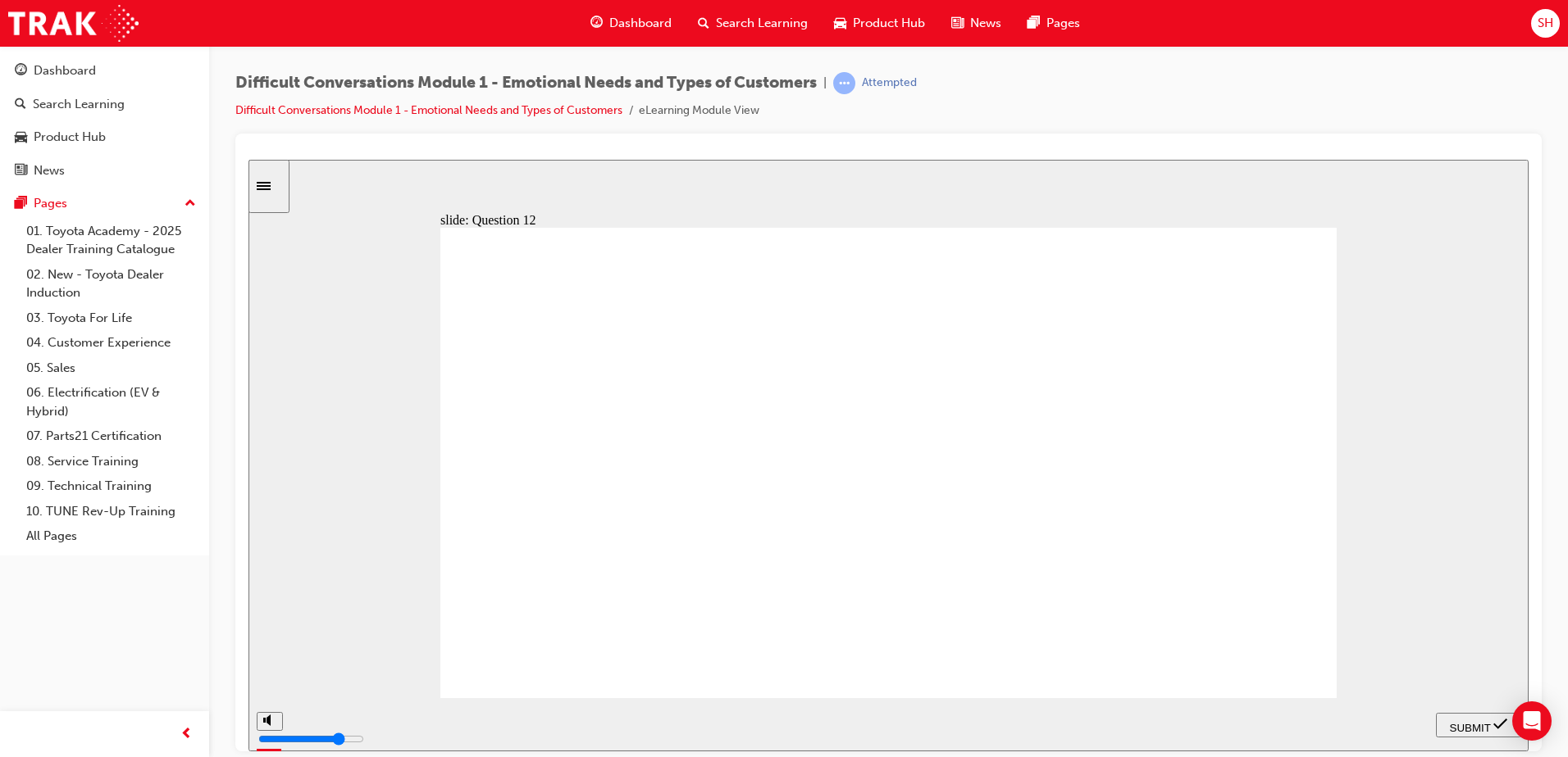
click at [1445, 720] on div "SUBMIT" at bounding box center [1478, 725] width 72 height 17
type input "3500"
click at [128, 338] on link "04. Customer Experience" at bounding box center [111, 342] width 183 height 26
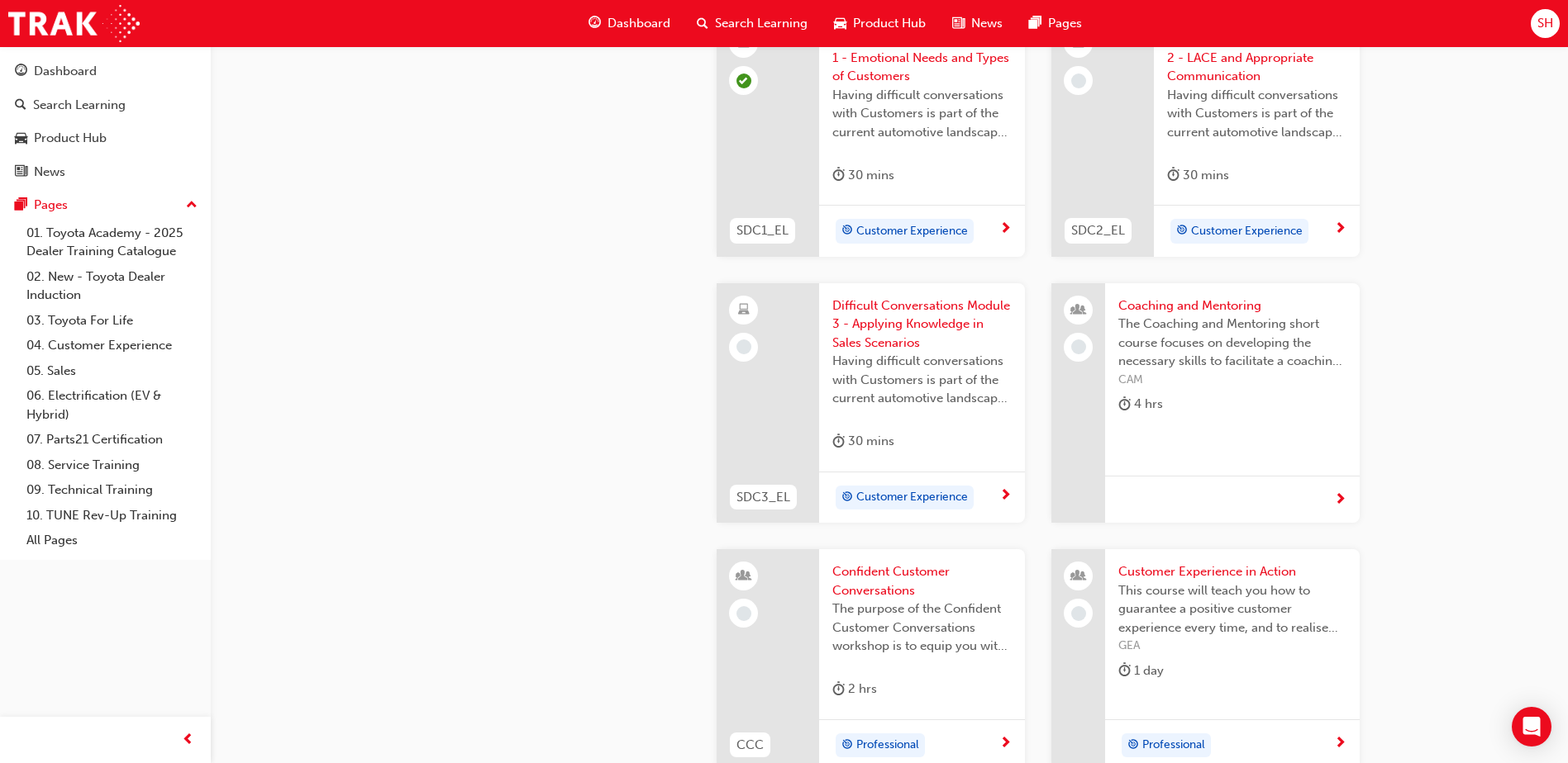
scroll to position [1570, 0]
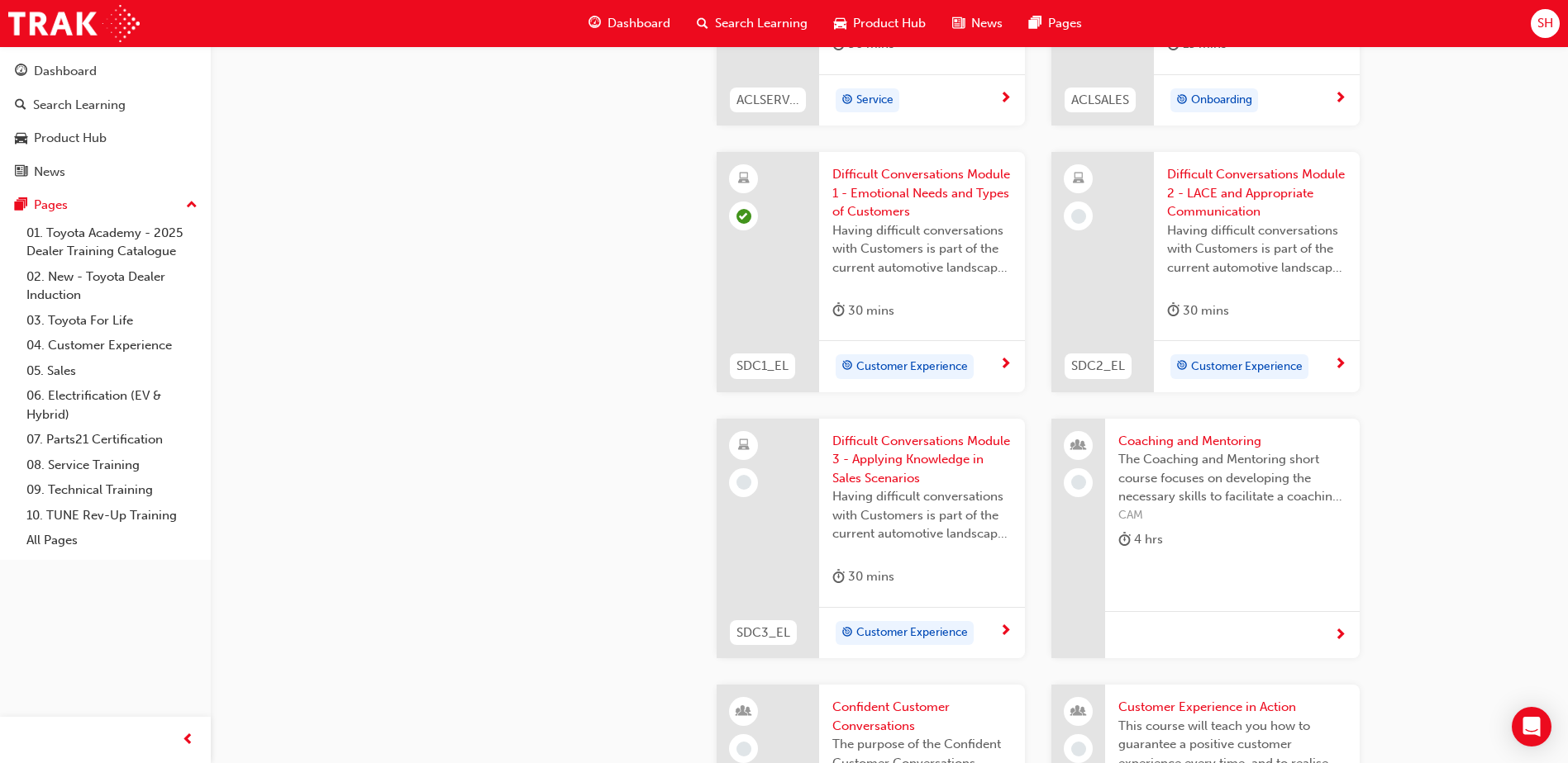
click at [1329, 354] on div "Customer Experience" at bounding box center [1250, 367] width 167 height 25
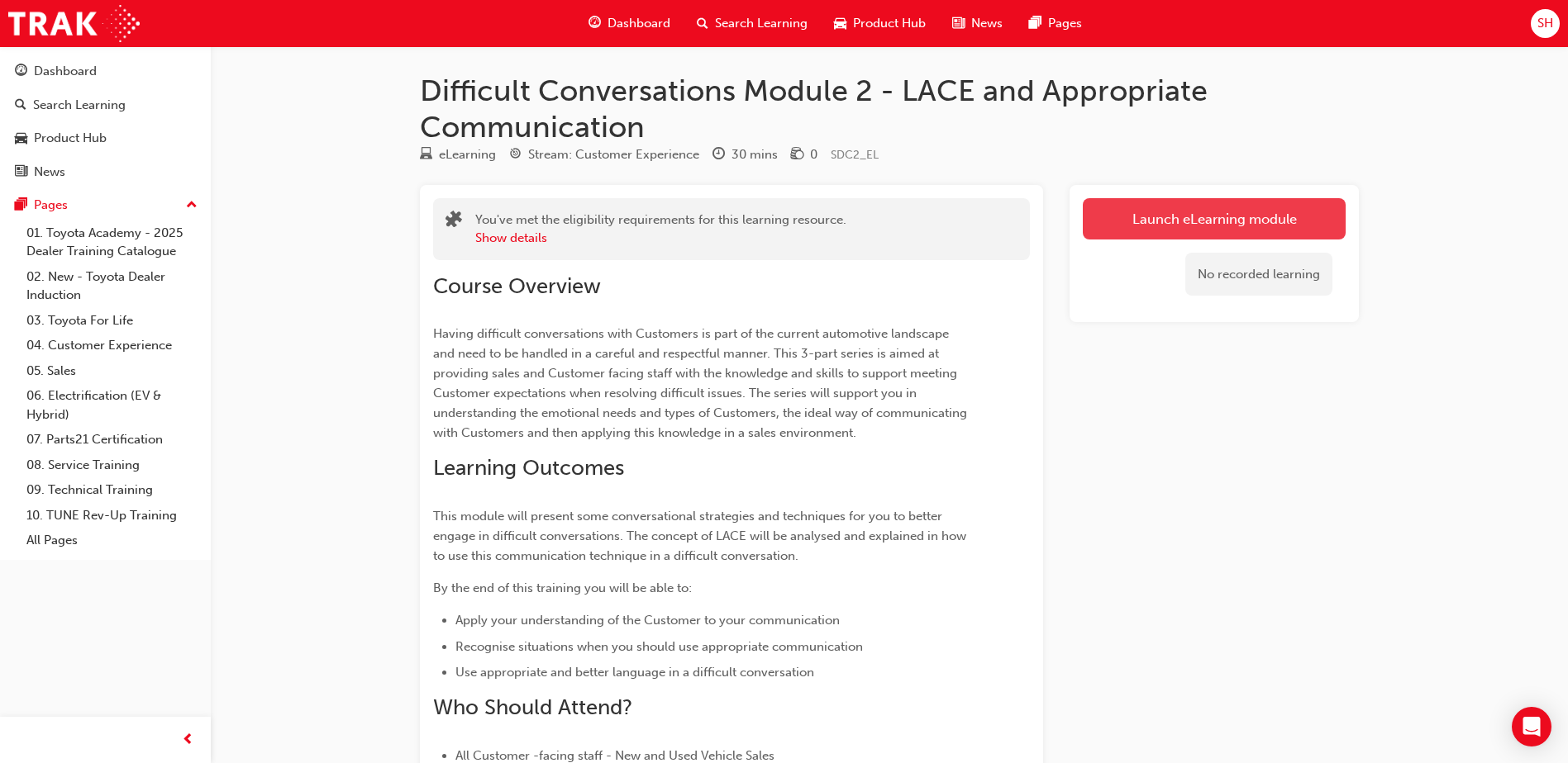
click at [1131, 205] on link "Launch eLearning module" at bounding box center [1214, 219] width 263 height 41
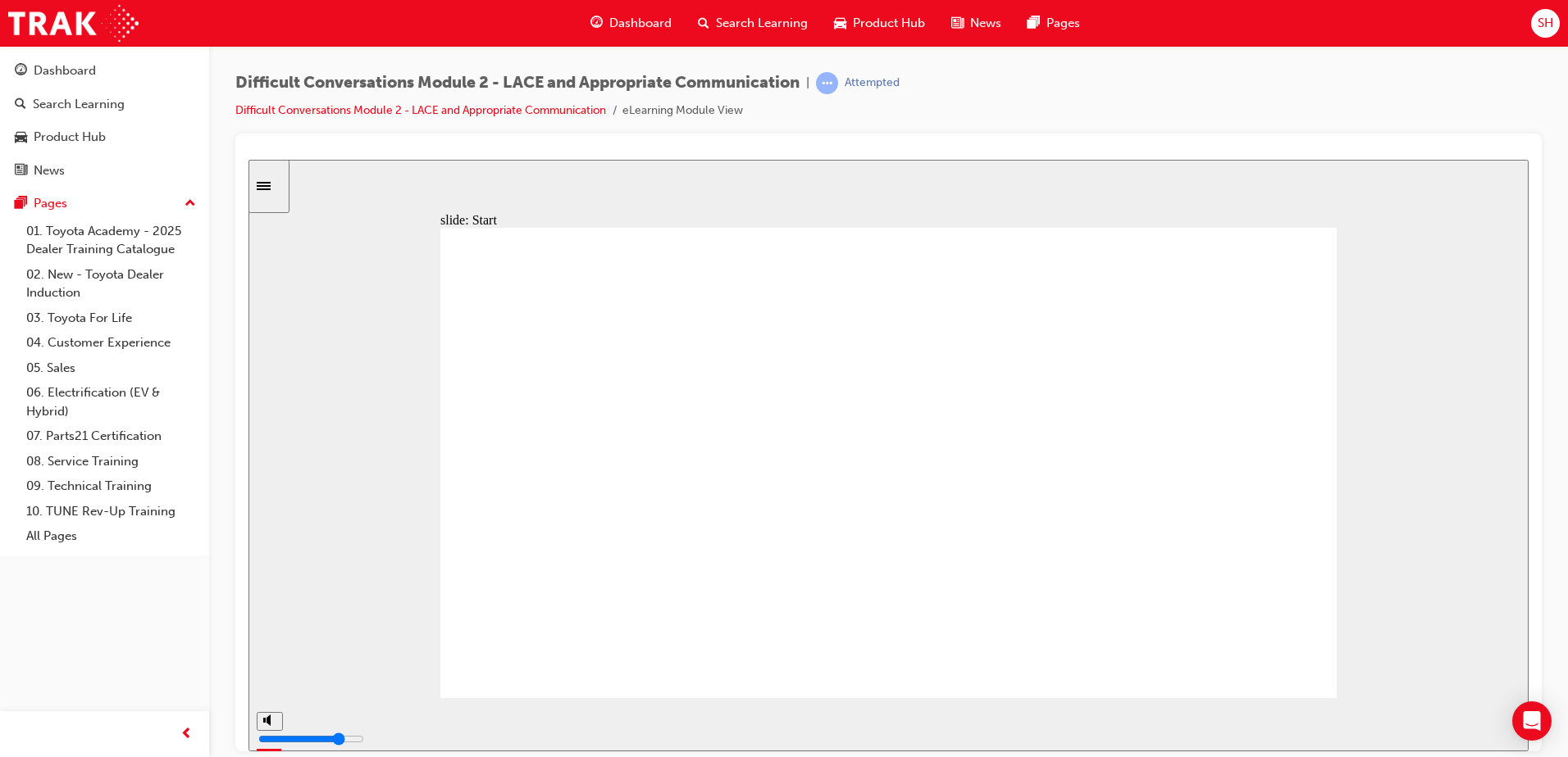
type input "14600"
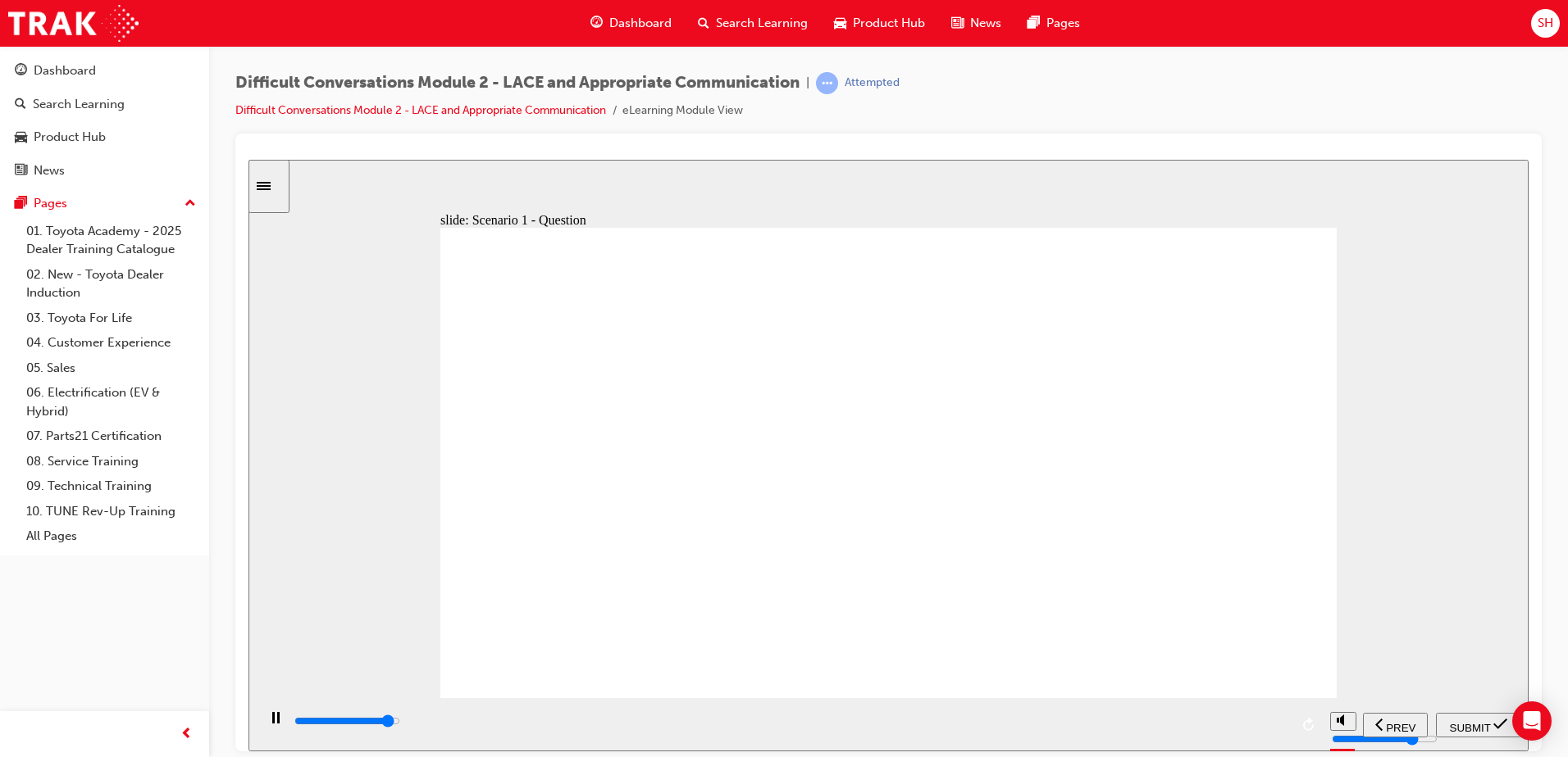
type input "13800"
checkbox input "true"
type input "14600"
checkbox input "true"
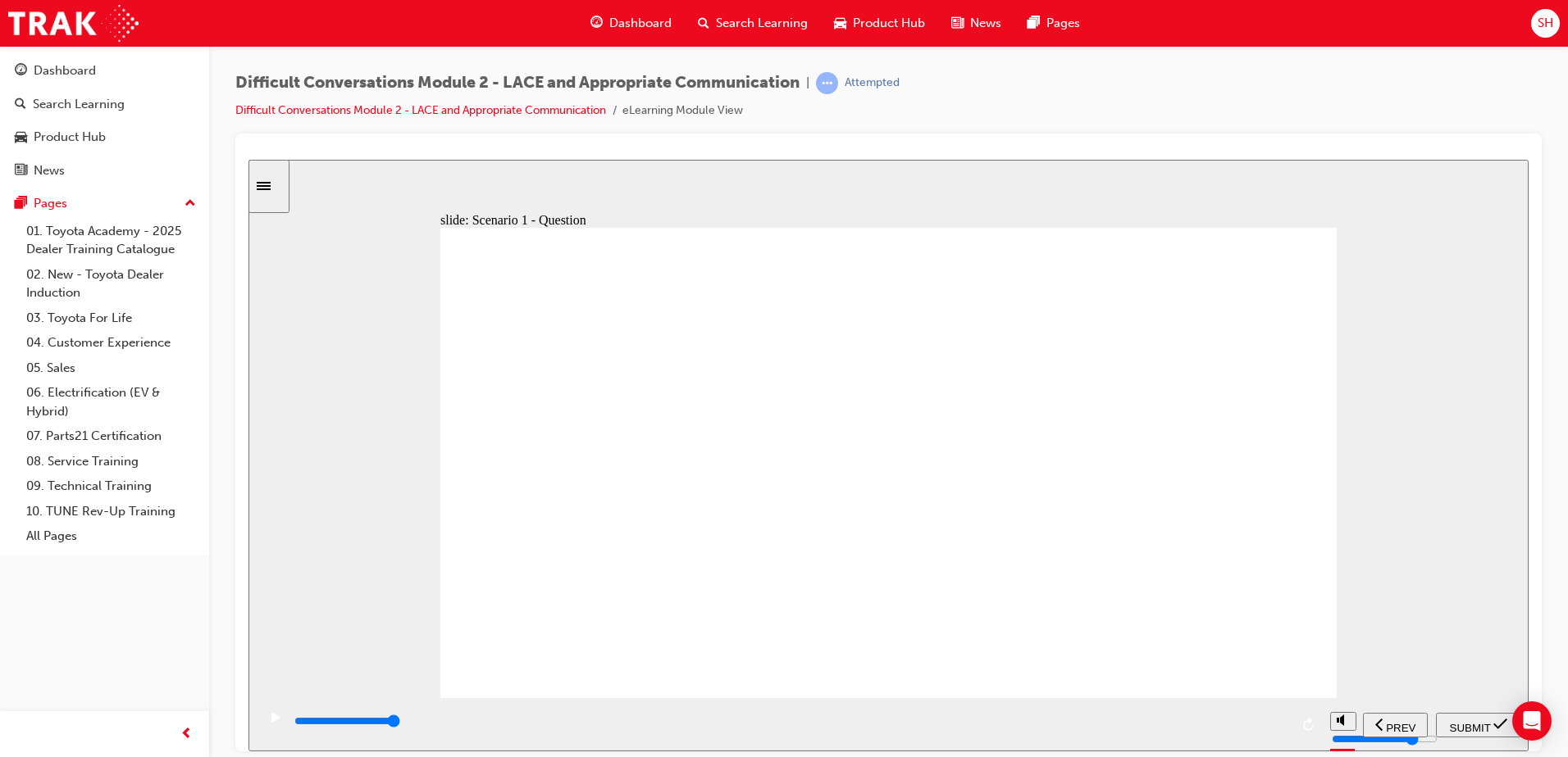
checkbox input "true"
click at [1457, 727] on span "SUBMIT" at bounding box center [1470, 727] width 41 height 12
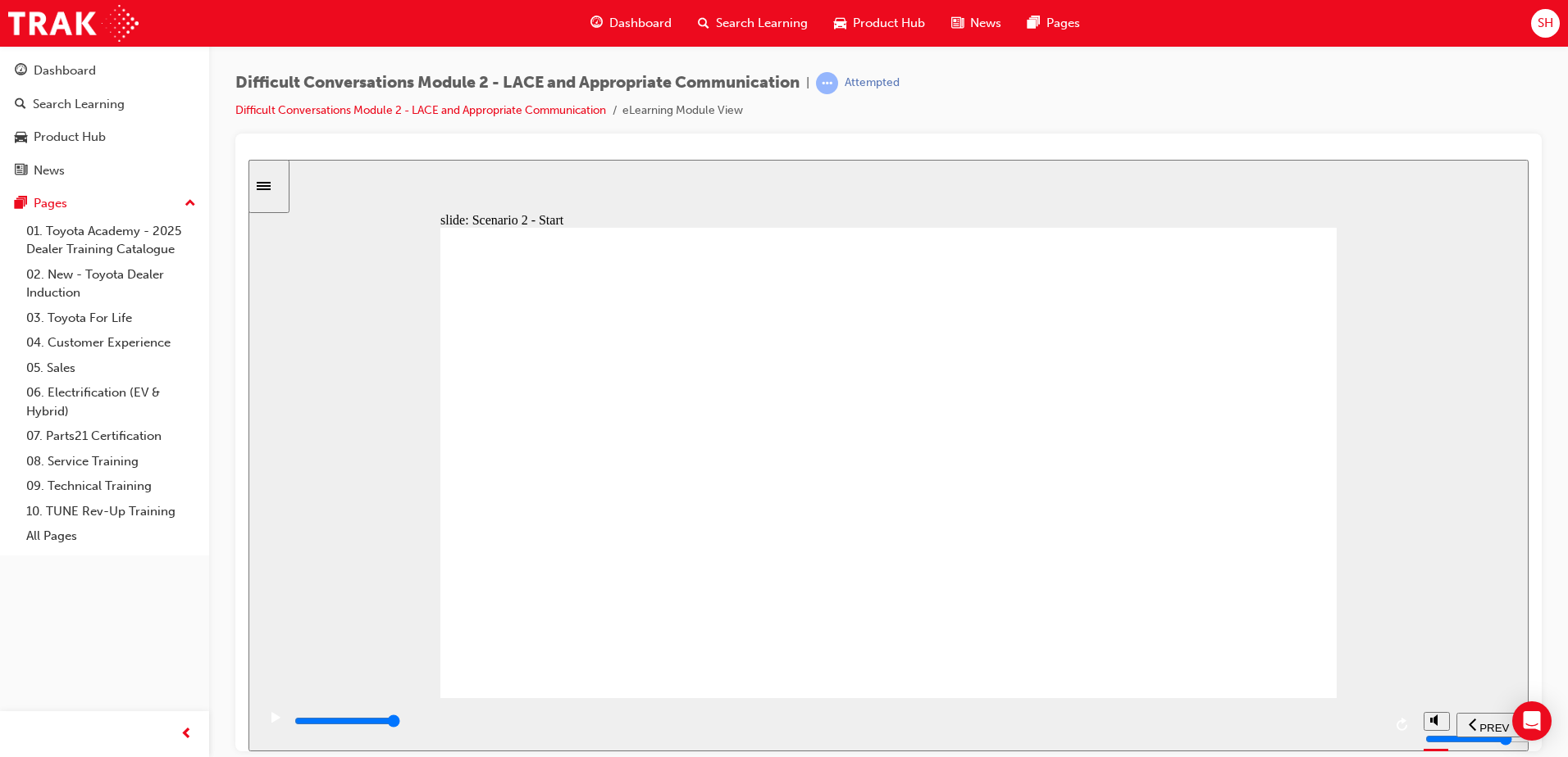
type input "8000"
checkbox input "true"
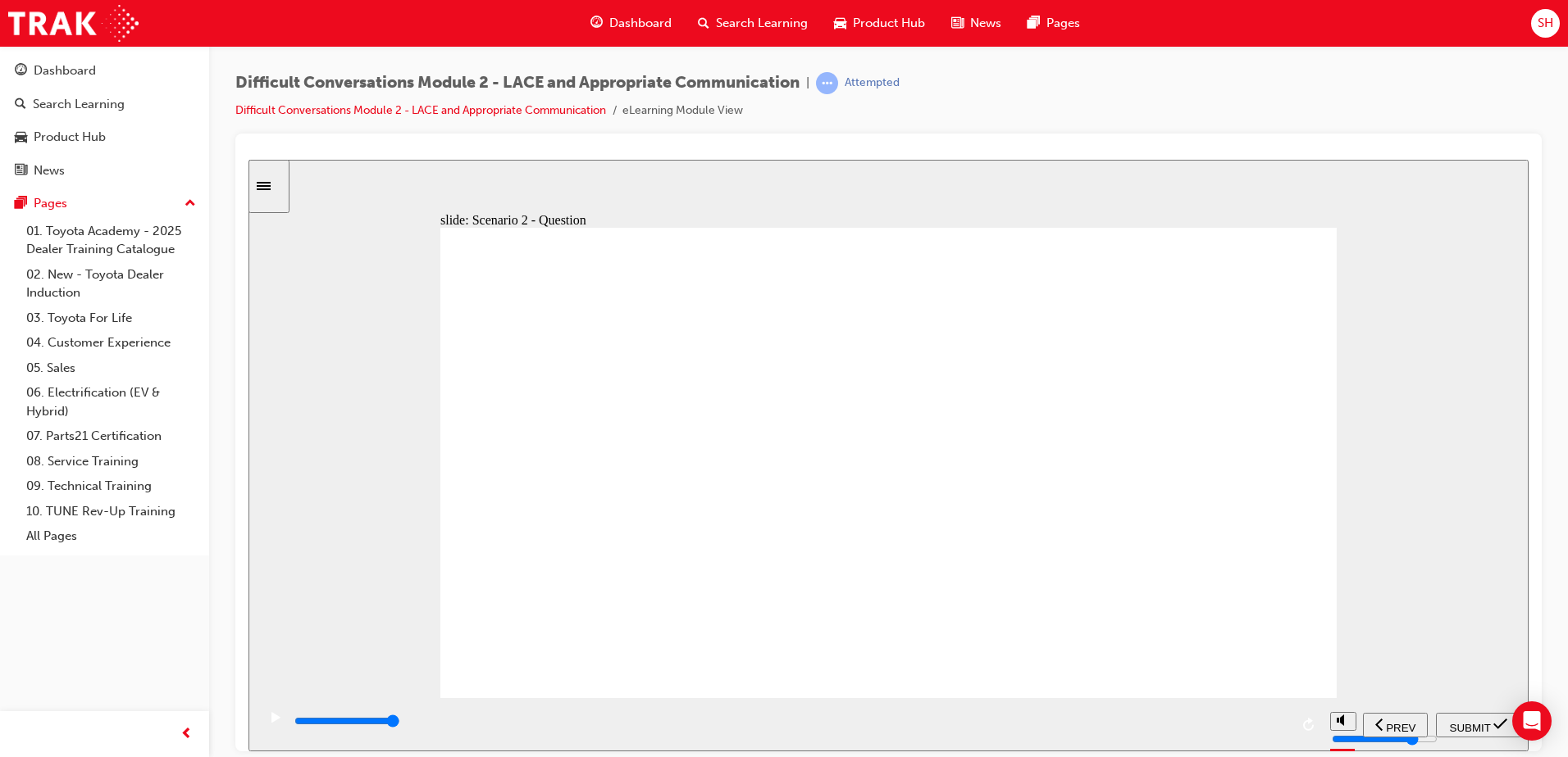
checkbox input "true"
click at [1461, 723] on span "SUBMIT" at bounding box center [1470, 727] width 41 height 12
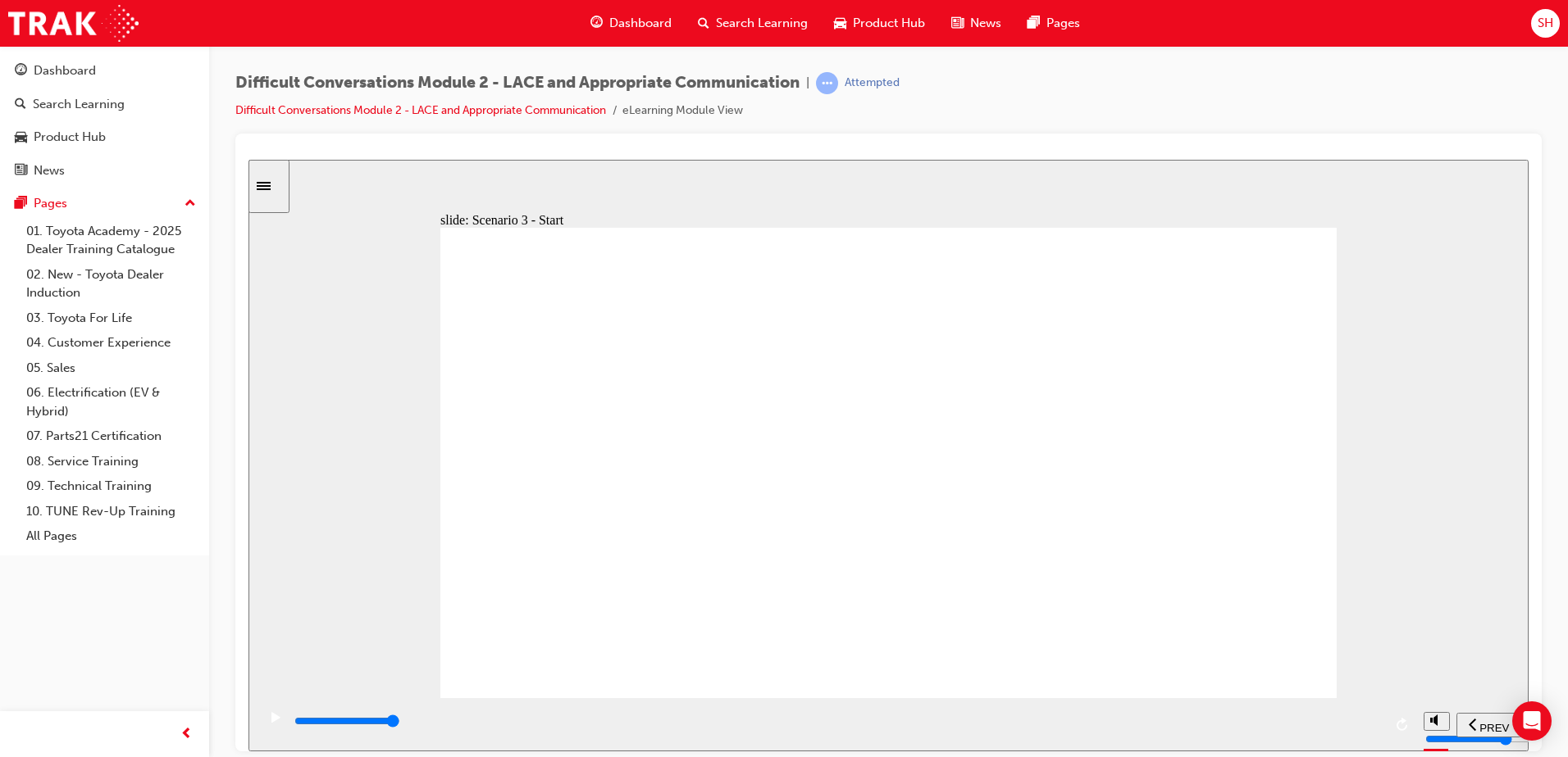
type input "9200"
checkbox input "true"
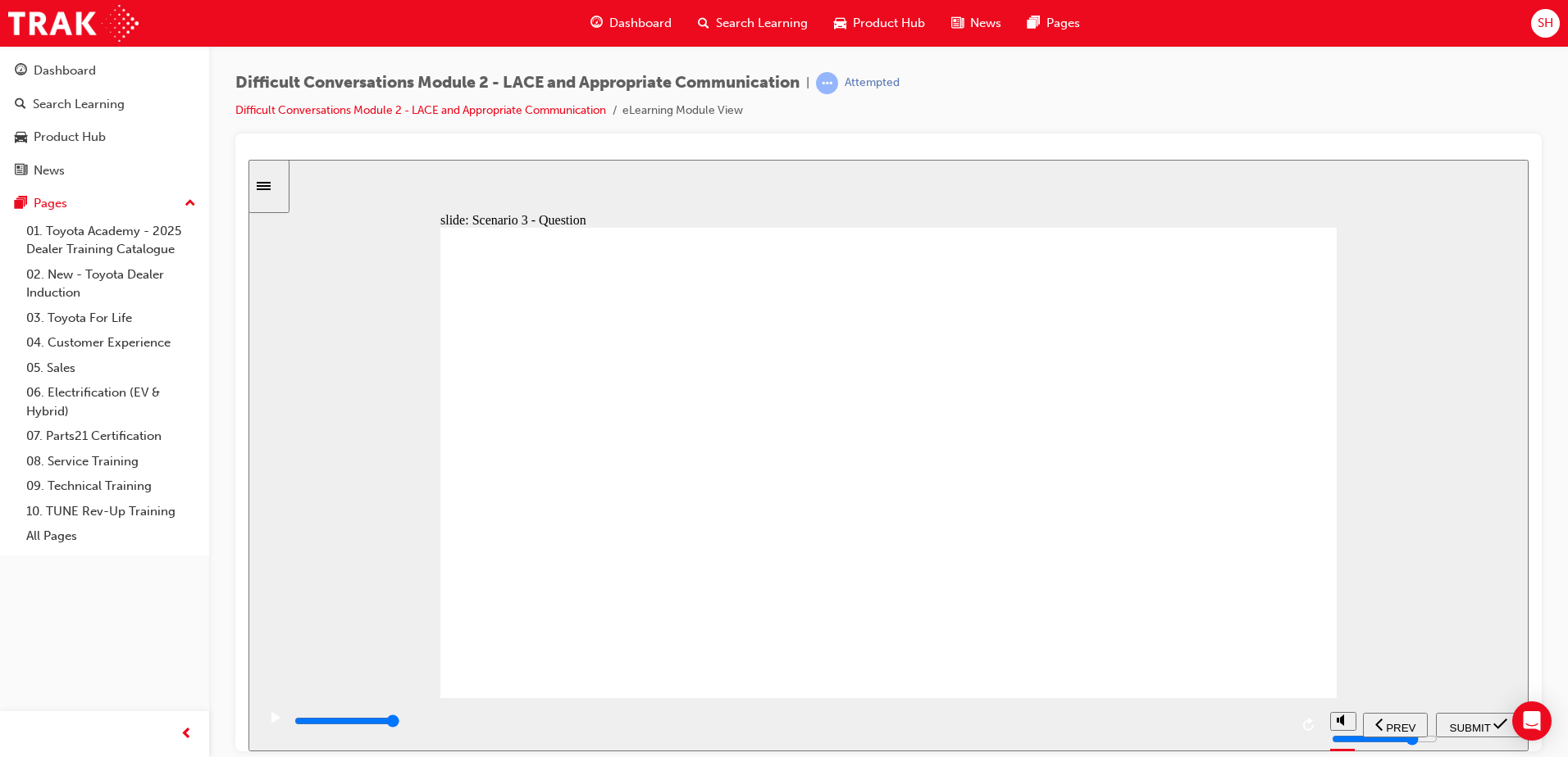
checkbox input "true"
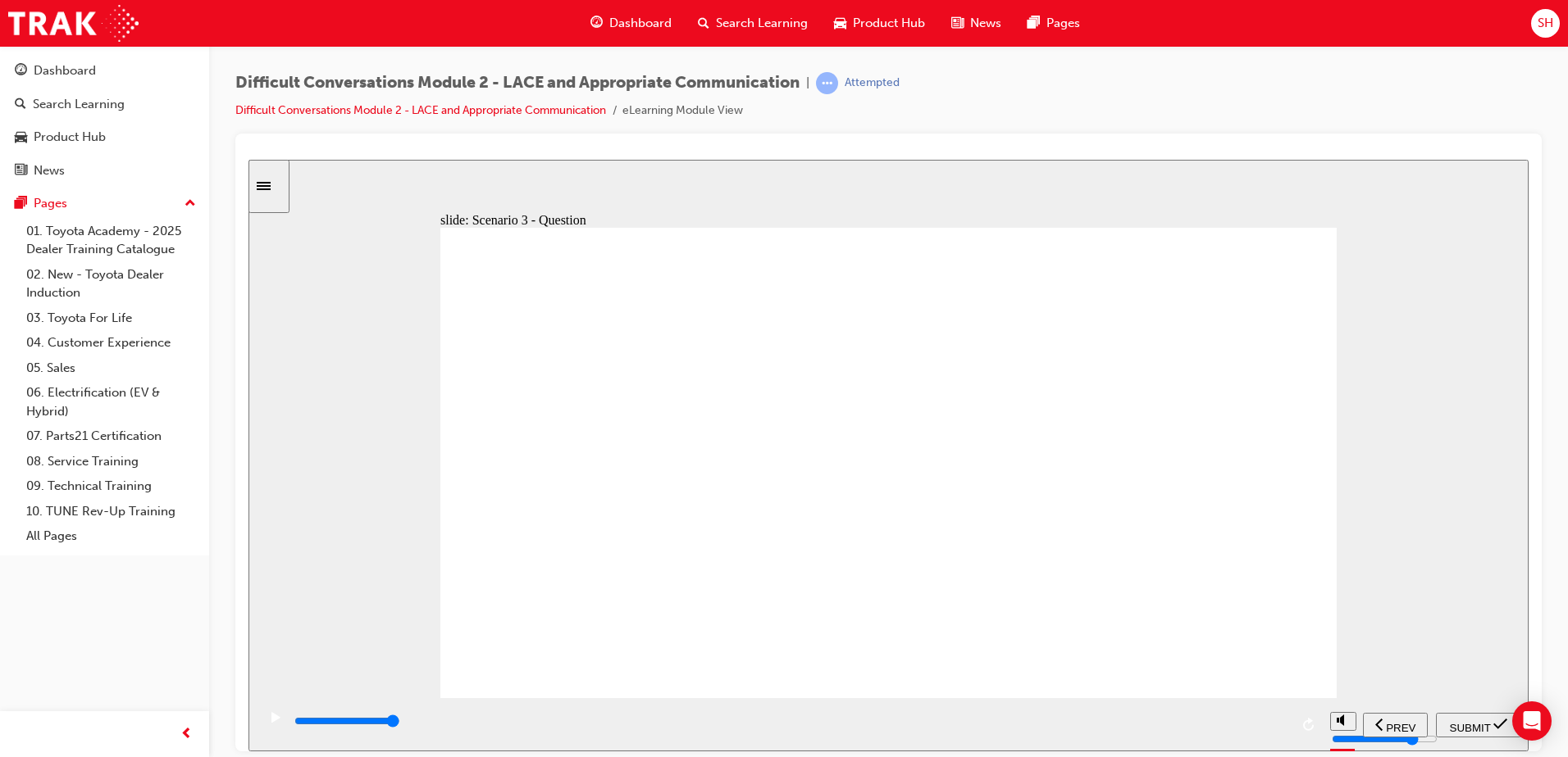
click at [1483, 721] on span "SUBMIT" at bounding box center [1470, 727] width 41 height 12
type input "8900"
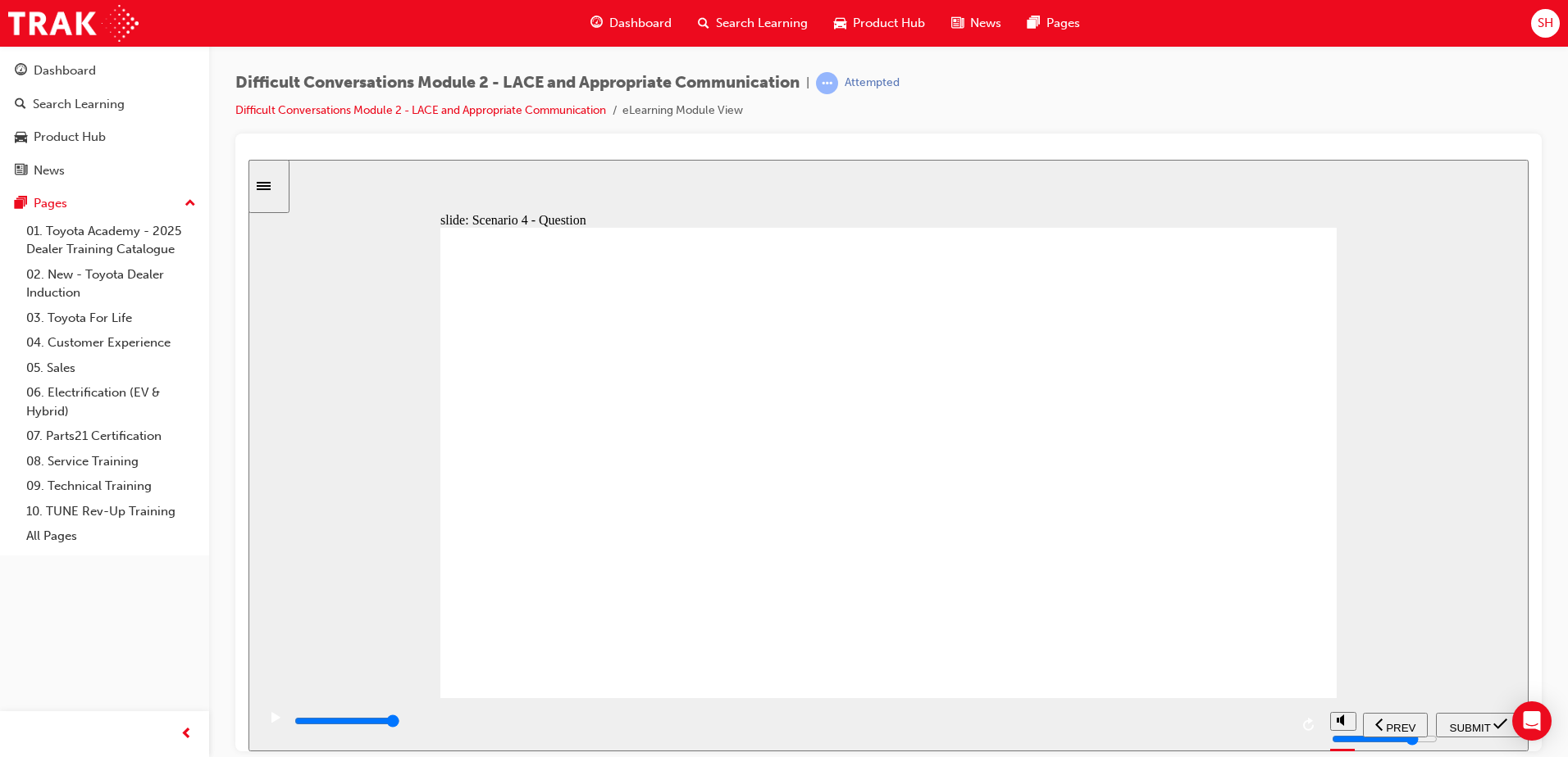
checkbox input "true"
checkbox input "false"
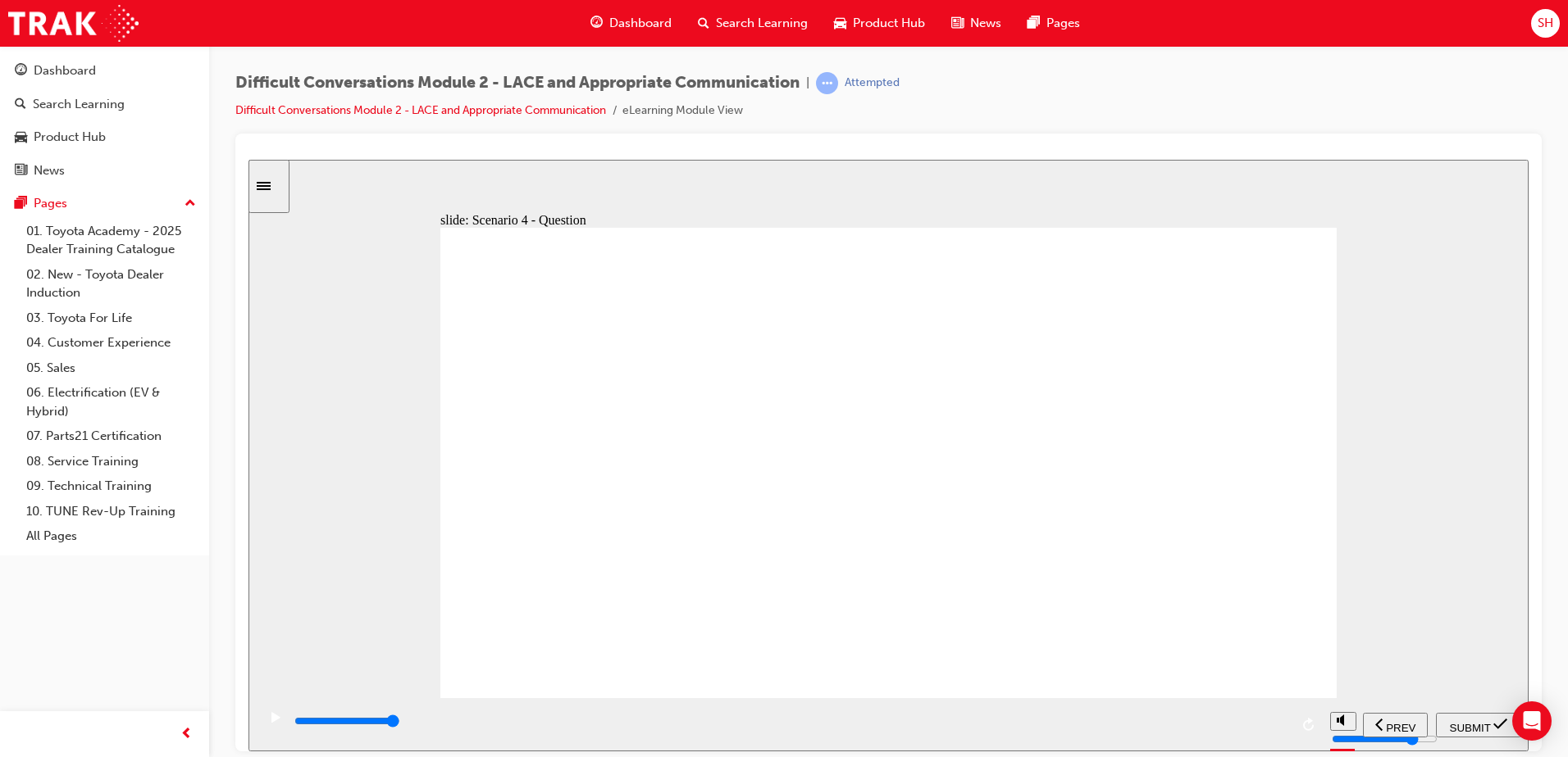
checkbox input "true"
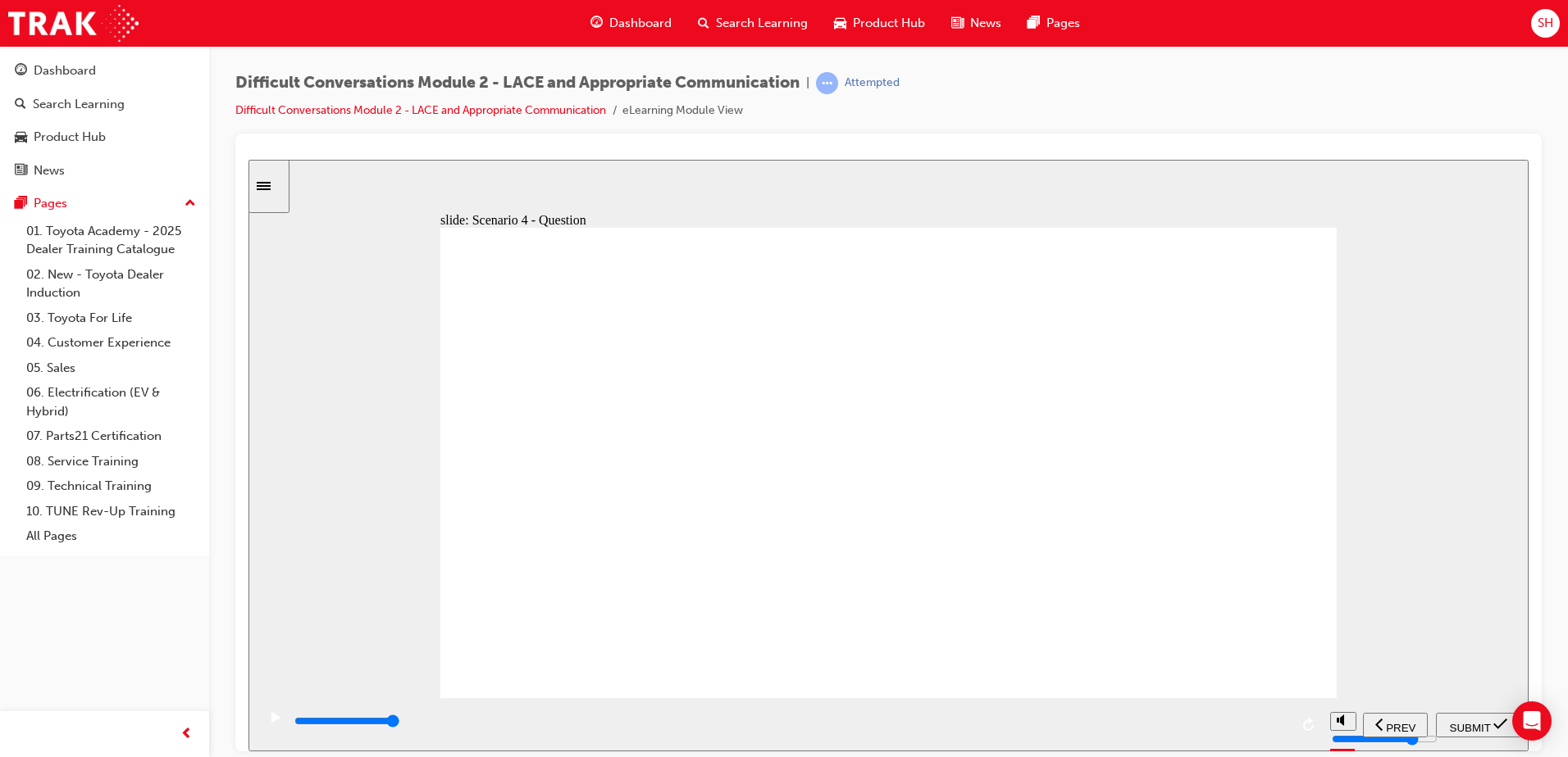
click at [1461, 722] on span "SUBMIT" at bounding box center [1470, 727] width 41 height 12
type input "2600"
